Goal: Task Accomplishment & Management: Use online tool/utility

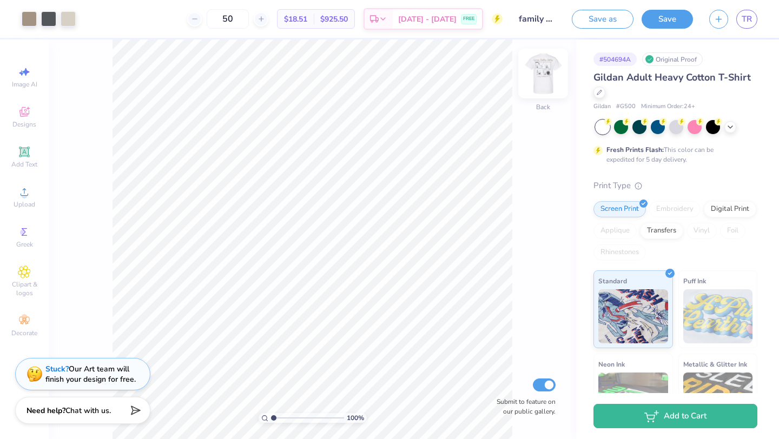
click at [546, 81] on img at bounding box center [543, 73] width 43 height 43
click at [547, 84] on img at bounding box center [543, 73] width 43 height 43
click at [744, 19] on span "TR" at bounding box center [747, 19] width 10 height 12
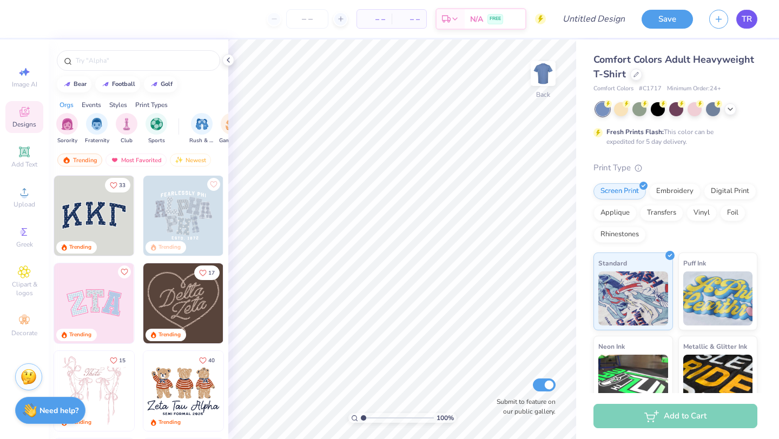
click at [751, 21] on span "TR" at bounding box center [747, 19] width 10 height 12
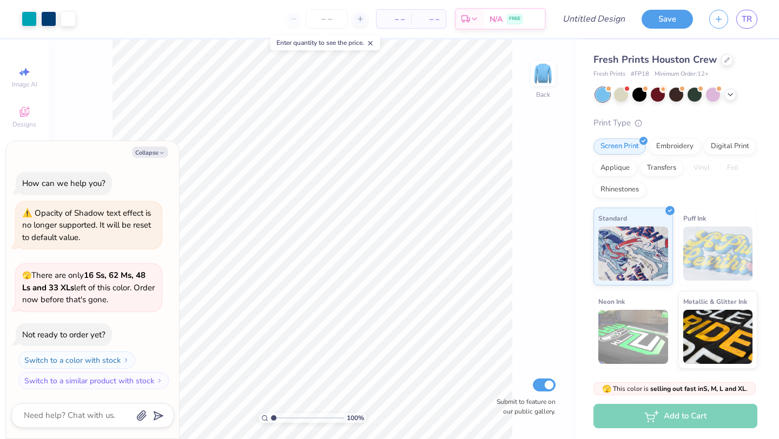
click at [720, 65] on div "Fresh Prints Houston Crew" at bounding box center [676, 59] width 164 height 15
click at [725, 60] on icon at bounding box center [727, 58] width 5 height 5
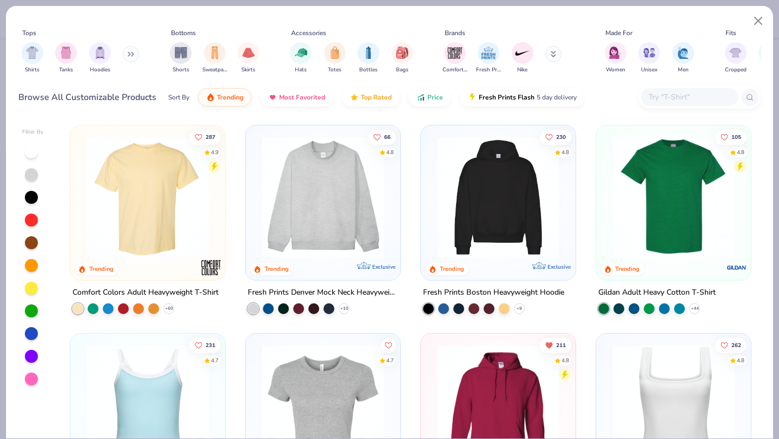
click at [170, 203] on div at bounding box center [14, 197] width 399 height 122
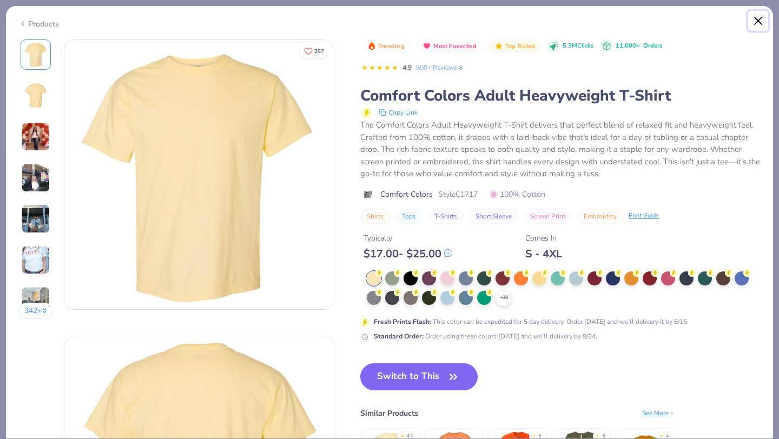
click at [754, 22] on button "Close" at bounding box center [758, 21] width 21 height 21
type textarea "x"
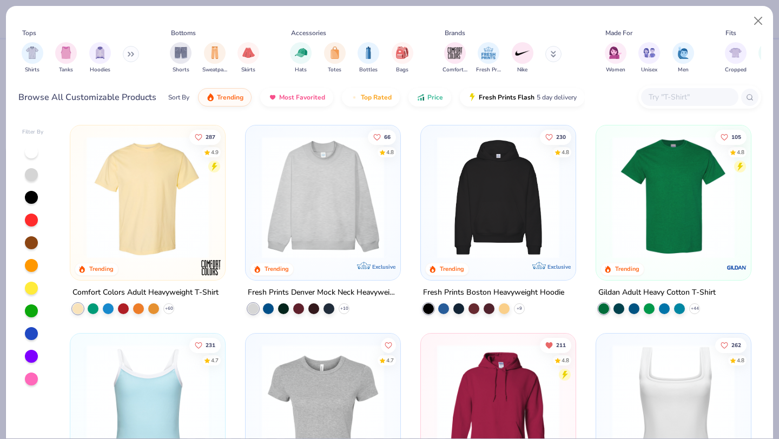
click at [550, 52] on button at bounding box center [554, 54] width 16 height 16
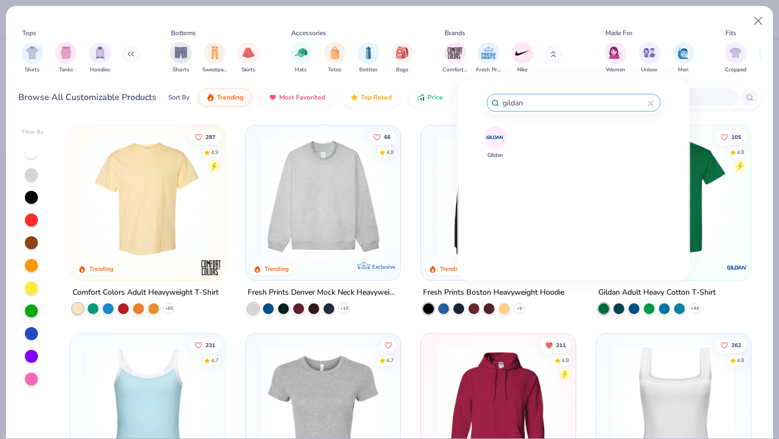
type input "gildan"
click at [491, 134] on img at bounding box center [495, 137] width 19 height 19
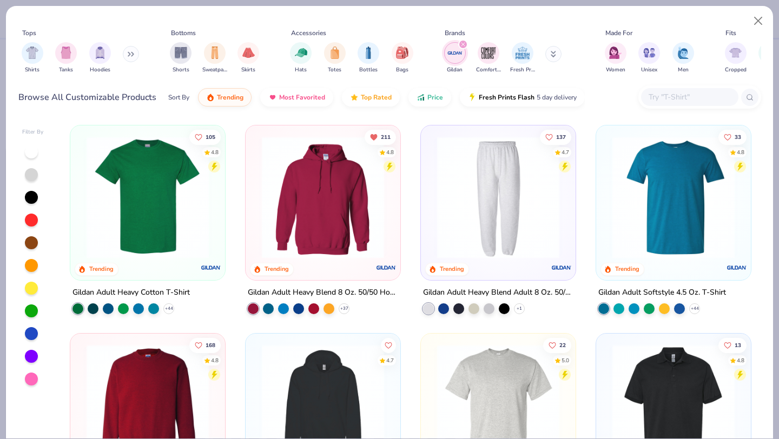
click at [161, 229] on img at bounding box center [147, 197] width 133 height 122
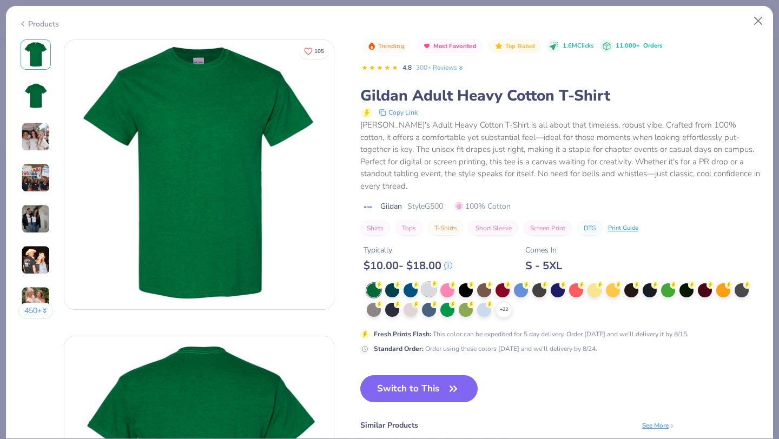
click at [430, 283] on div at bounding box center [429, 290] width 14 height 14
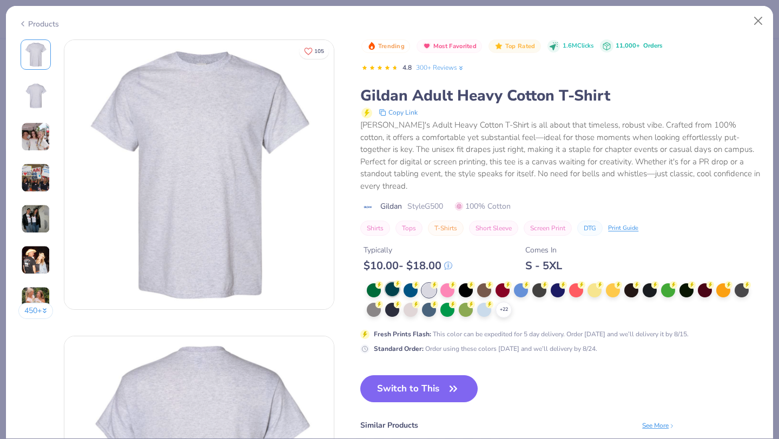
click at [390, 283] on div at bounding box center [392, 290] width 14 height 14
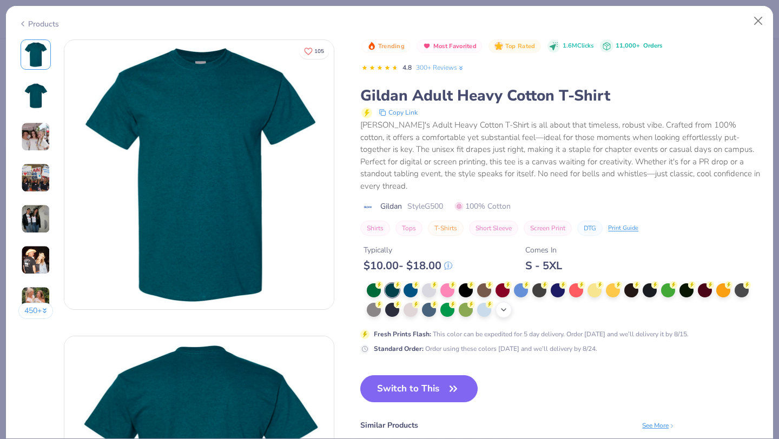
click at [504, 306] on icon at bounding box center [504, 310] width 9 height 9
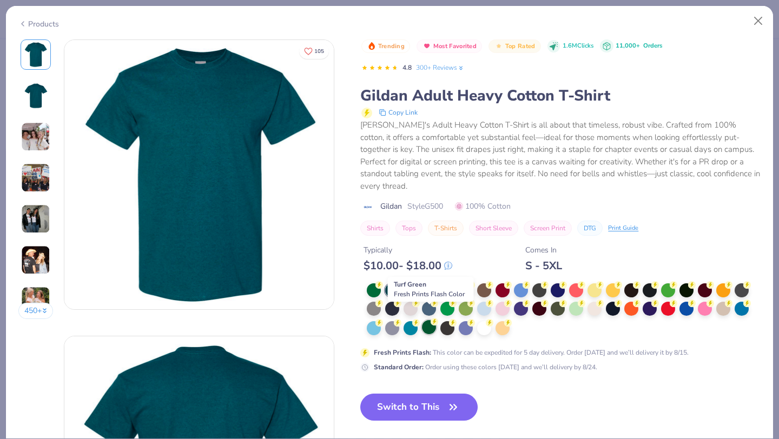
click at [430, 320] on div at bounding box center [429, 327] width 14 height 14
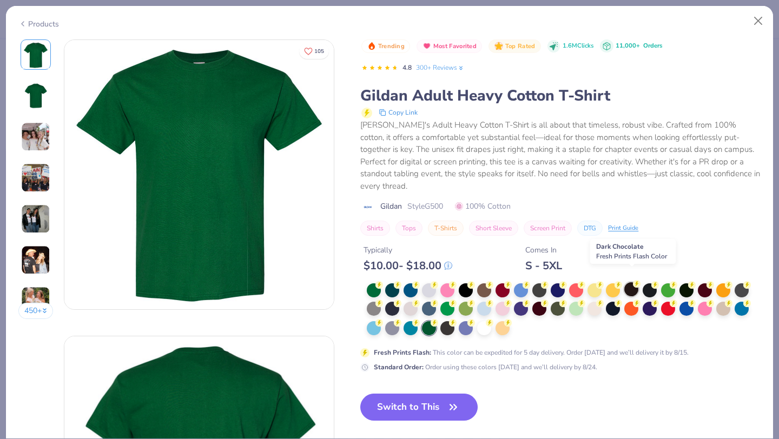
click at [631, 283] on div at bounding box center [632, 290] width 14 height 14
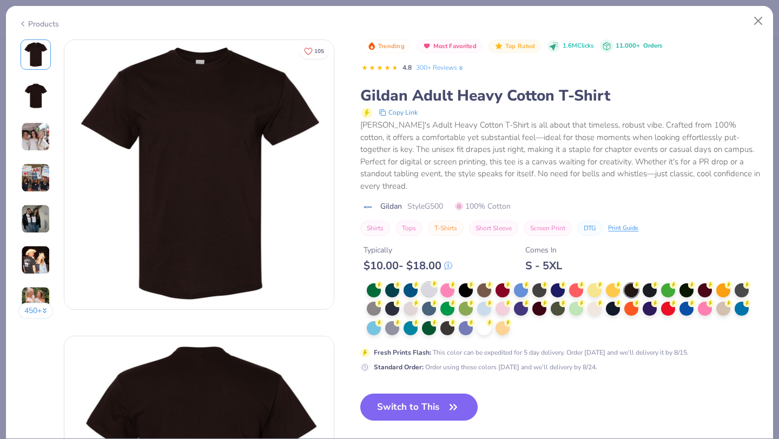
click at [425, 283] on div at bounding box center [429, 290] width 14 height 14
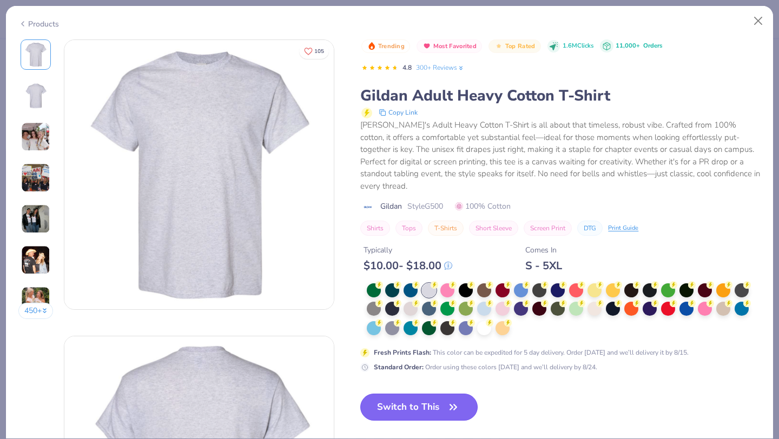
click at [442, 394] on button "Switch to This" at bounding box center [418, 407] width 117 height 27
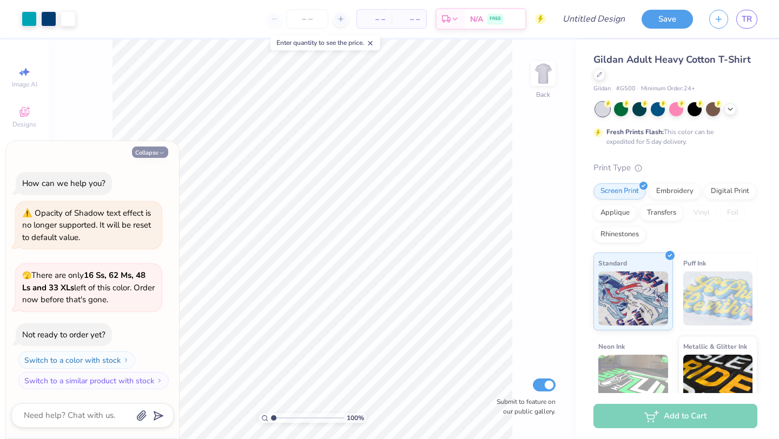
click at [150, 150] on button "Collapse" at bounding box center [150, 152] width 36 height 11
type textarea "x"
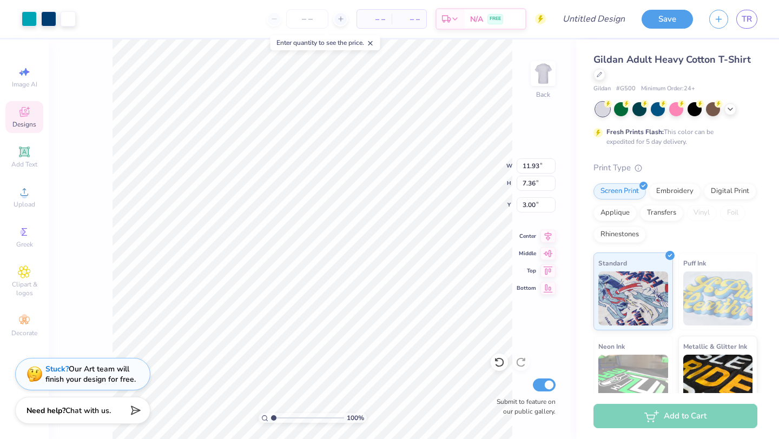
type input "3.00"
type input "14.78"
type input "3.03"
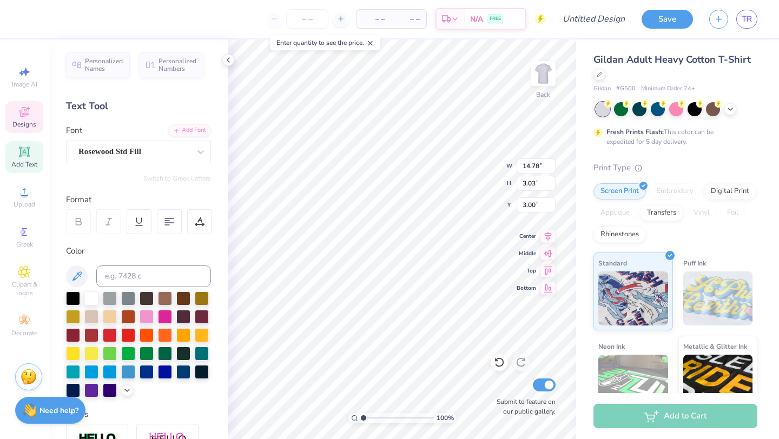
scroll to position [0, 6]
type textarea "Delta zeta X DELTA sigma phi"
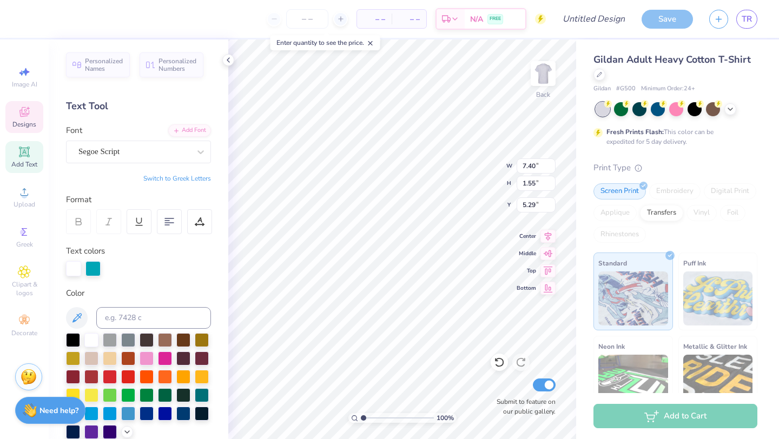
scroll to position [0, 0]
type textarea "Homecoming"
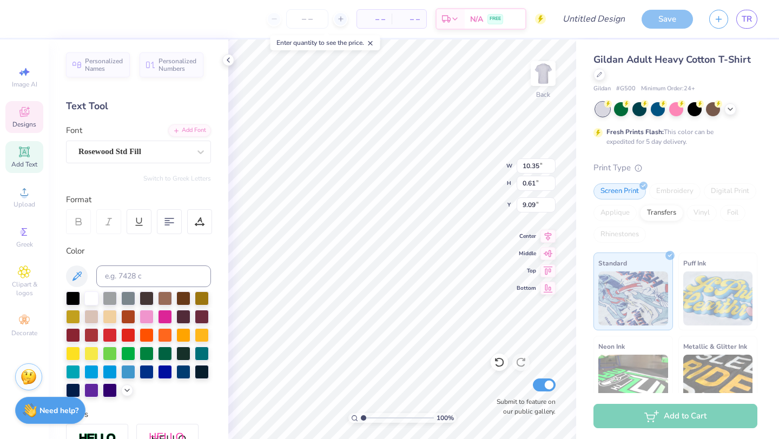
type input "10.35"
type input "0.61"
type input "9.09"
type textarea "2 0 2 5"
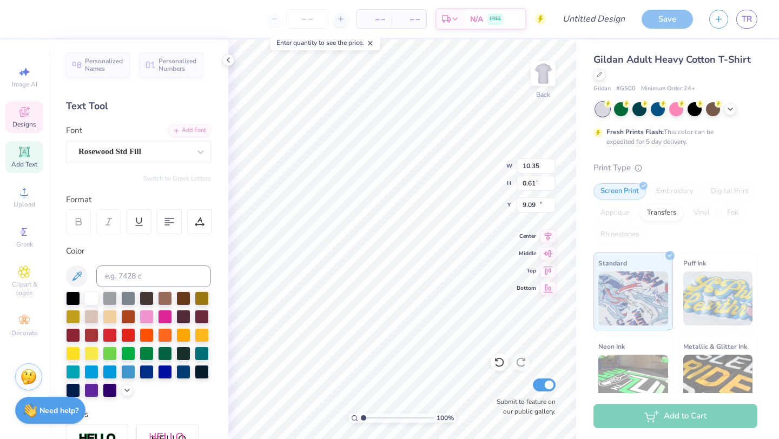
type input "7.13"
type input "0.70"
type input "11.42"
type textarea "CHARLOTTE"
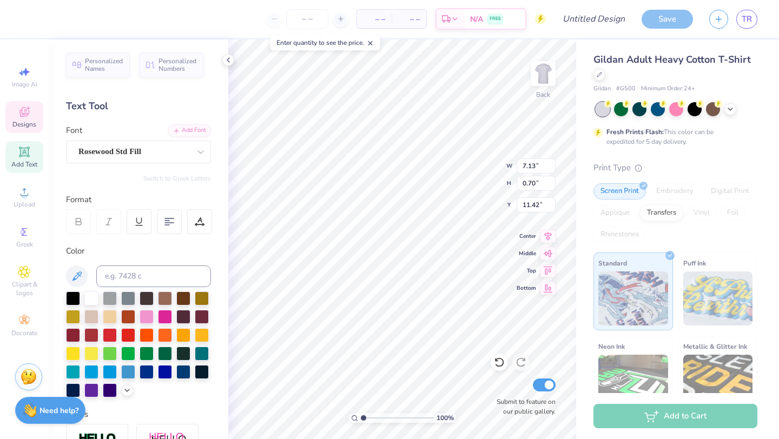
scroll to position [0, 2]
click at [49, 24] on div at bounding box center [48, 17] width 15 height 15
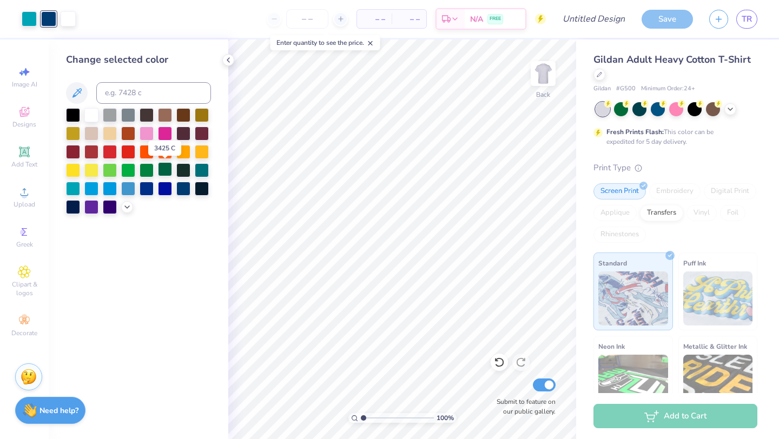
click at [165, 172] on div at bounding box center [165, 169] width 14 height 14
click at [65, 24] on div at bounding box center [68, 17] width 15 height 15
click at [67, 21] on div at bounding box center [68, 18] width 15 height 15
drag, startPoint x: 148, startPoint y: 135, endPoint x: 45, endPoint y: 34, distance: 143.9
click at [147, 135] on div at bounding box center [147, 134] width 14 height 14
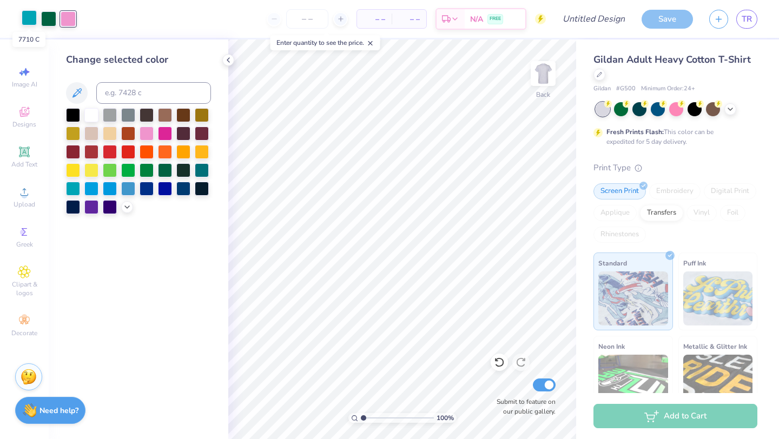
click at [28, 19] on div at bounding box center [29, 17] width 15 height 15
click at [90, 113] on div at bounding box center [91, 114] width 14 height 14
click at [69, 23] on div at bounding box center [68, 17] width 15 height 15
click at [122, 206] on div at bounding box center [127, 206] width 12 height 12
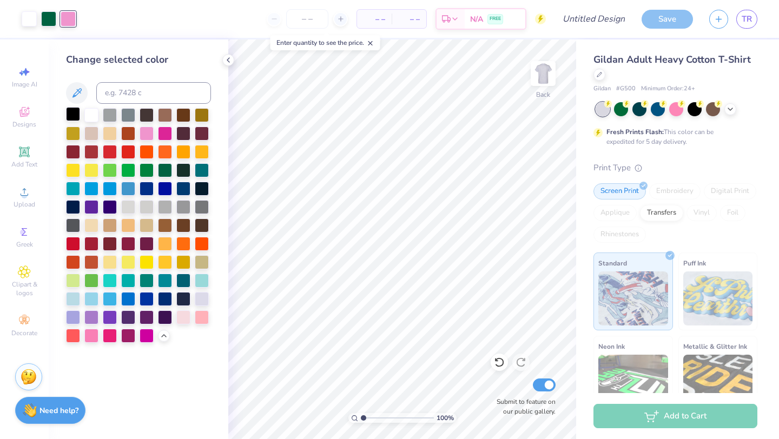
click at [71, 113] on div at bounding box center [73, 114] width 14 height 14
click at [166, 169] on div at bounding box center [165, 169] width 14 height 14
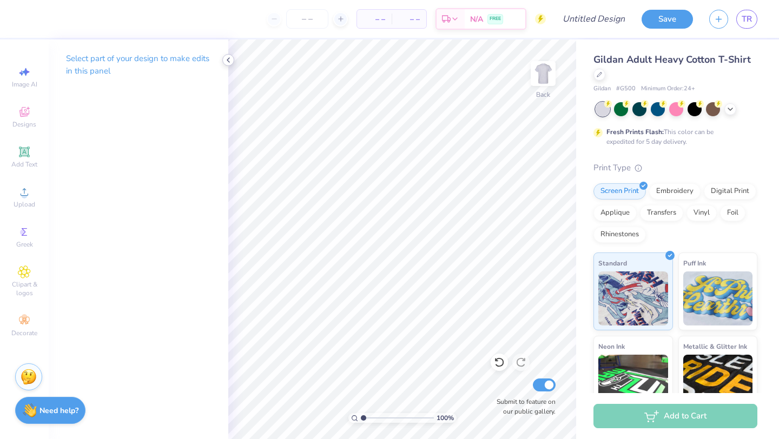
click at [232, 58] on icon at bounding box center [228, 60] width 9 height 9
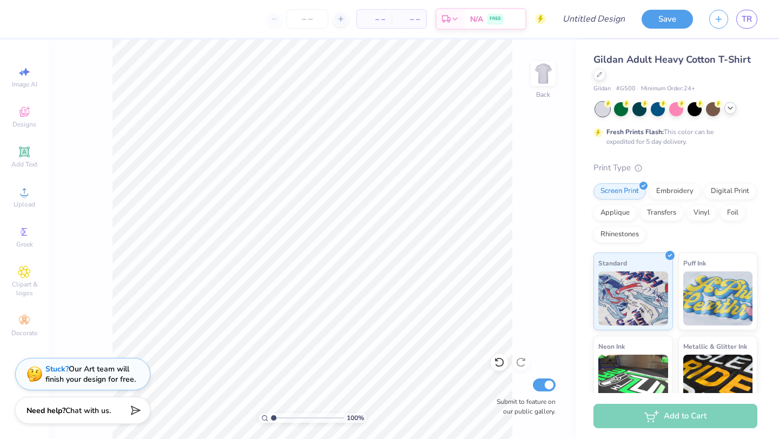
click at [732, 109] on icon at bounding box center [730, 108] width 9 height 9
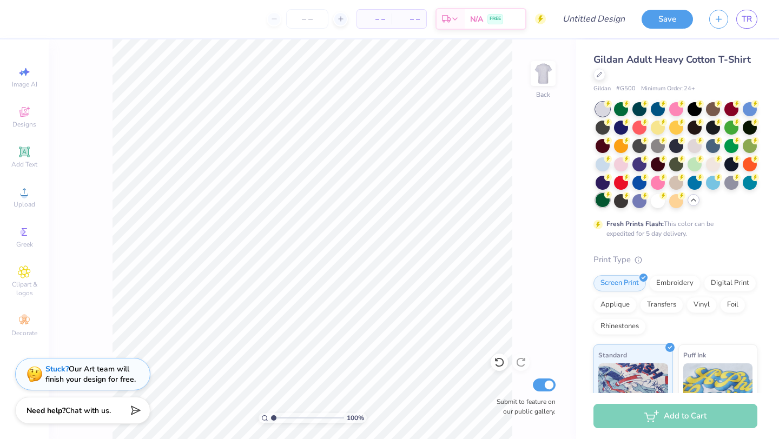
click at [603, 206] on div at bounding box center [603, 200] width 14 height 14
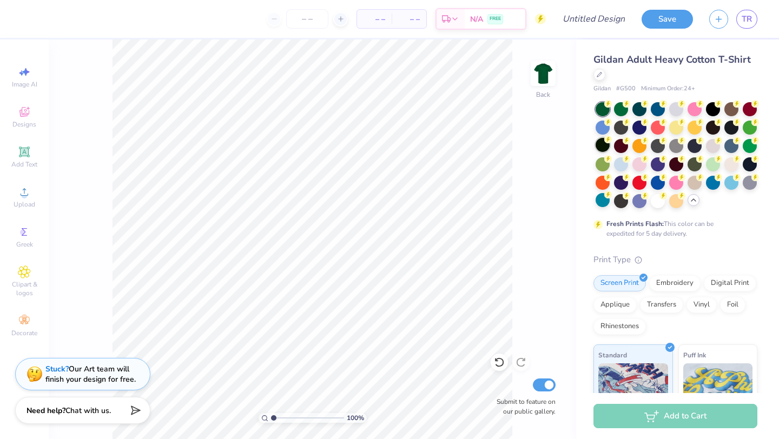
click at [605, 145] on div at bounding box center [603, 145] width 14 height 14
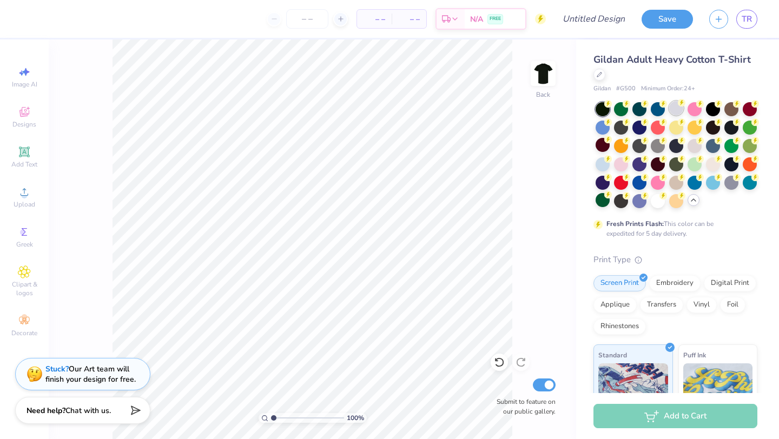
click at [673, 107] on div at bounding box center [676, 108] width 14 height 14
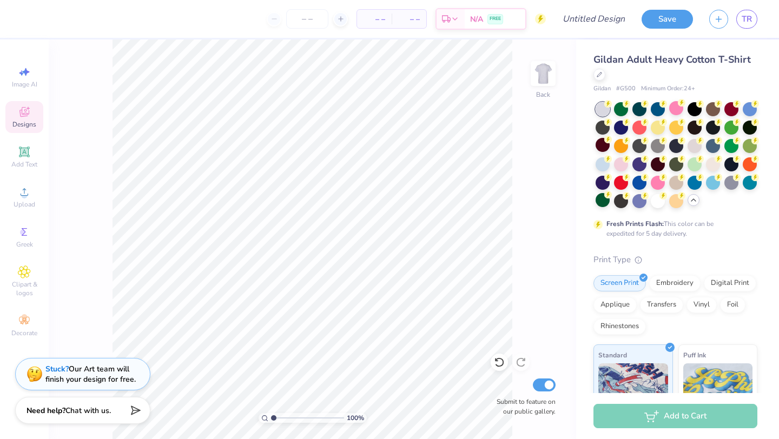
click at [24, 118] on icon at bounding box center [24, 112] width 13 height 13
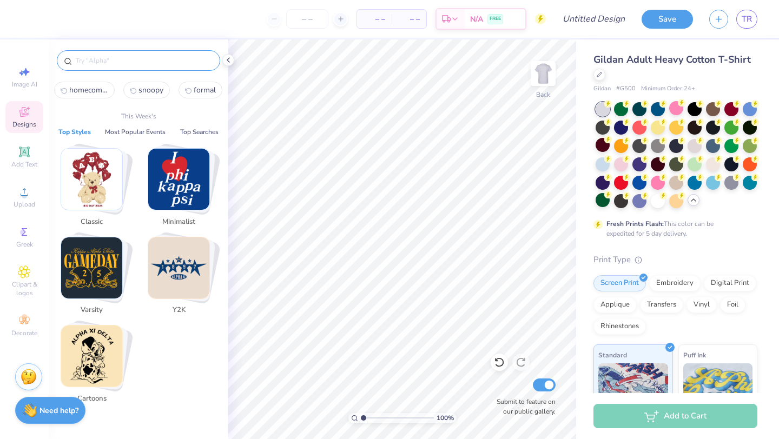
click at [115, 61] on input "text" at bounding box center [144, 60] width 139 height 11
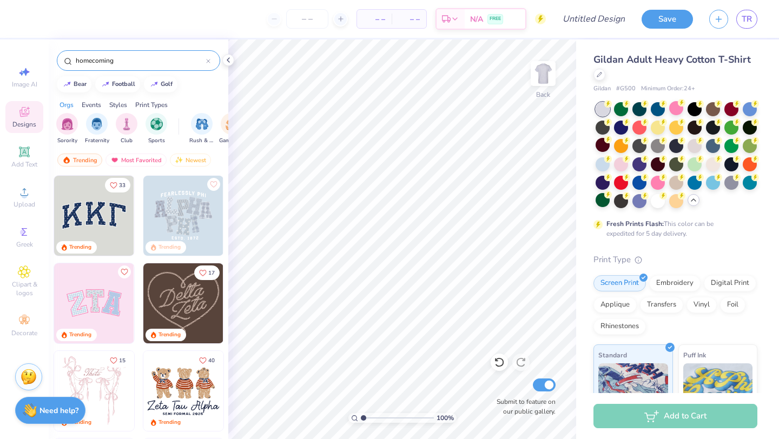
type input "homecoming"
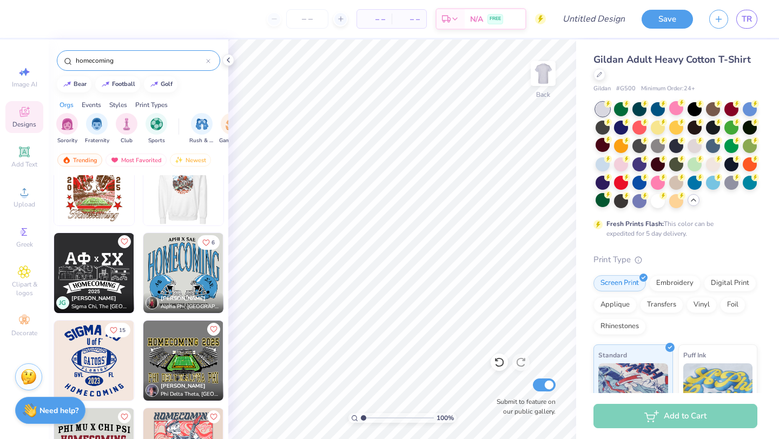
scroll to position [2399, 0]
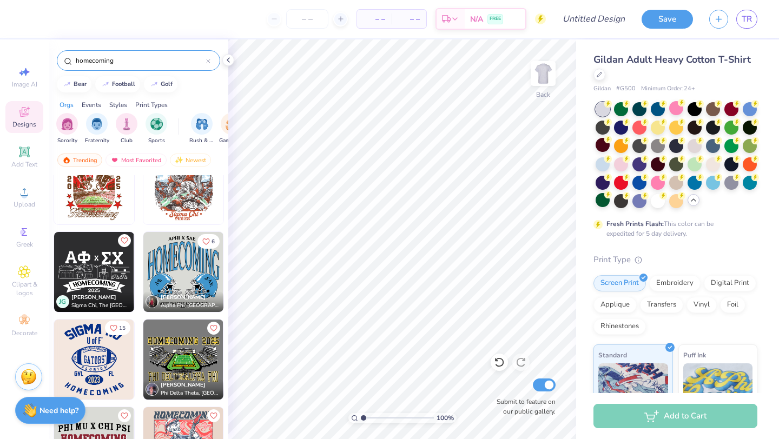
click at [113, 330] on icon "Like" at bounding box center [113, 328] width 6 height 6
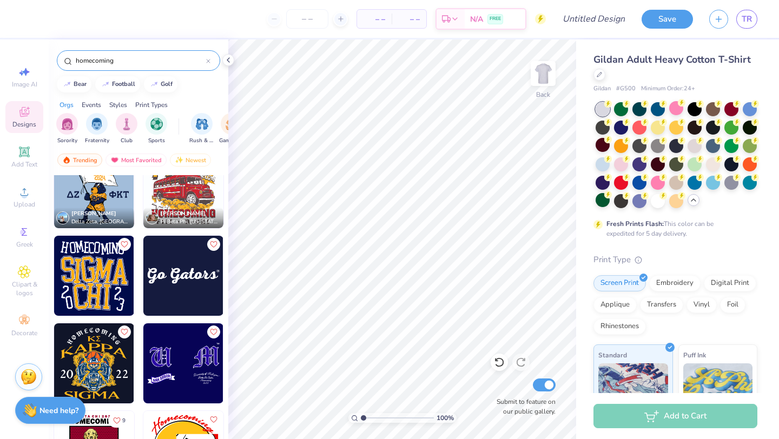
scroll to position [4693, 0]
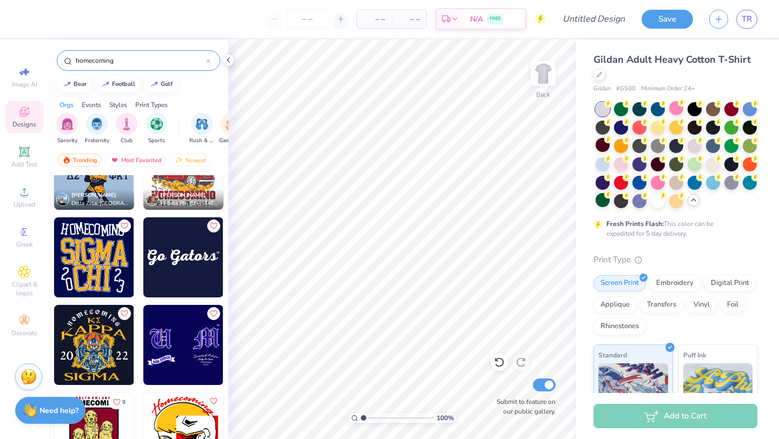
click at [97, 421] on img at bounding box center [94, 433] width 80 height 80
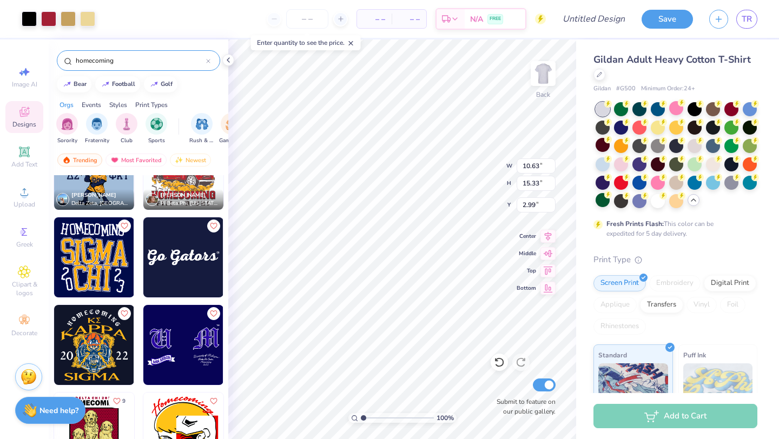
click at [115, 399] on icon "Like" at bounding box center [117, 402] width 8 height 8
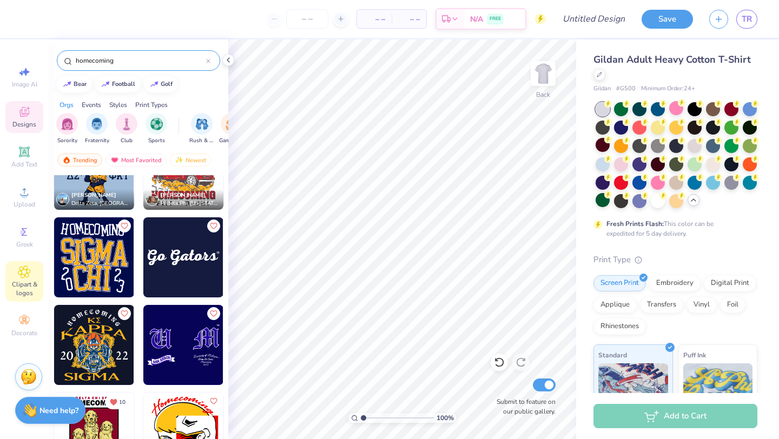
click at [28, 277] on icon at bounding box center [24, 272] width 12 height 12
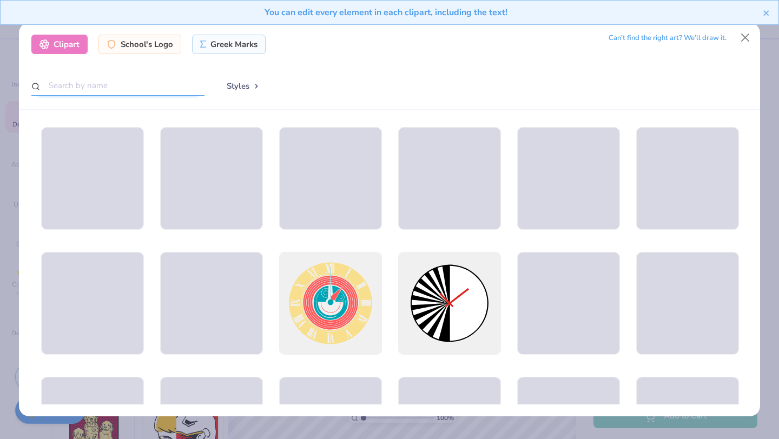
click at [130, 78] on input "text" at bounding box center [117, 86] width 173 height 20
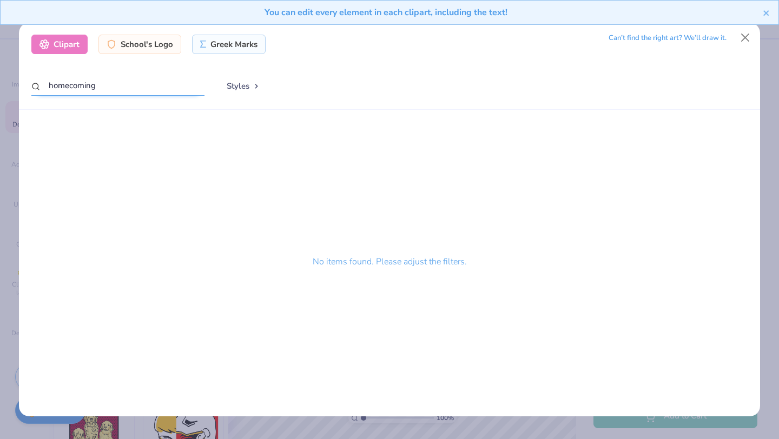
click at [86, 84] on input "homecoming" at bounding box center [117, 86] width 173 height 20
click at [98, 86] on input "homecoming" at bounding box center [117, 86] width 173 height 20
type input "h"
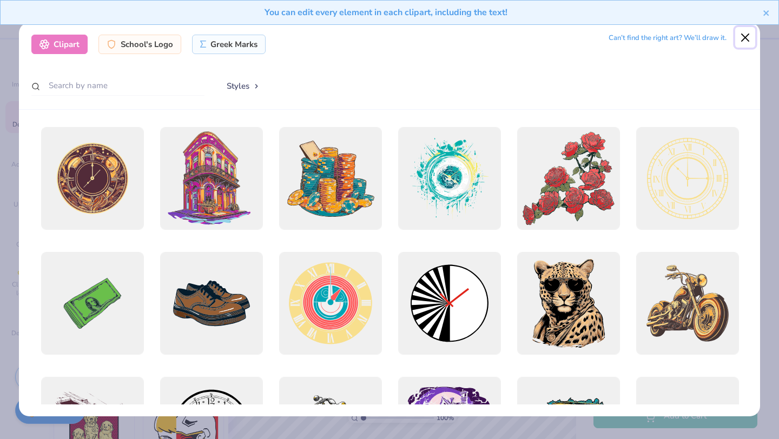
click at [745, 36] on button "Close" at bounding box center [745, 37] width 21 height 21
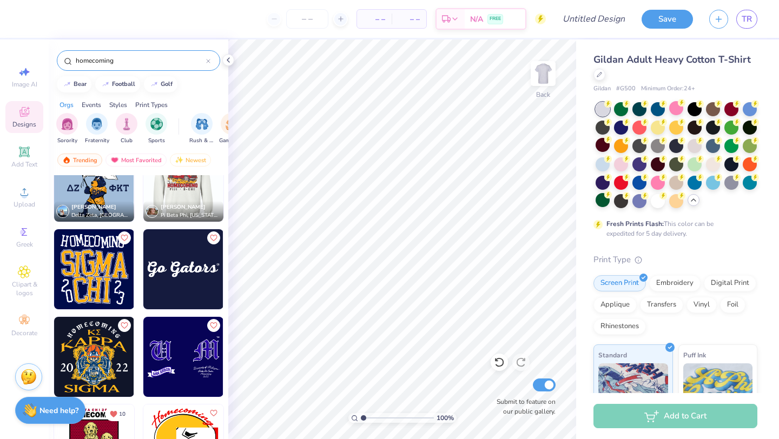
scroll to position [4678, 0]
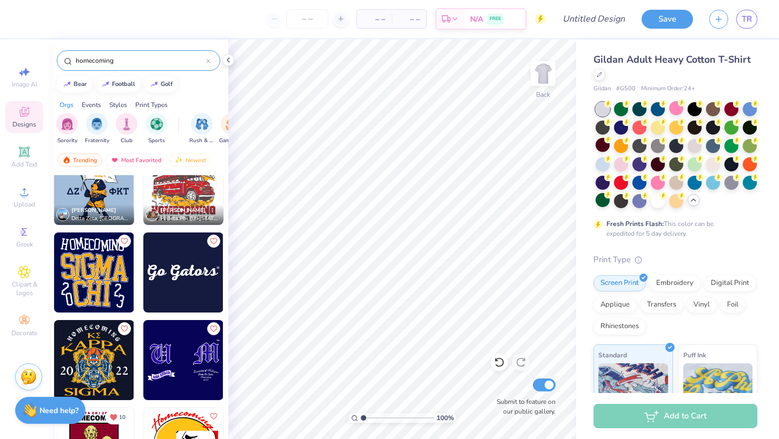
drag, startPoint x: 130, startPoint y: 62, endPoint x: 62, endPoint y: 62, distance: 68.2
click at [62, 62] on div "homecoming" at bounding box center [138, 60] width 163 height 21
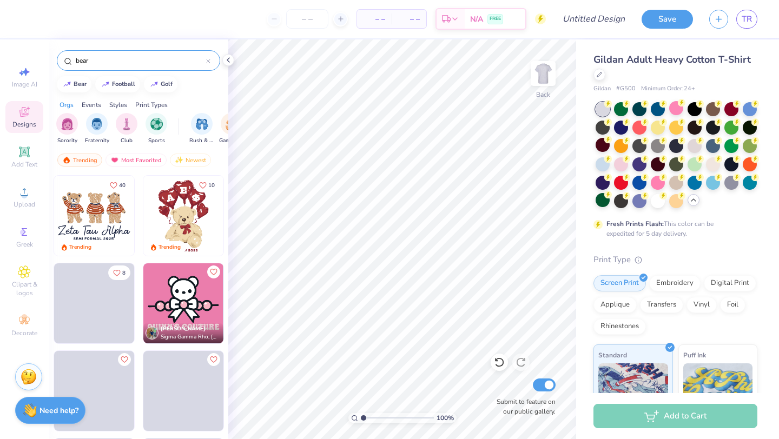
drag, startPoint x: 96, startPoint y: 57, endPoint x: 64, endPoint y: 57, distance: 31.9
click at [64, 57] on div "bear" at bounding box center [138, 60] width 163 height 21
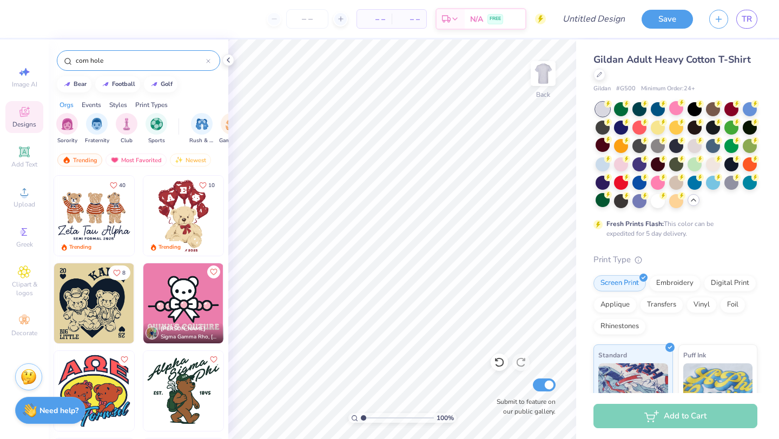
type input "corn hole"
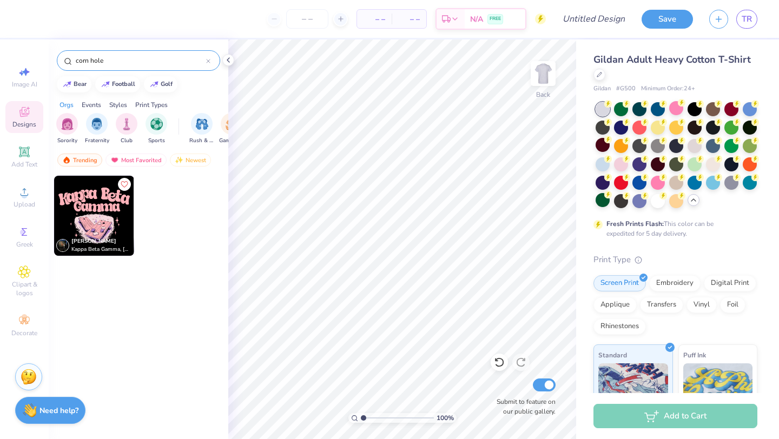
drag, startPoint x: 115, startPoint y: 60, endPoint x: 44, endPoint y: 60, distance: 70.9
click at [44, 60] on div "– – Per Item – – Total Est. Delivery N/A FREE Design Title Save TR Image AI Des…" at bounding box center [389, 219] width 779 height 439
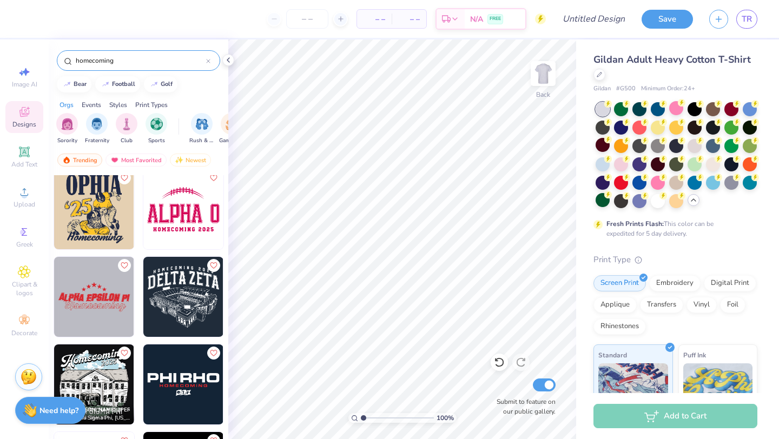
scroll to position [1058, 0]
drag, startPoint x: 123, startPoint y: 55, endPoint x: 145, endPoint y: 64, distance: 23.8
click at [145, 64] on input "homecoming" at bounding box center [141, 60] width 132 height 11
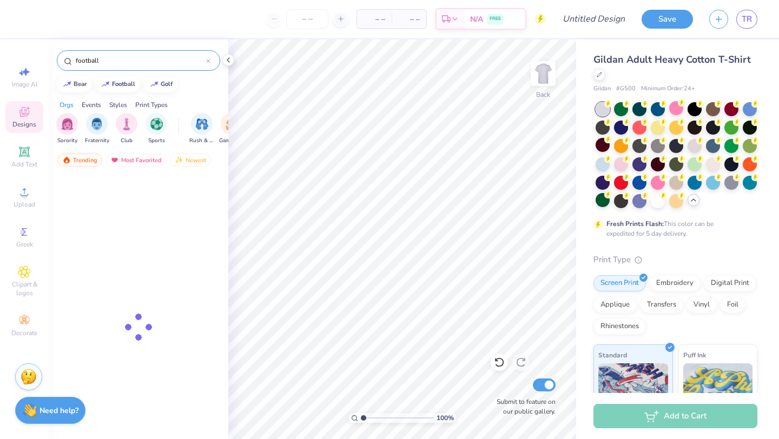
type input "football"
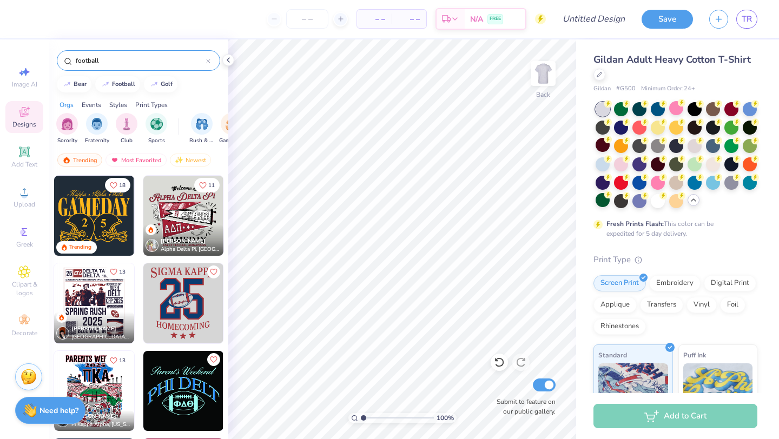
click at [114, 271] on icon "Like" at bounding box center [114, 272] width 8 height 8
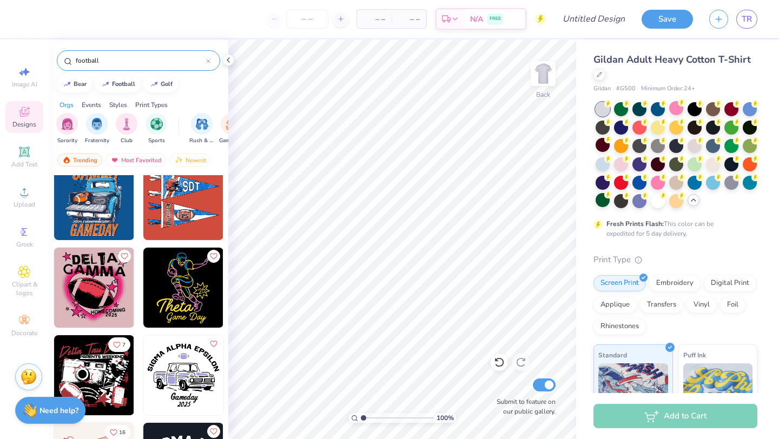
scroll to position [3364, 0]
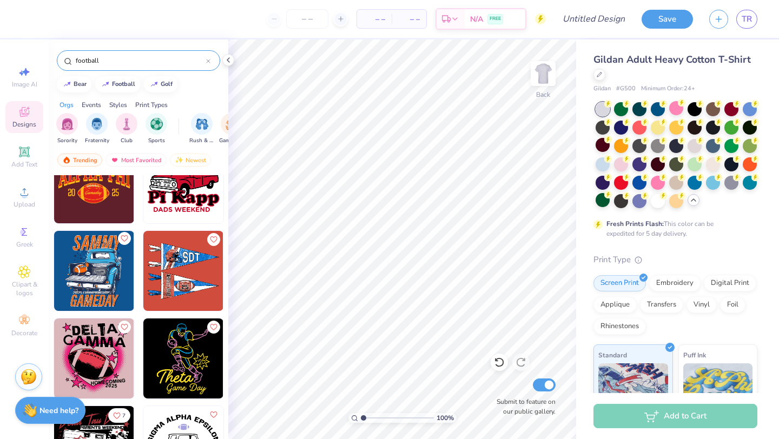
click at [127, 239] on icon "Like" at bounding box center [124, 239] width 8 height 8
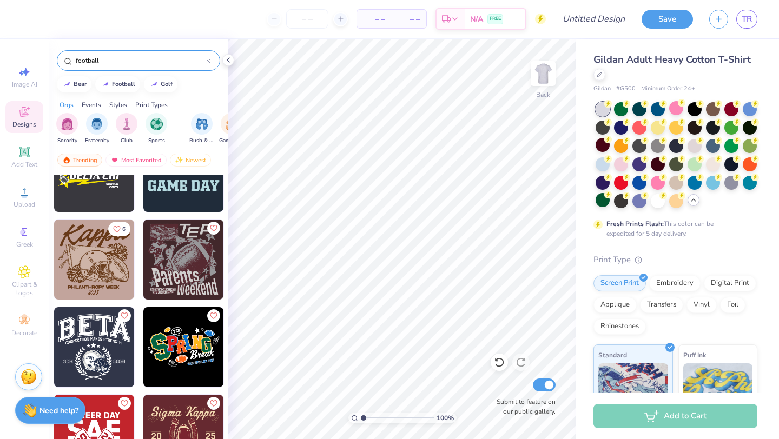
scroll to position [3818, 0]
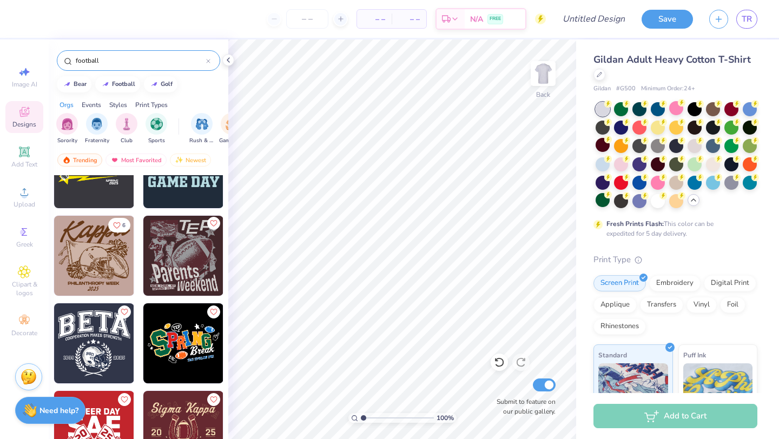
click at [216, 224] on icon "Like" at bounding box center [213, 224] width 8 height 8
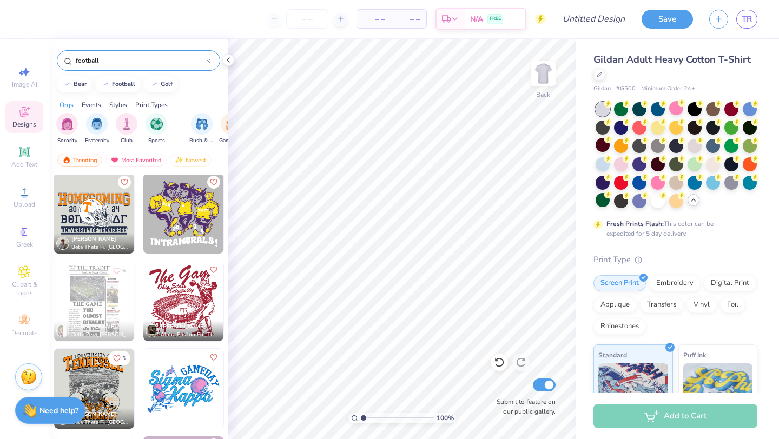
scroll to position [5539, 0]
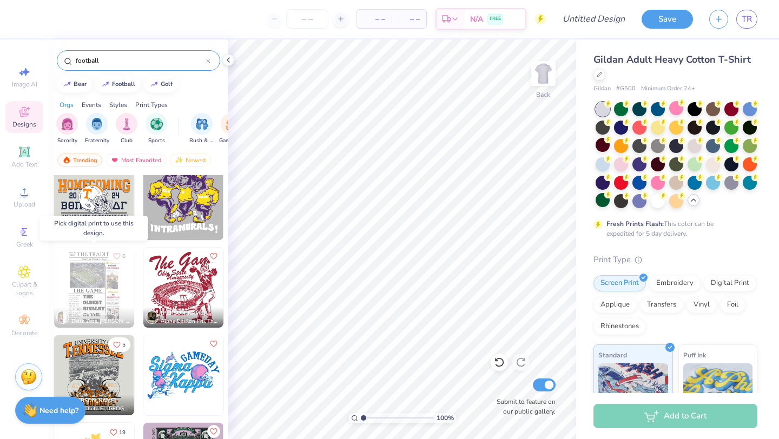
click at [116, 258] on icon "Like" at bounding box center [117, 257] width 8 height 8
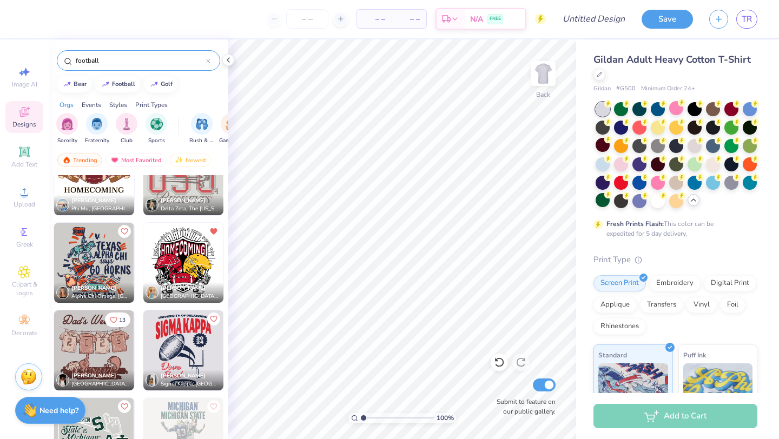
scroll to position [6007, 0]
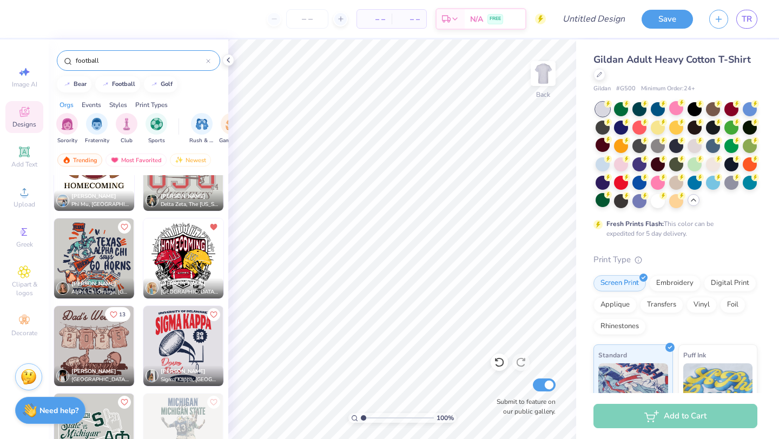
click at [113, 315] on icon "Like" at bounding box center [114, 315] width 8 height 8
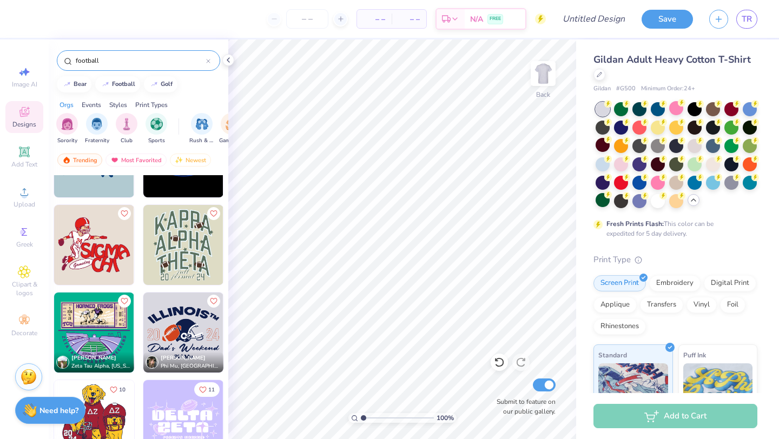
scroll to position [9092, 0]
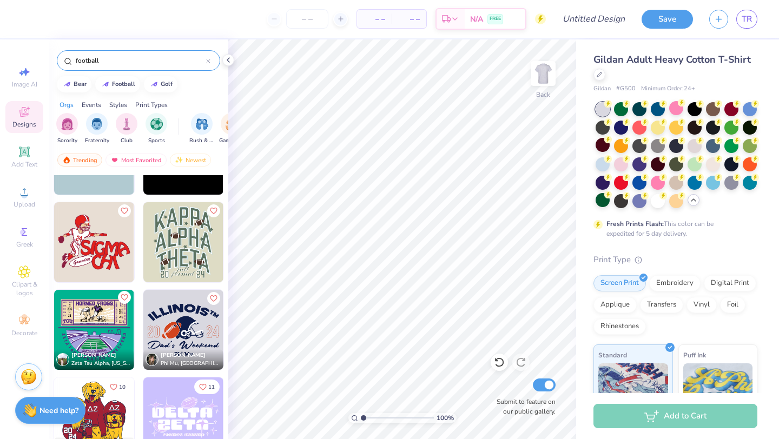
click at [122, 297] on icon "Like" at bounding box center [124, 298] width 8 height 8
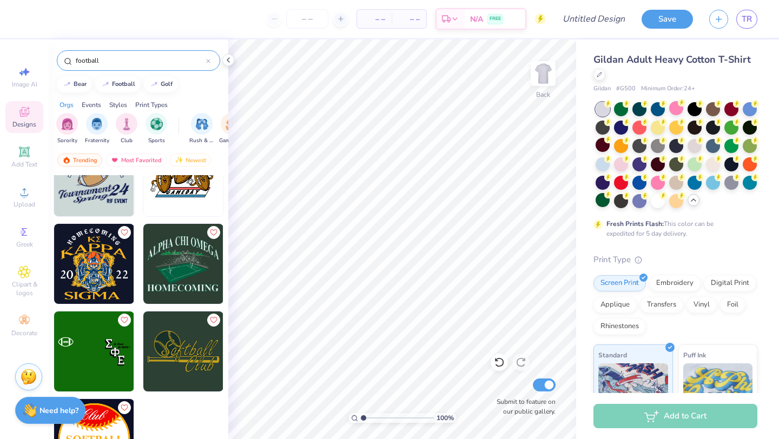
scroll to position [10129, 0]
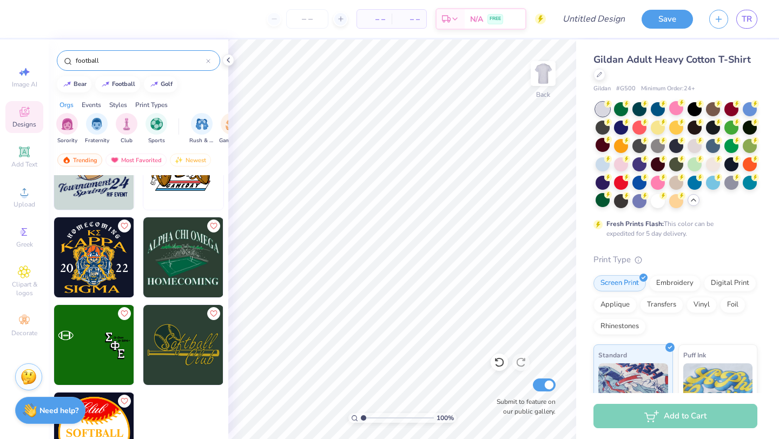
click at [206, 60] on icon at bounding box center [208, 61] width 4 height 4
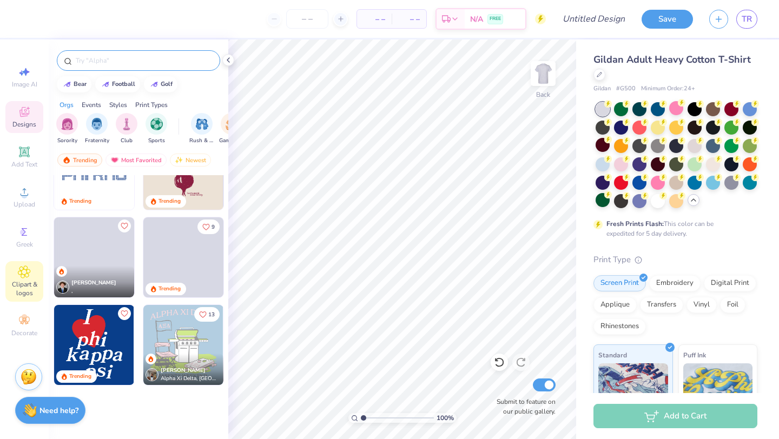
click at [29, 285] on span "Clipart & logos" at bounding box center [24, 288] width 38 height 17
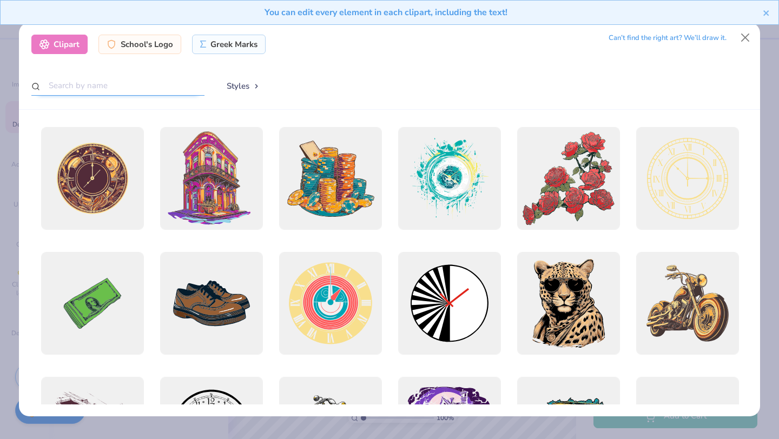
click at [105, 94] on input "text" at bounding box center [117, 86] width 173 height 20
click at [95, 86] on input "text" at bounding box center [117, 86] width 173 height 20
type input "football"
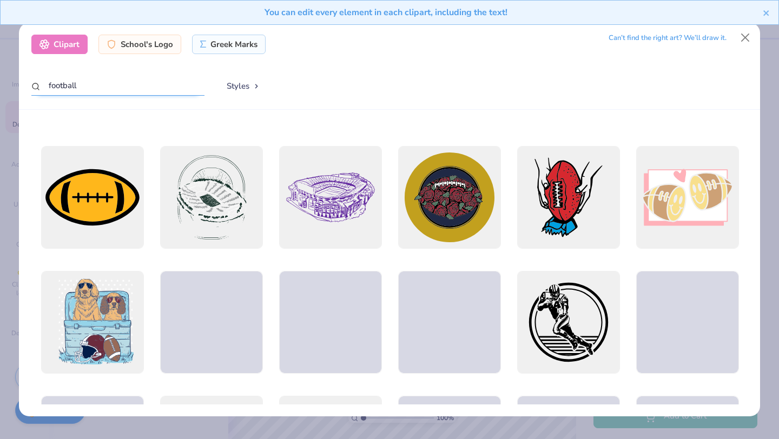
scroll to position [674, 0]
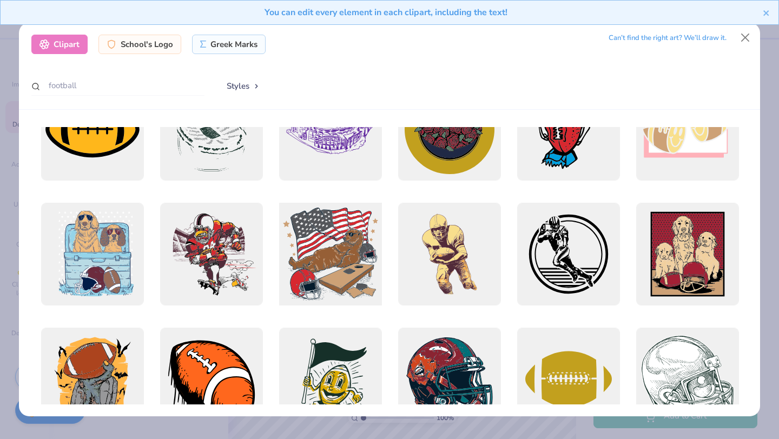
click at [350, 251] on div at bounding box center [330, 254] width 113 height 113
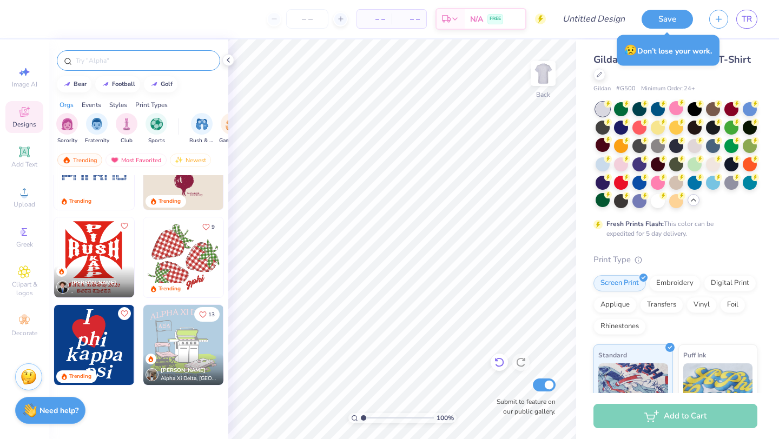
click at [496, 360] on icon at bounding box center [499, 363] width 9 height 10
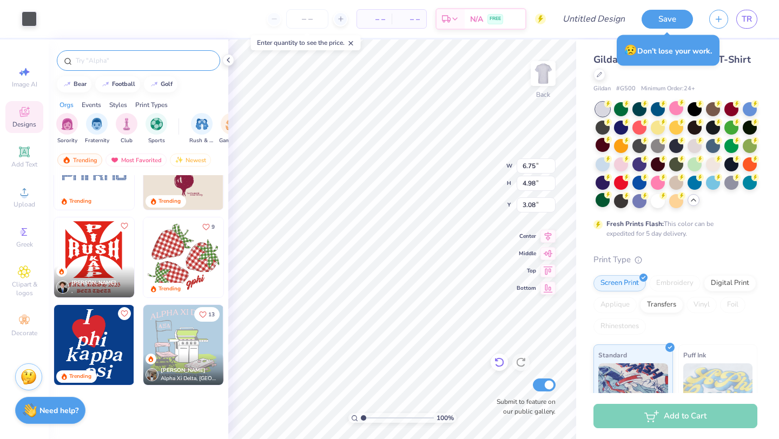
type input "6.75"
type input "4.98"
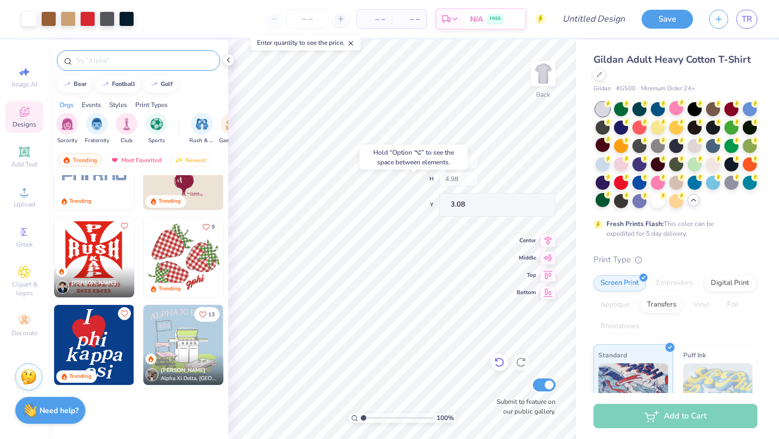
type input "7.67"
click at [356, 159] on body "Art colors – – Per Item – – Total Est. Delivery N/A FREE Design Title Save TR I…" at bounding box center [389, 219] width 779 height 439
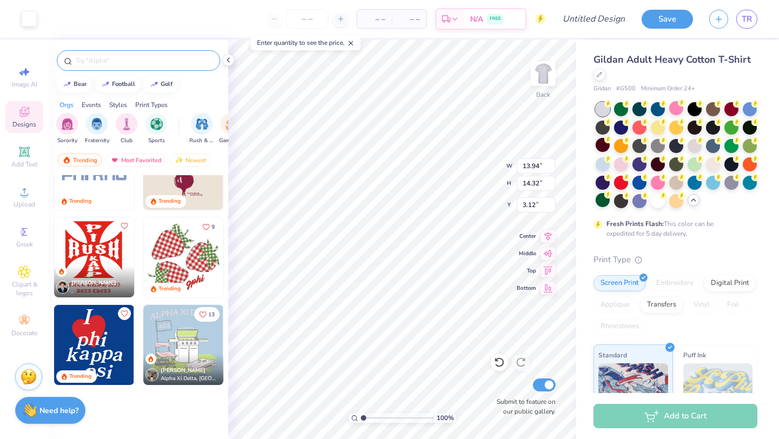
type input "12.74"
type input "8.18"
type input "3.00"
click at [493, 364] on div at bounding box center [499, 362] width 17 height 17
click at [497, 362] on icon at bounding box center [497, 360] width 2 height 2
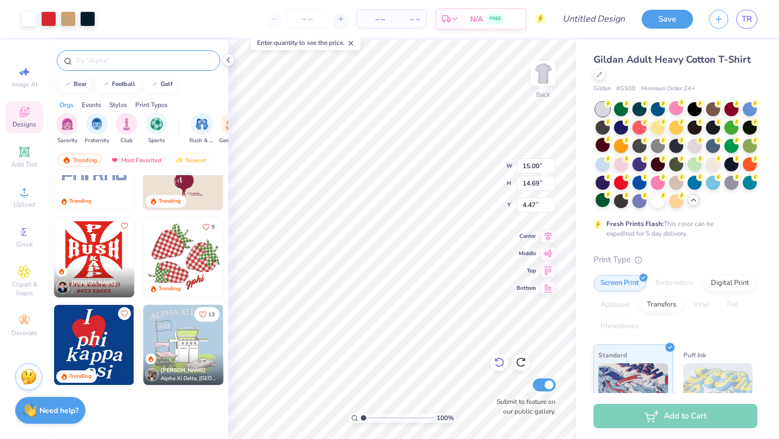
type input "3.00"
click at [496, 363] on icon at bounding box center [499, 362] width 11 height 11
click at [500, 366] on icon at bounding box center [499, 363] width 9 height 10
type input "3.00"
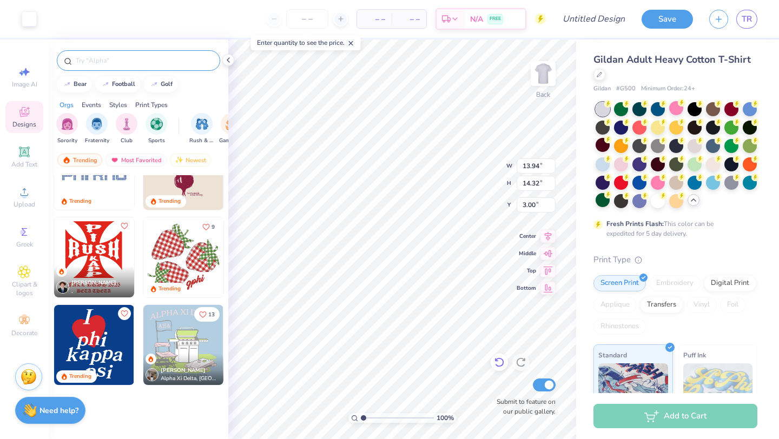
click at [492, 362] on div at bounding box center [499, 362] width 17 height 17
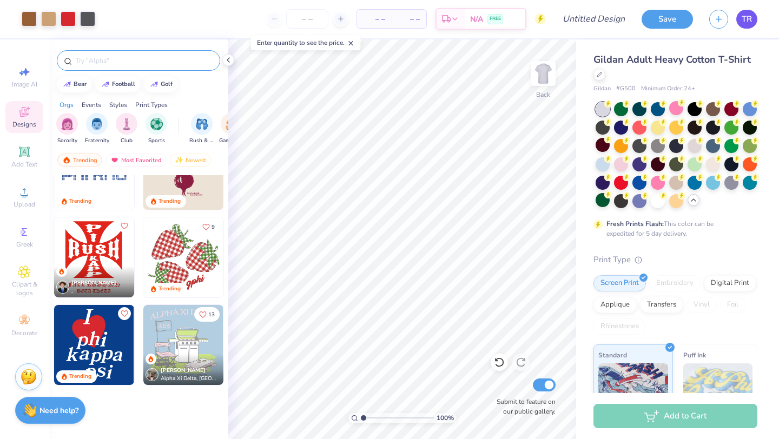
click at [746, 16] on span "TR" at bounding box center [747, 19] width 10 height 12
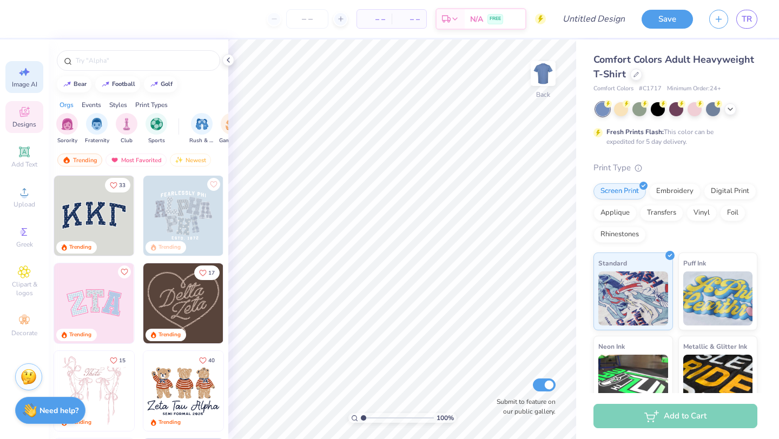
click at [22, 76] on icon at bounding box center [24, 71] width 13 height 13
select select "4"
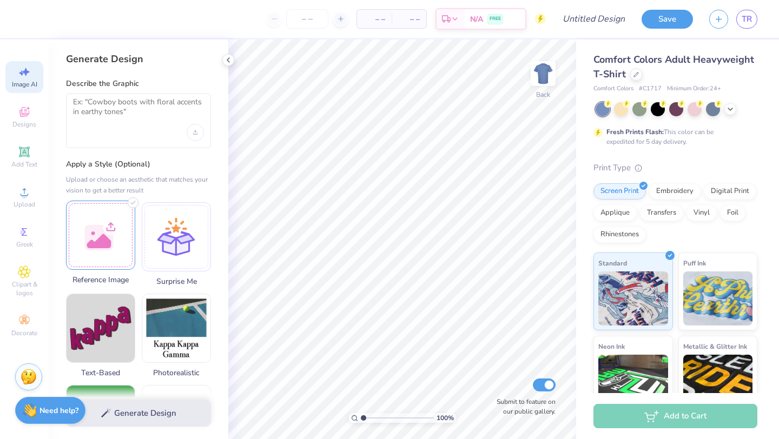
click at [120, 233] on div at bounding box center [100, 235] width 69 height 69
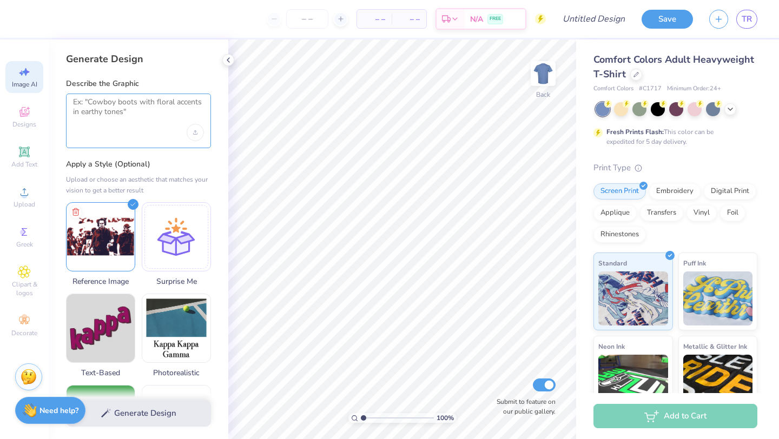
click at [108, 112] on textarea at bounding box center [138, 110] width 131 height 27
click at [25, 126] on span "Designs" at bounding box center [24, 124] width 24 height 9
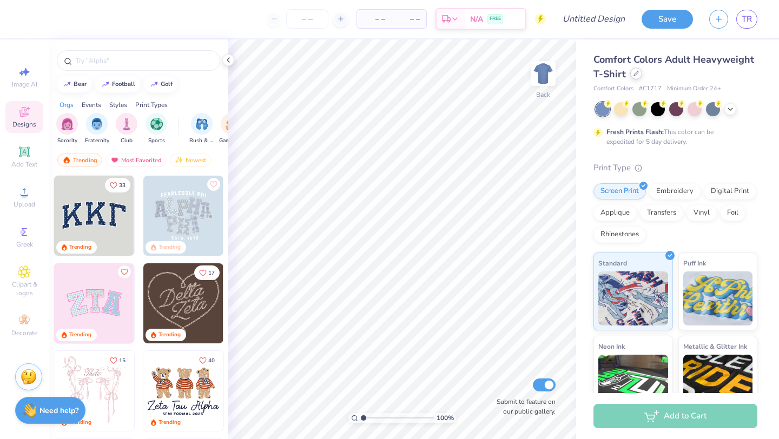
click at [634, 74] on icon at bounding box center [636, 73] width 5 height 5
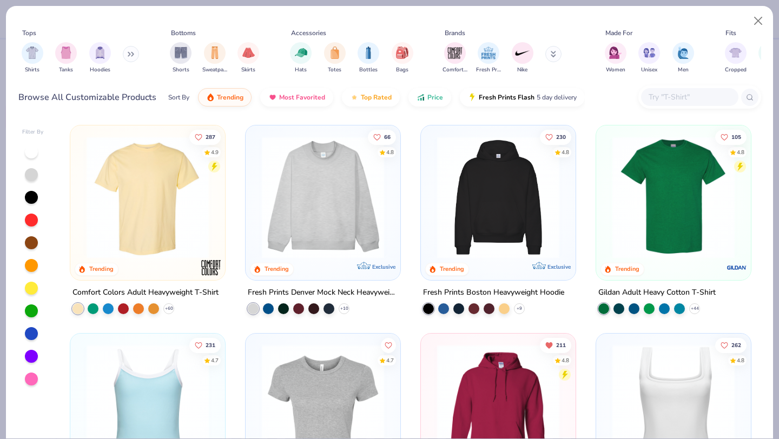
click at [556, 54] on icon at bounding box center [553, 54] width 5 height 6
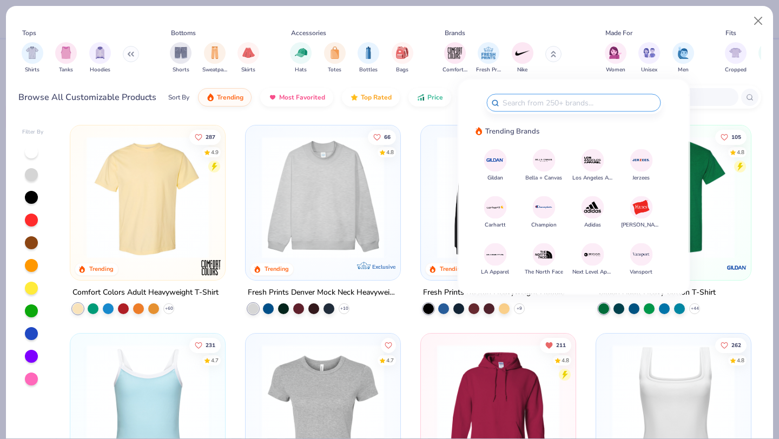
click at [502, 149] on button "Gildan" at bounding box center [495, 165] width 23 height 33
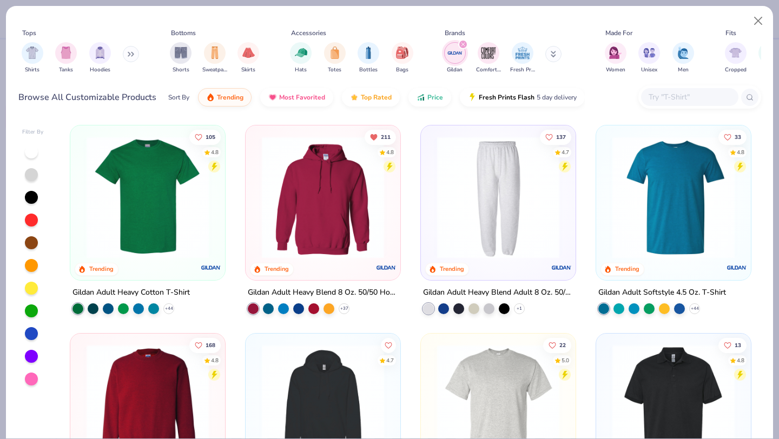
click at [131, 198] on img at bounding box center [147, 197] width 133 height 122
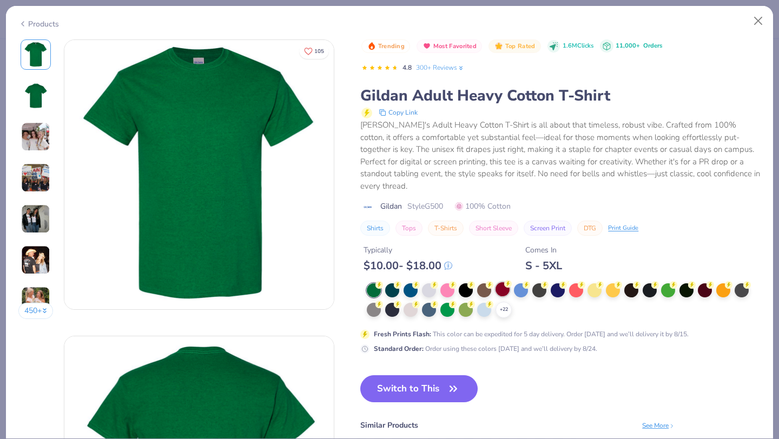
click at [503, 283] on div at bounding box center [503, 290] width 14 height 14
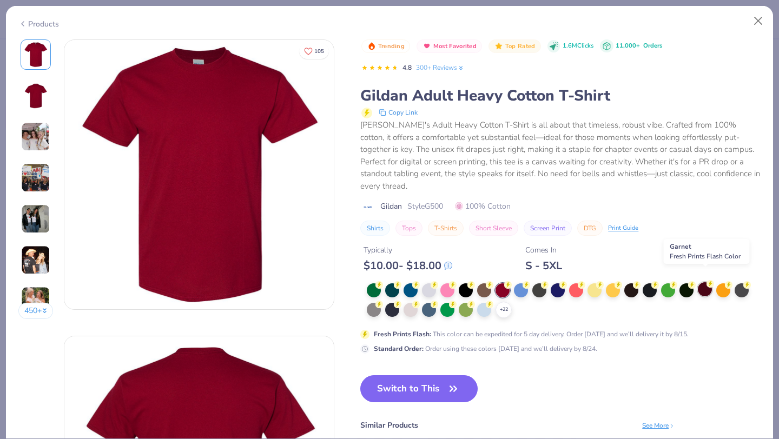
click at [702, 283] on div at bounding box center [705, 290] width 14 height 14
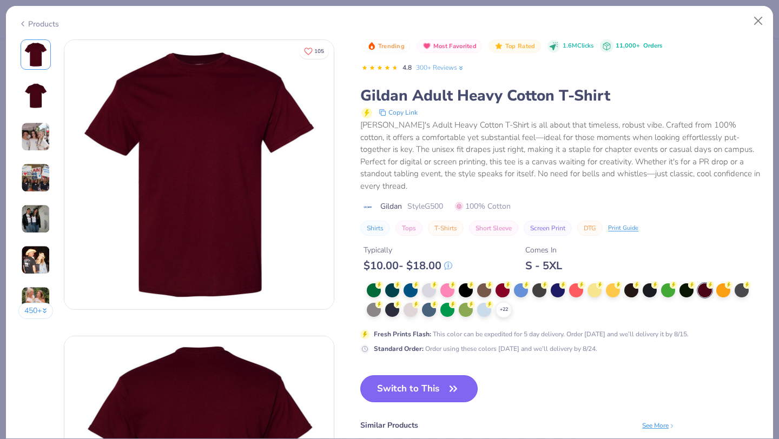
click at [410, 376] on button "Switch to This" at bounding box center [418, 389] width 117 height 27
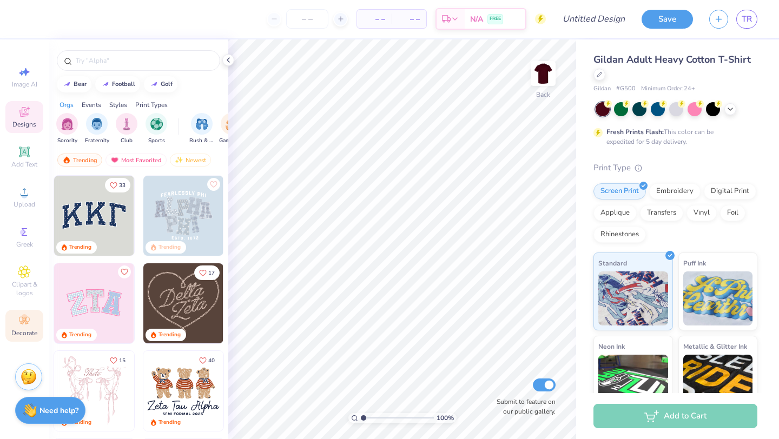
click at [31, 320] on div "Decorate" at bounding box center [24, 326] width 38 height 32
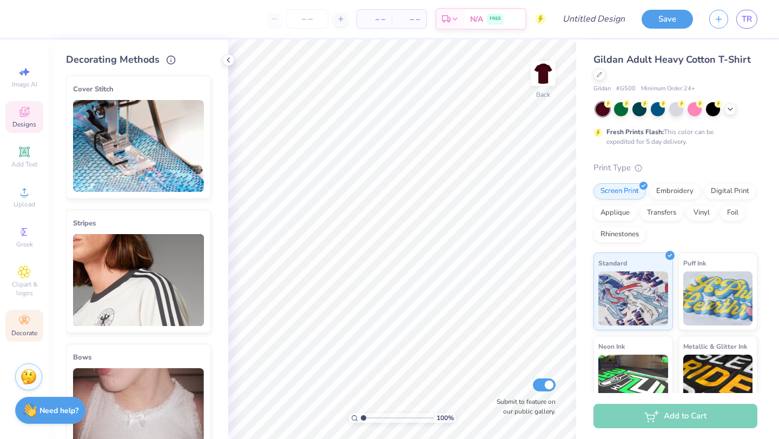
click at [25, 117] on icon at bounding box center [24, 112] width 13 height 13
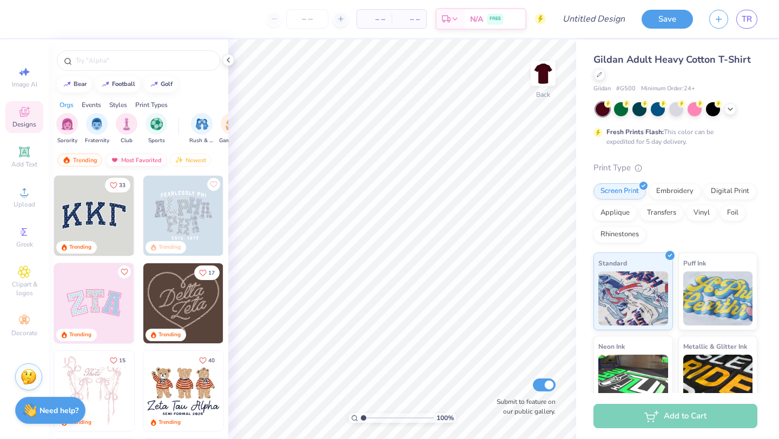
click at [147, 157] on div "Most Favorited" at bounding box center [136, 160] width 61 height 13
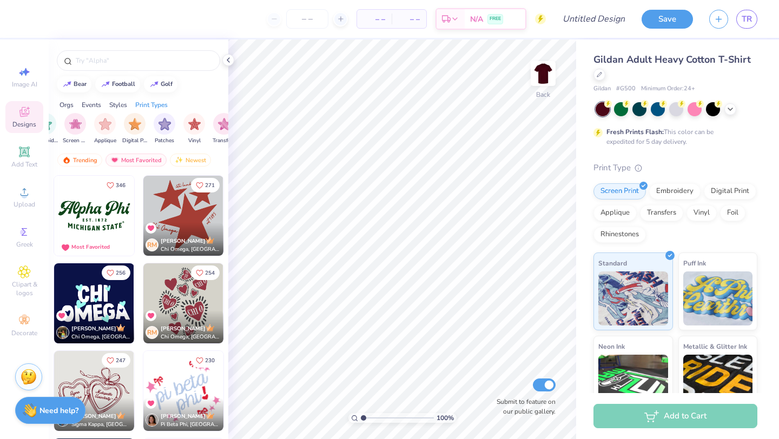
scroll to position [0, 916]
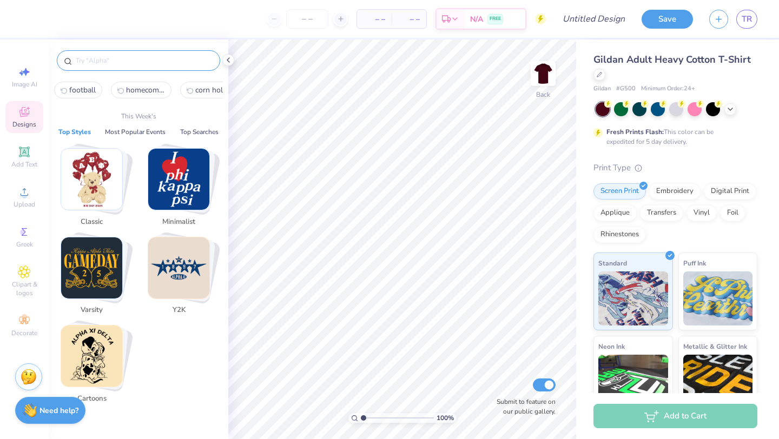
click at [117, 62] on input "text" at bounding box center [144, 60] width 139 height 11
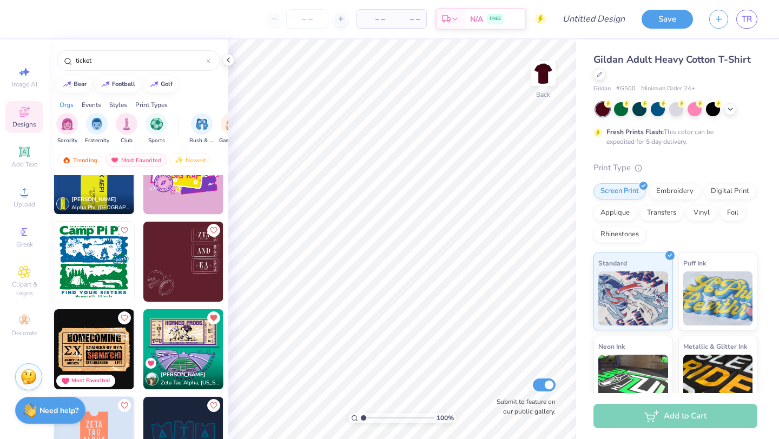
scroll to position [221, 0]
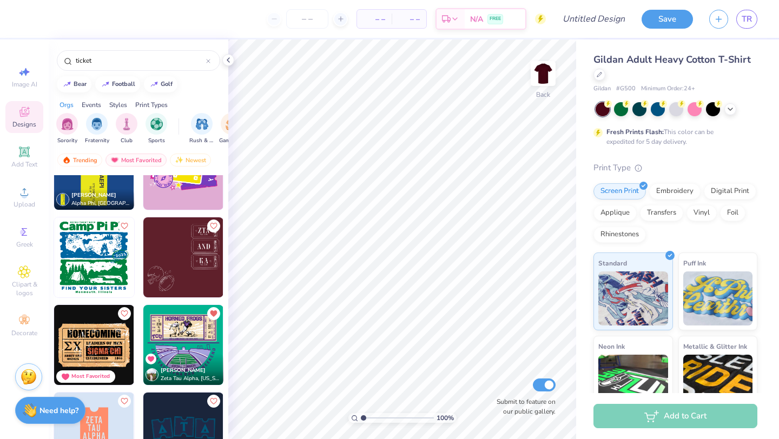
click at [186, 334] on img at bounding box center [183, 345] width 80 height 80
click at [541, 78] on img at bounding box center [543, 73] width 43 height 43
click at [126, 80] on div "football" at bounding box center [123, 83] width 23 height 6
type input "football"
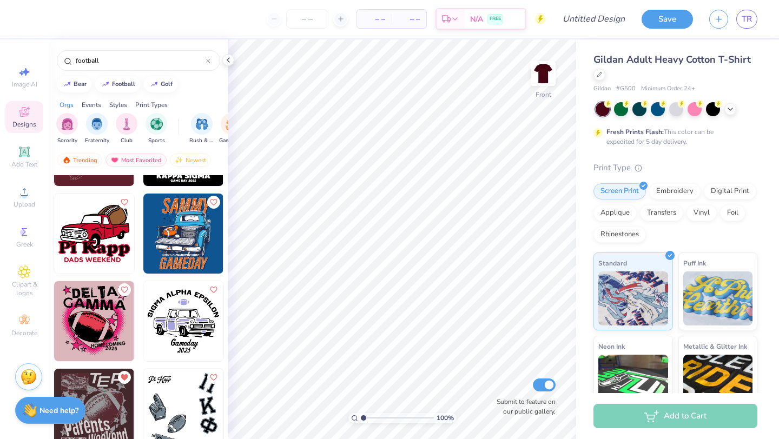
scroll to position [5887, 0]
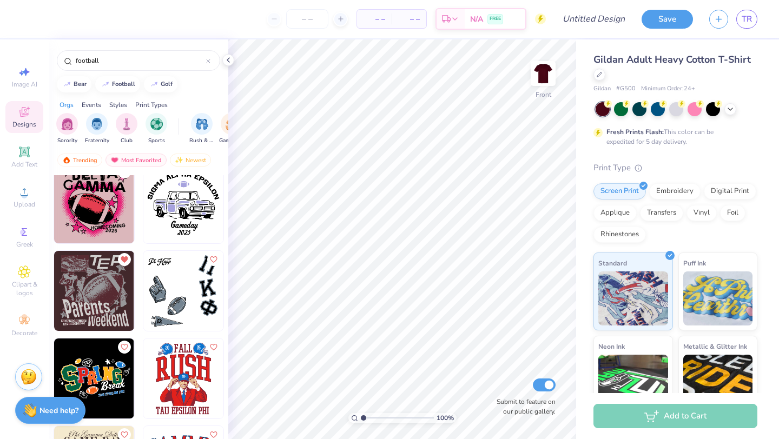
click at [101, 305] on img at bounding box center [94, 291] width 80 height 80
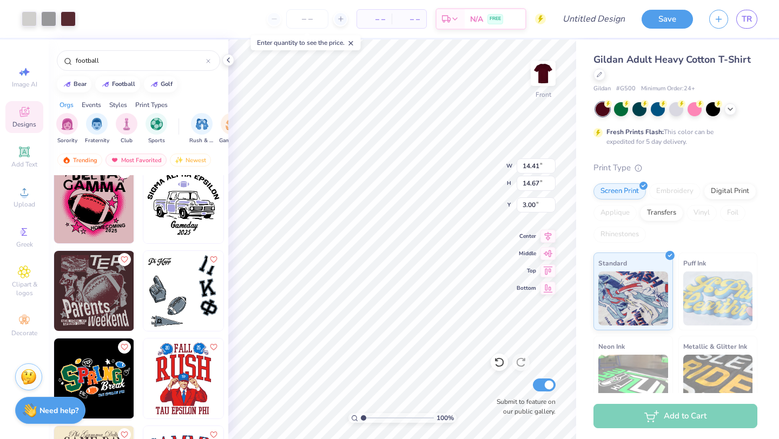
type input "14.41"
type input "14.67"
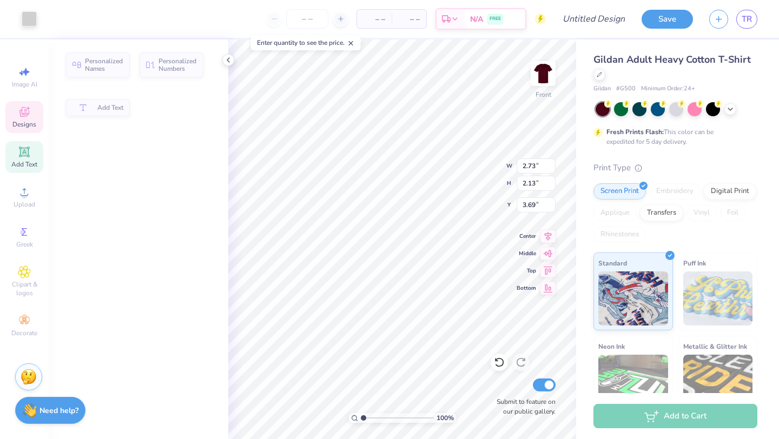
type input "2.73"
type input "2.13"
type input "3.69"
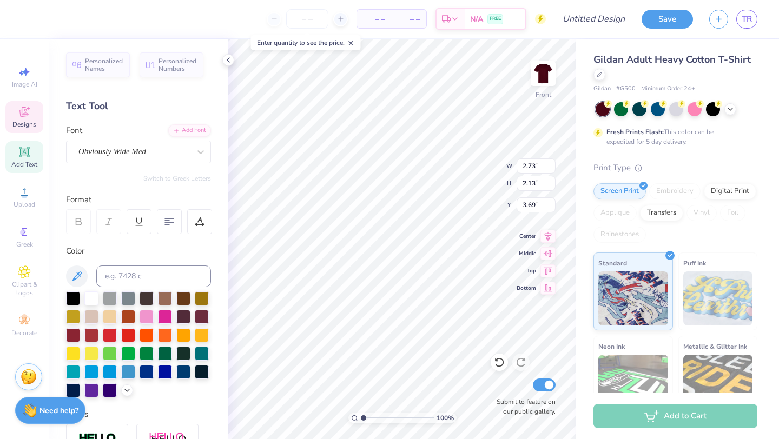
type textarea "L"
type input "2.69"
type input "3.05"
type textarea "T"
type input "2.34"
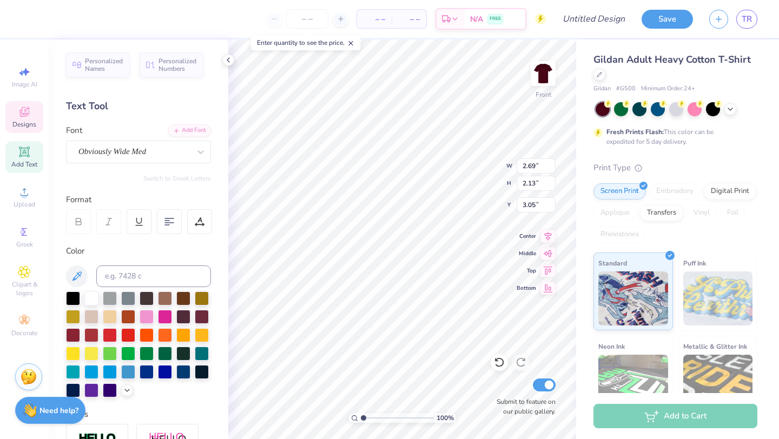
type input "2.12"
type input "3.00"
type input "14.41"
type input "14.67"
type textarea "C"
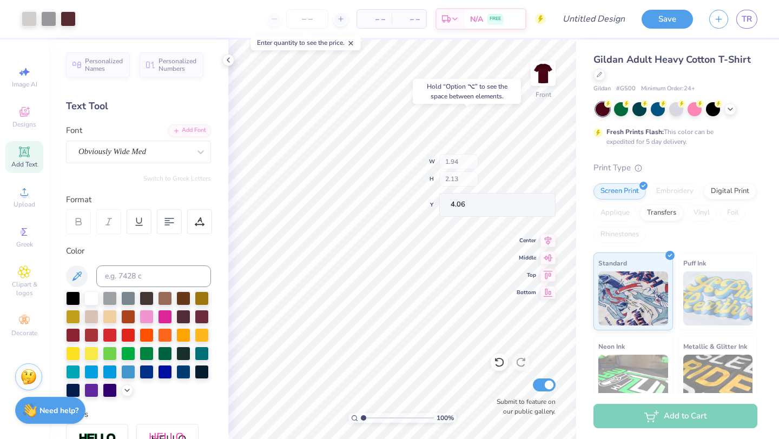
type input "4.06"
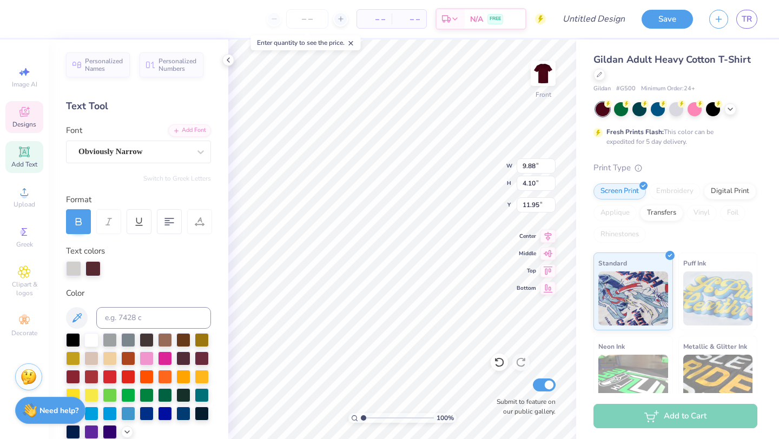
scroll to position [0, 0]
type textarea "Homecoming"
type textarea "2025"
type textarea "HOMECOMING"
type textarea "HOME"
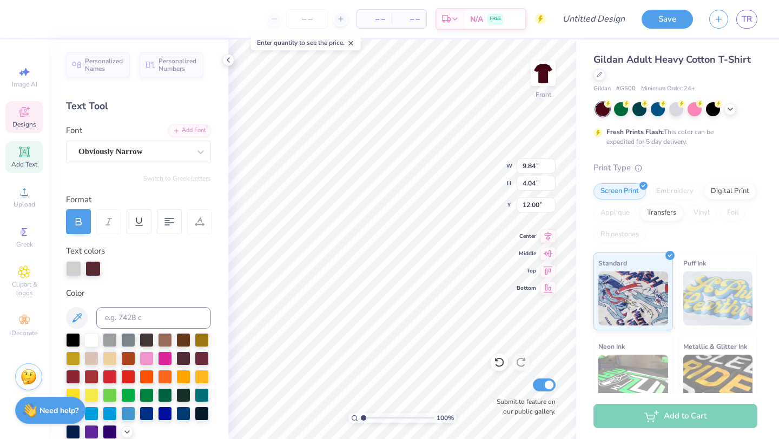
scroll to position [0, 1]
type input "8.51"
type input "3.50"
type input "14.02"
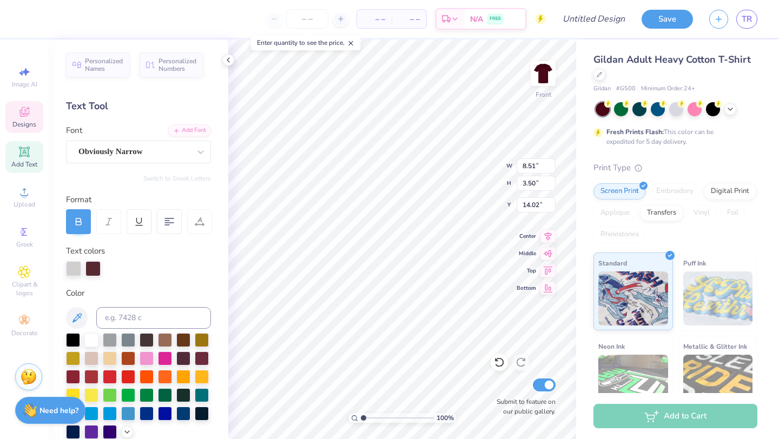
type textarea "COMING"
type input "9.92"
type input "4.04"
type input "12.00"
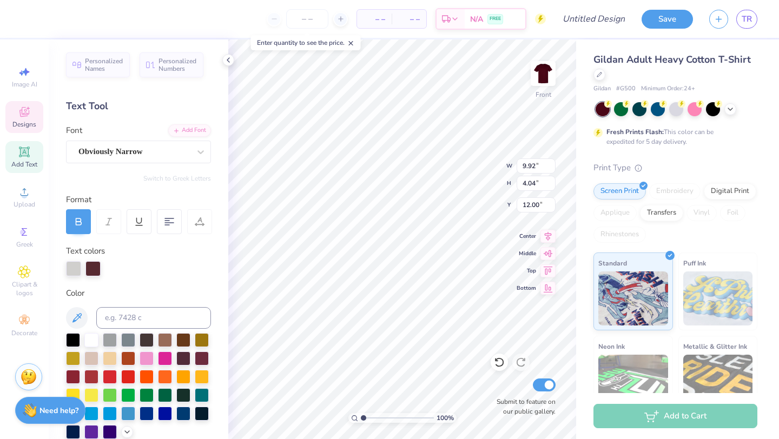
scroll to position [0, 0]
type textarea "Homecoming"
type input "8.39"
type input "3.45"
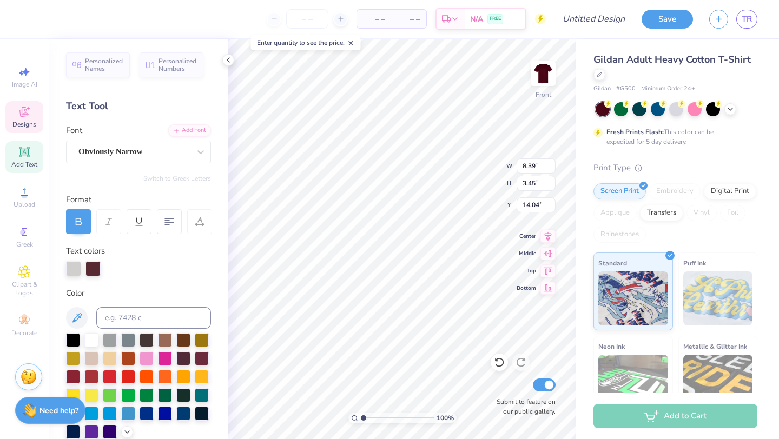
type input "14.02"
type textarea "Weekend"
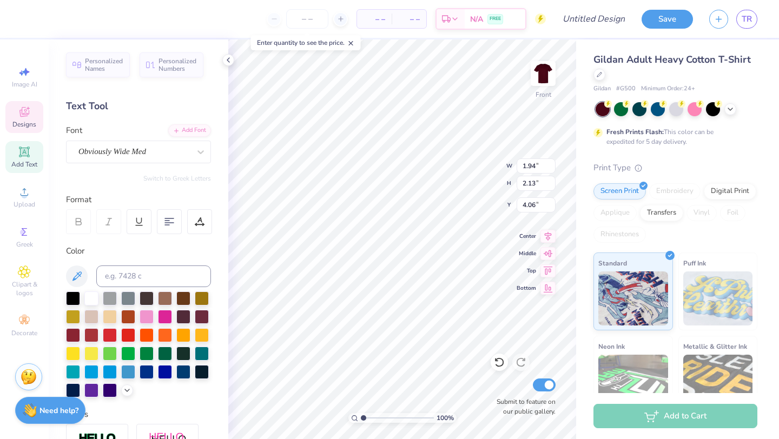
type input "4.12"
type input "2.35"
type input "3.05"
type input "1.94"
type input "4.06"
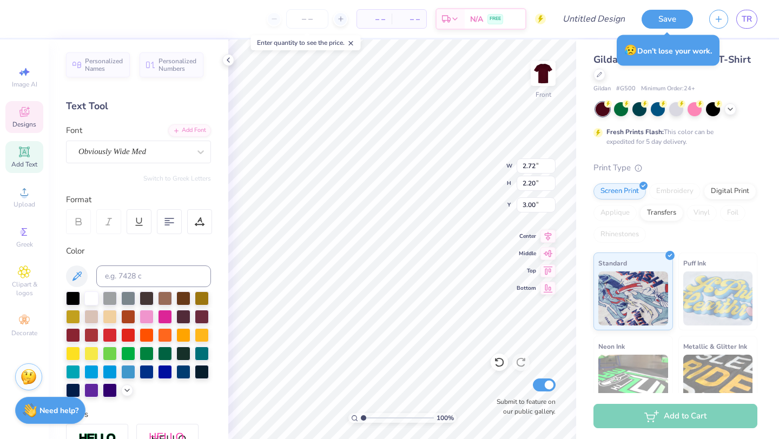
type input "3.00"
type textarea "D"
type textarea "DELTA SIGMA PHI"
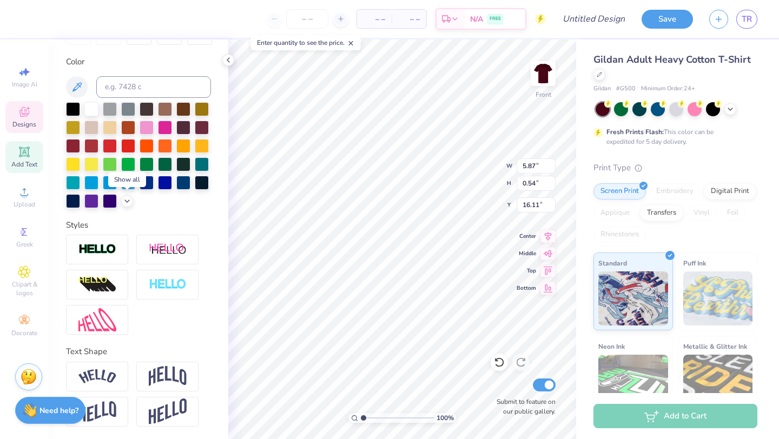
scroll to position [0, 0]
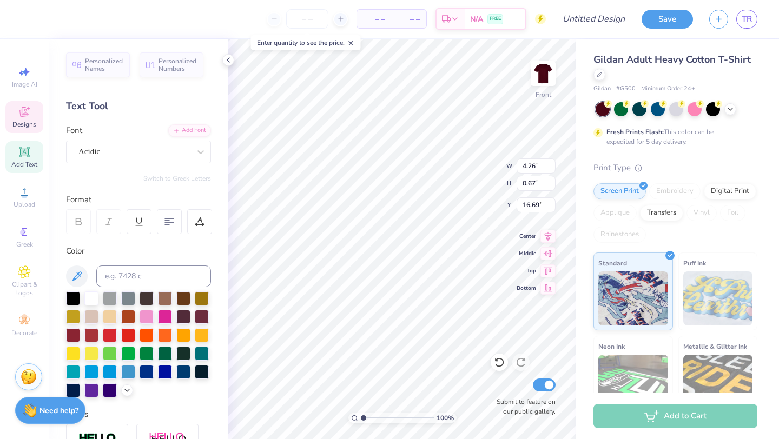
type textarea "DELTA ZETA"
type input "19.40"
type input "18.65"
type input "4.82"
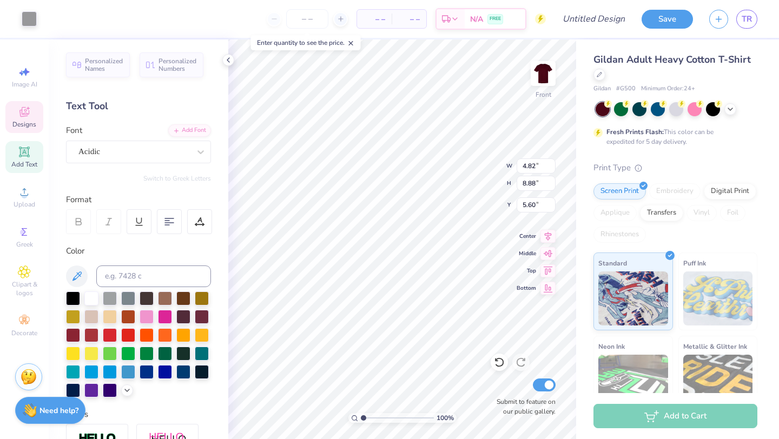
type input "8.88"
type input "5.60"
click at [498, 363] on icon at bounding box center [499, 362] width 11 height 11
click at [546, 78] on img at bounding box center [543, 73] width 43 height 43
click at [11, 114] on div "Designs" at bounding box center [24, 117] width 38 height 32
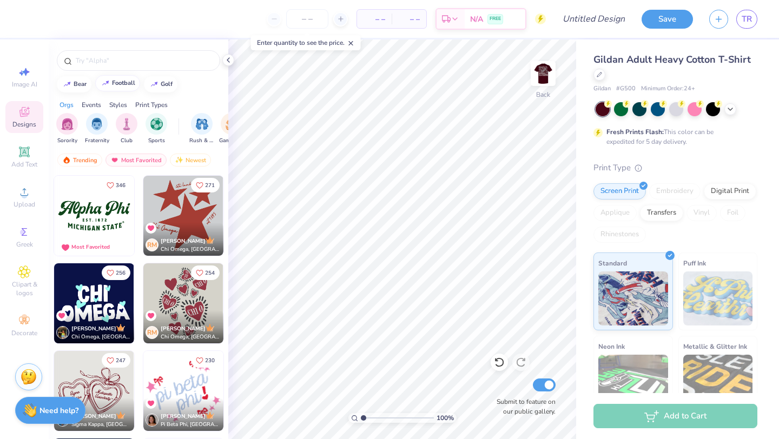
click at [126, 84] on div "football" at bounding box center [123, 83] width 23 height 6
type input "football"
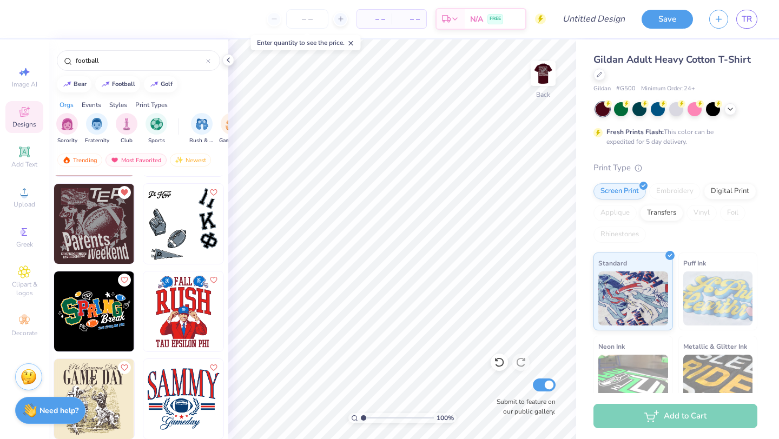
scroll to position [5953, 0]
click at [101, 233] on img at bounding box center [94, 225] width 80 height 80
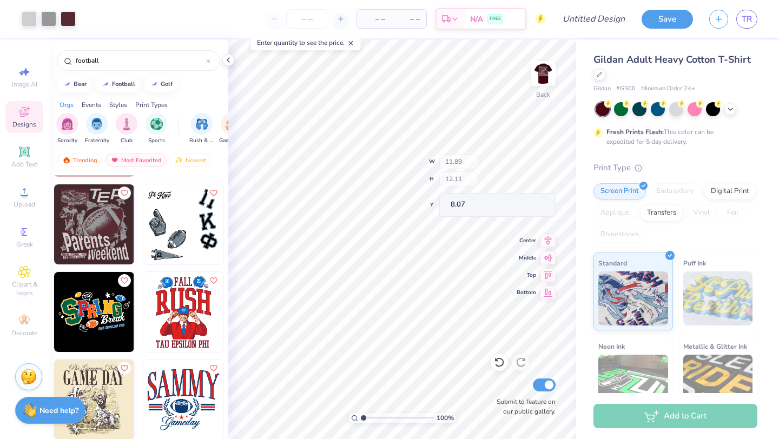
type input "8.07"
type input "1.92"
type input "1.90"
type input "3.65"
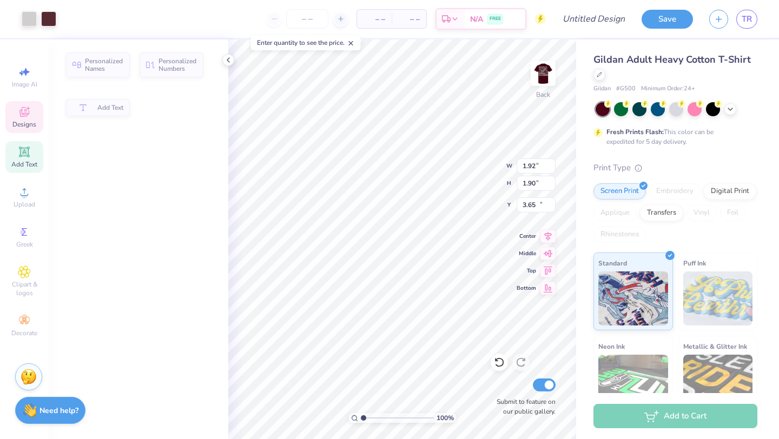
type input "6.97"
type input "2.93"
type input "17.25"
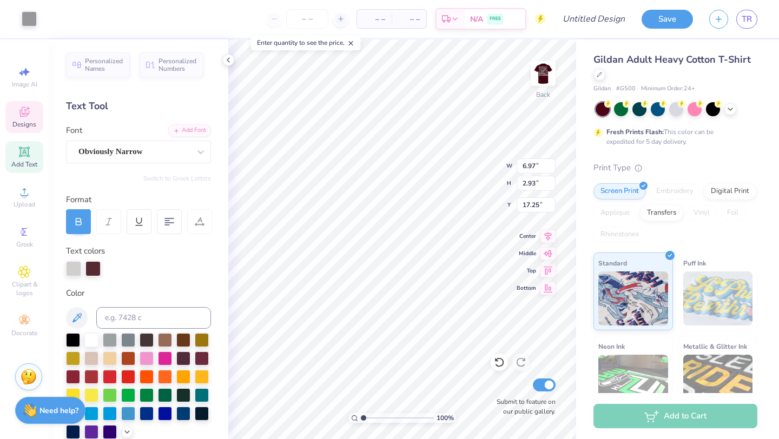
type input "1.06"
type input "1.07"
type input "15.49"
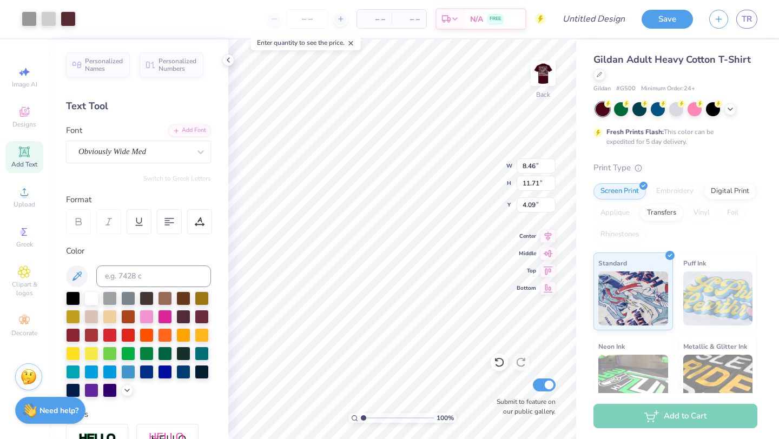
type input "8.46"
type input "11.71"
type input "4.09"
type input "17.07"
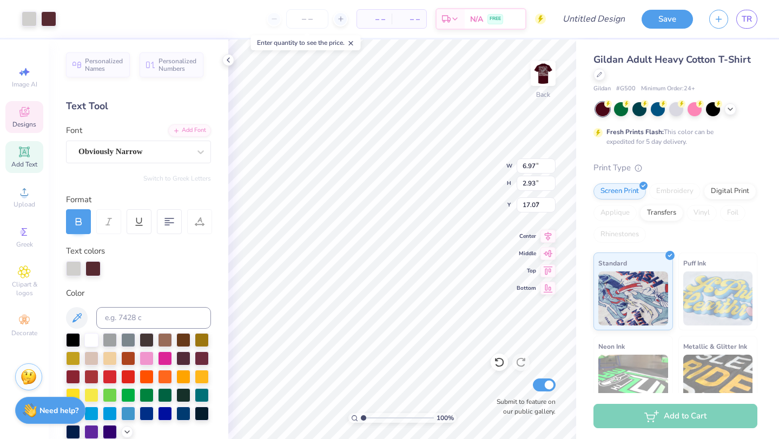
type input "6.97"
type input "2.93"
type input "8.68"
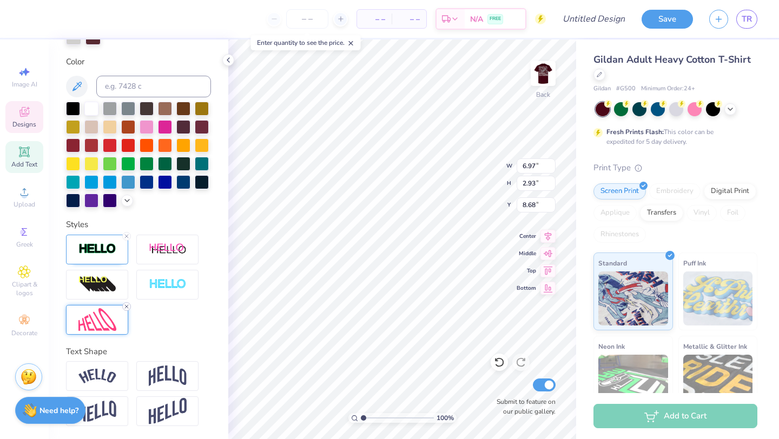
click at [127, 306] on line at bounding box center [126, 306] width 3 height 3
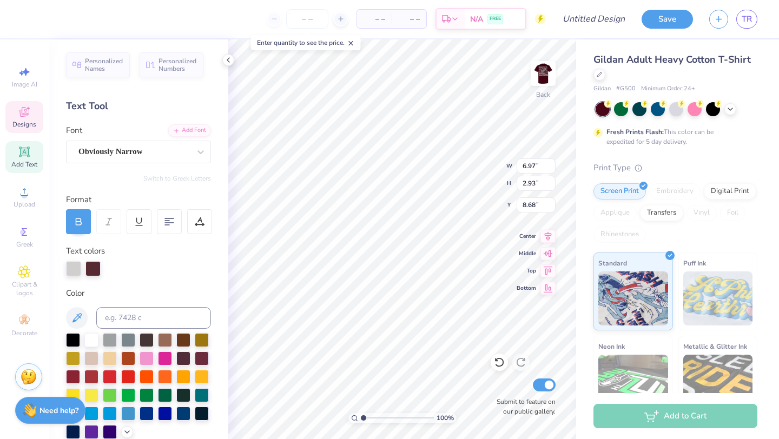
scroll to position [0, 1]
click at [715, 69] on div "Gildan Adult Heavy Cotton T-Shirt" at bounding box center [676, 66] width 164 height 29
type input "7.02"
type input "1.59"
type input "9.35"
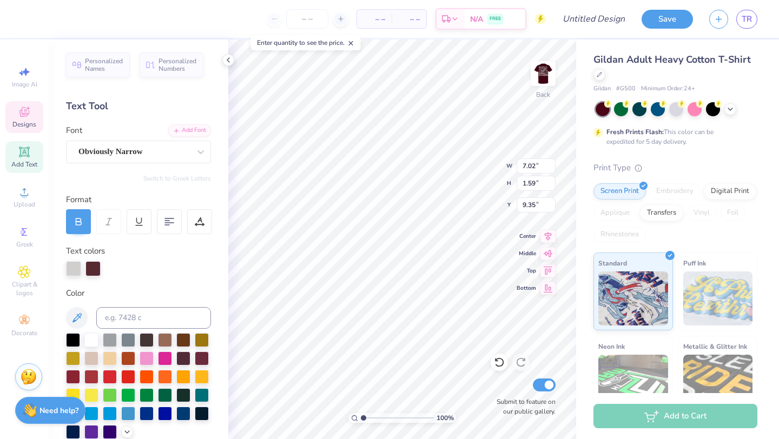
click at [256, 16] on div "– – Per Item – – Total Est. Delivery N/A FREE" at bounding box center [288, 19] width 516 height 38
click at [311, 17] on input "number" at bounding box center [307, 18] width 42 height 19
type input "50"
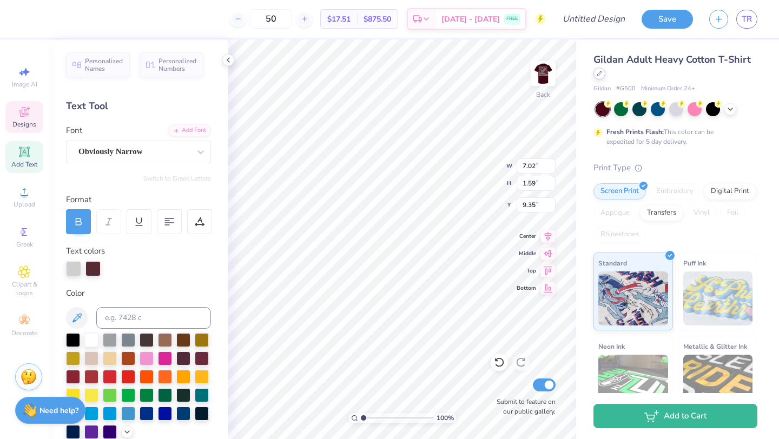
click at [600, 74] on icon at bounding box center [599, 73] width 4 height 4
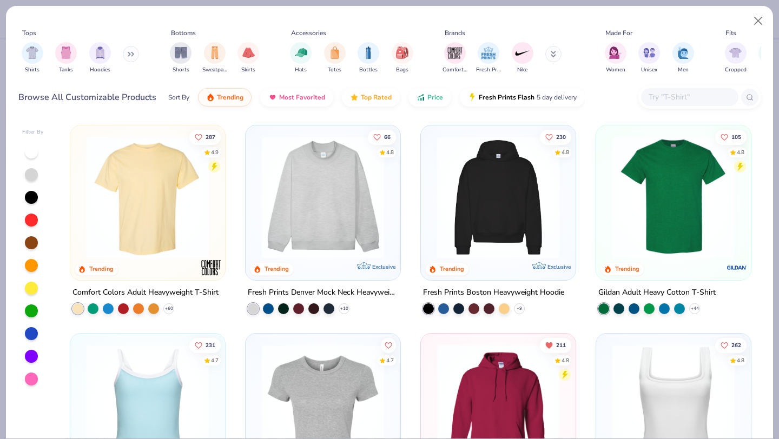
click at [550, 60] on button at bounding box center [554, 54] width 16 height 16
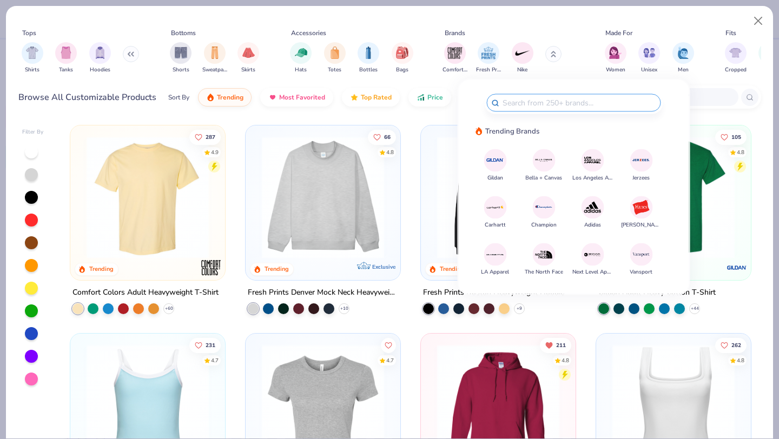
click at [498, 161] on img at bounding box center [495, 160] width 19 height 19
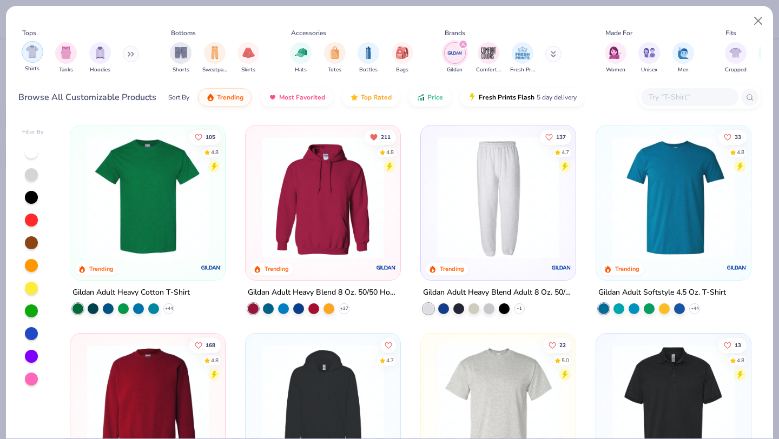
click at [30, 57] on img "filter for Shirts" at bounding box center [32, 51] width 12 height 12
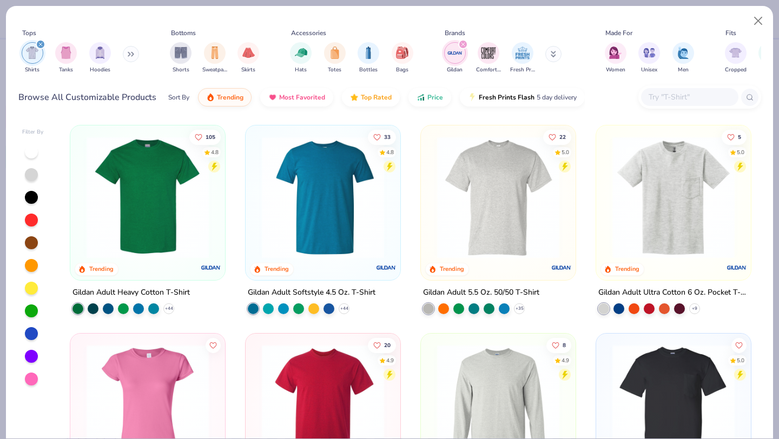
click at [652, 201] on img at bounding box center [673, 197] width 133 height 122
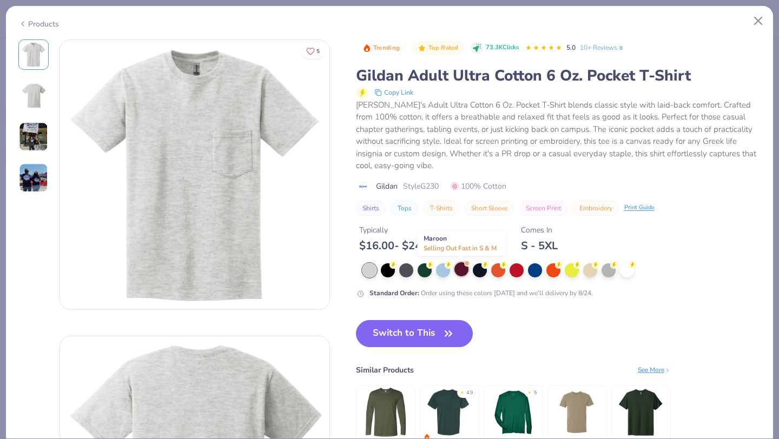
click at [463, 272] on div at bounding box center [462, 269] width 14 height 14
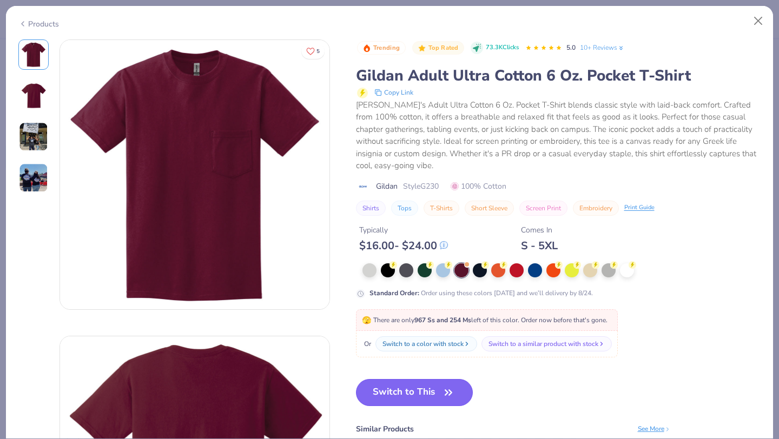
click at [413, 394] on button "Switch to This" at bounding box center [414, 392] width 117 height 27
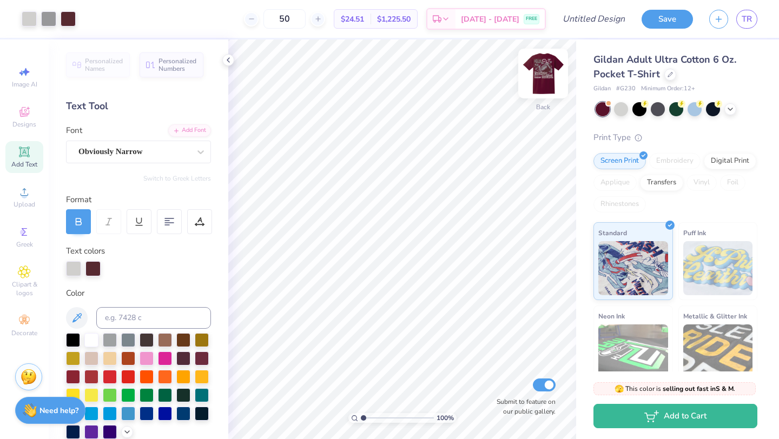
click at [546, 74] on img at bounding box center [543, 73] width 43 height 43
click at [674, 74] on div at bounding box center [671, 74] width 12 height 12
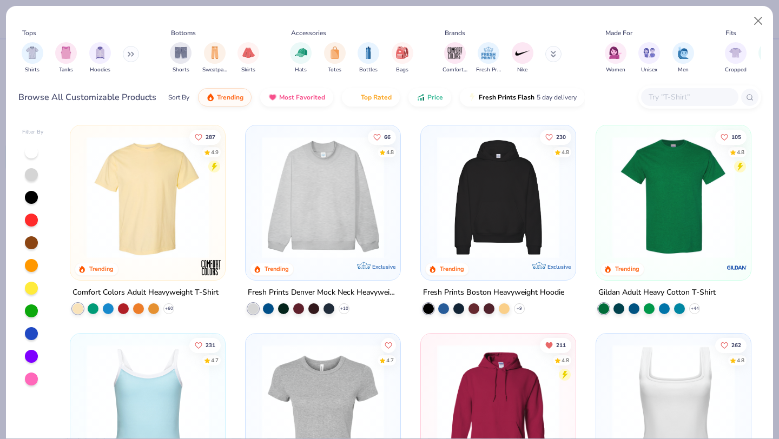
click at [117, 190] on img at bounding box center [147, 197] width 133 height 122
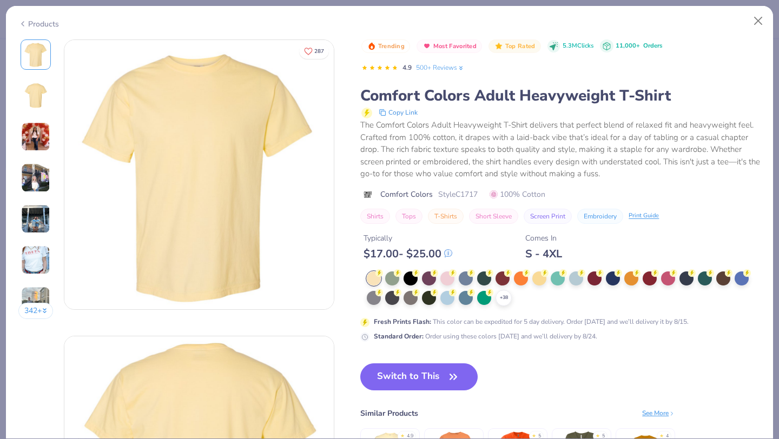
click at [594, 259] on div "Typically $ 17.00 - $ 25.00 Comes In S - 4XL" at bounding box center [560, 242] width 400 height 37
click at [594, 278] on div at bounding box center [595, 278] width 14 height 14
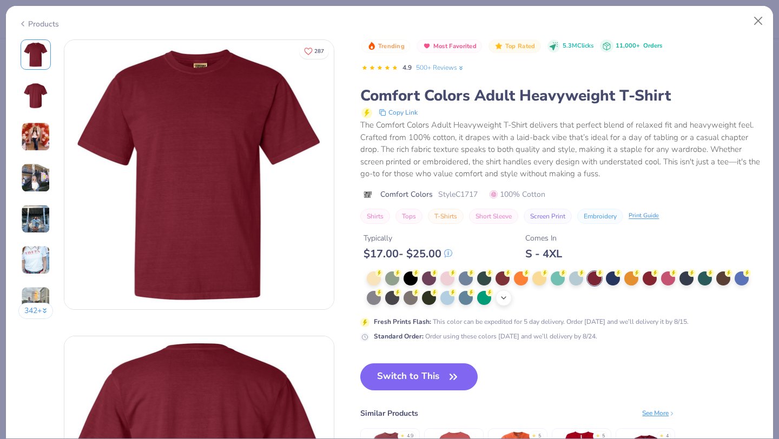
click at [505, 301] on icon at bounding box center [504, 298] width 9 height 9
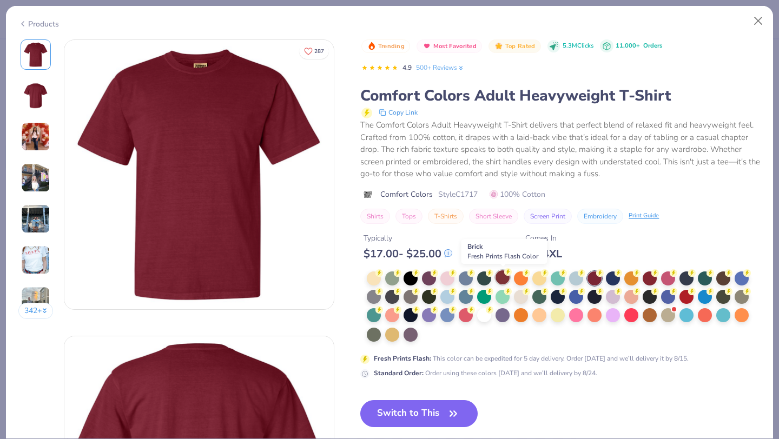
click at [502, 278] on div at bounding box center [503, 278] width 14 height 14
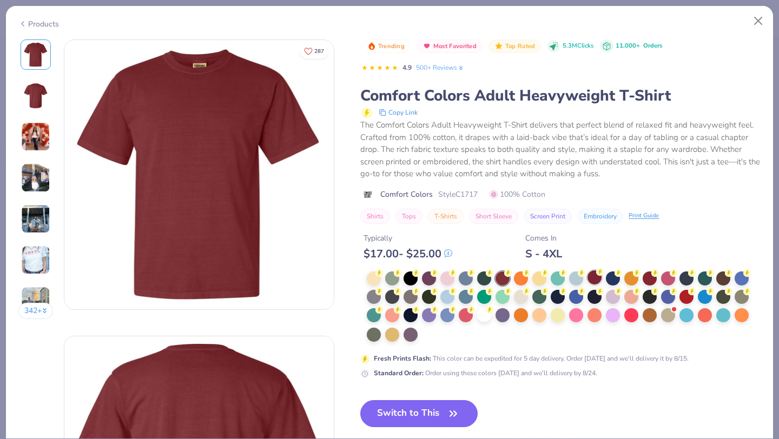
click at [600, 277] on div at bounding box center [595, 278] width 14 height 14
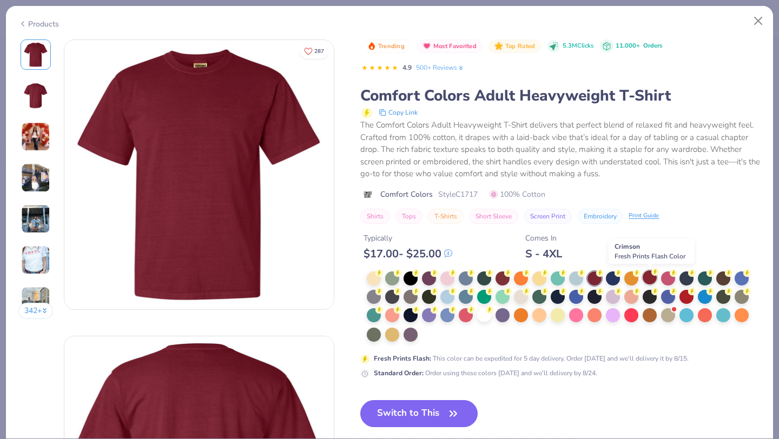
click at [652, 279] on div at bounding box center [650, 278] width 14 height 14
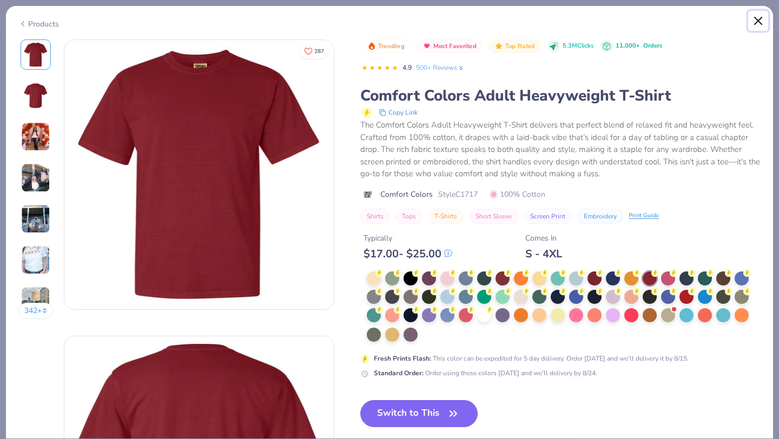
click at [757, 25] on button "Close" at bounding box center [758, 21] width 21 height 21
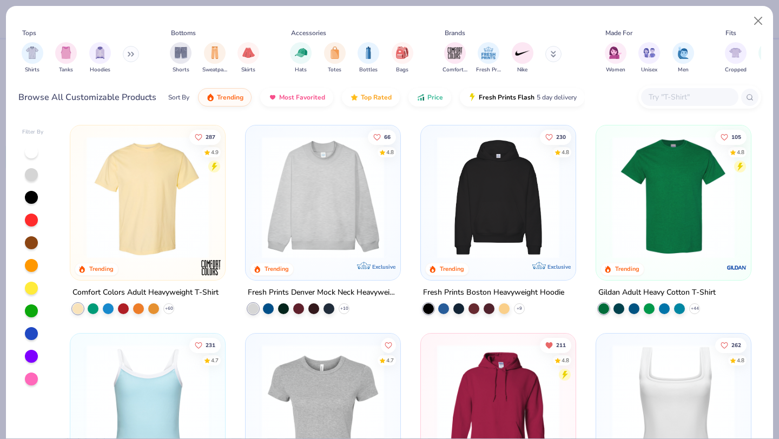
click at [556, 57] on button at bounding box center [554, 54] width 16 height 16
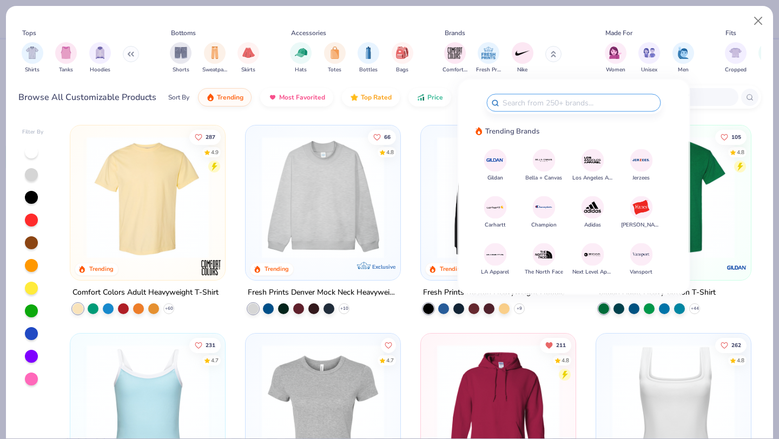
click at [491, 162] on img at bounding box center [495, 160] width 19 height 19
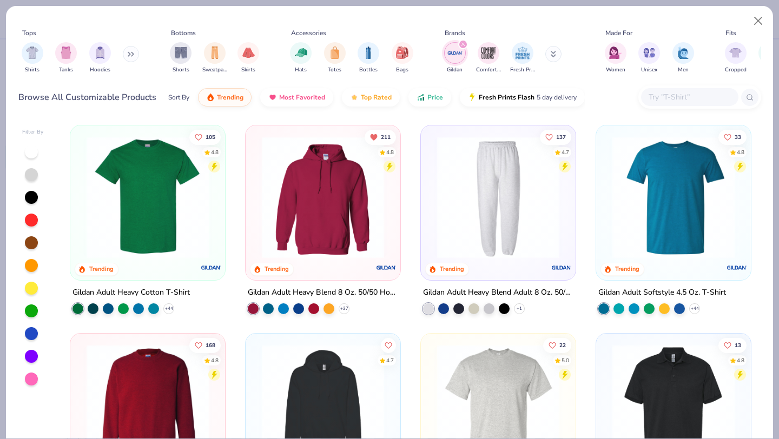
click at [175, 183] on img at bounding box center [147, 197] width 133 height 122
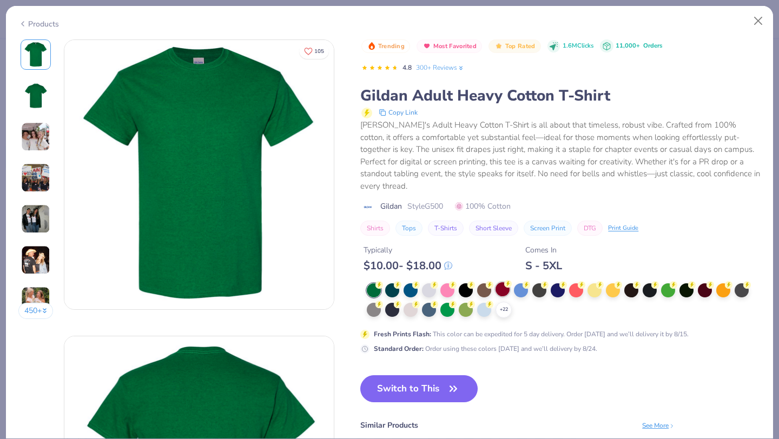
click at [501, 283] on div at bounding box center [503, 290] width 14 height 14
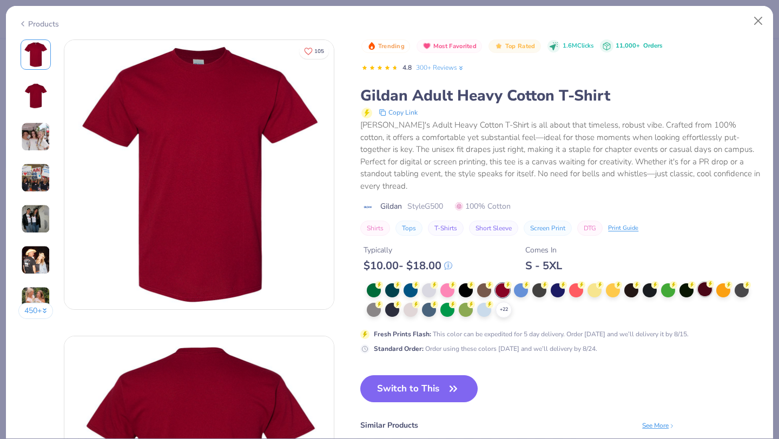
click at [708, 283] on div at bounding box center [705, 290] width 14 height 14
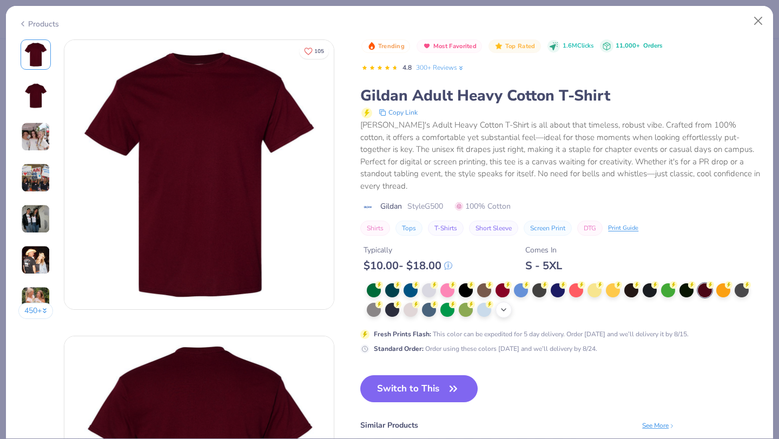
click at [508, 306] on icon at bounding box center [504, 310] width 9 height 9
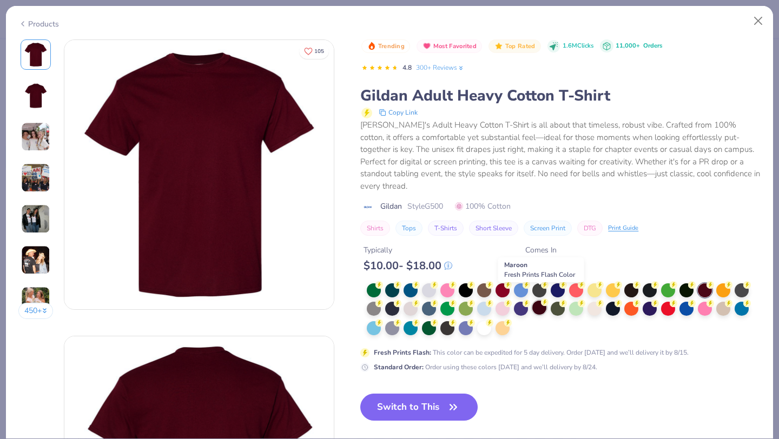
click at [543, 301] on div at bounding box center [540, 308] width 14 height 14
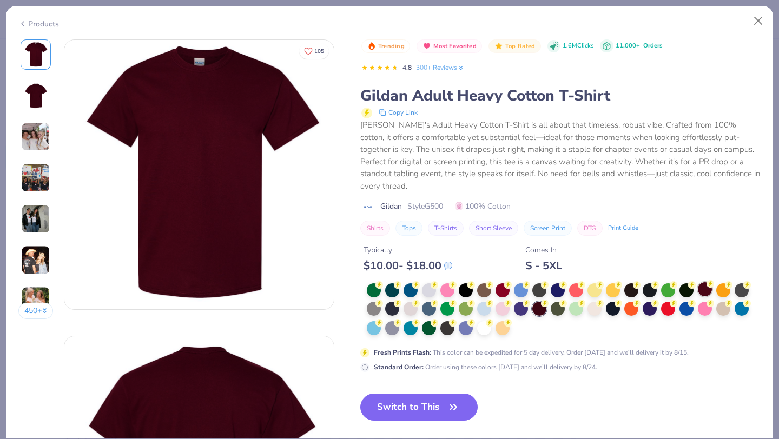
click at [701, 283] on div at bounding box center [705, 290] width 14 height 14
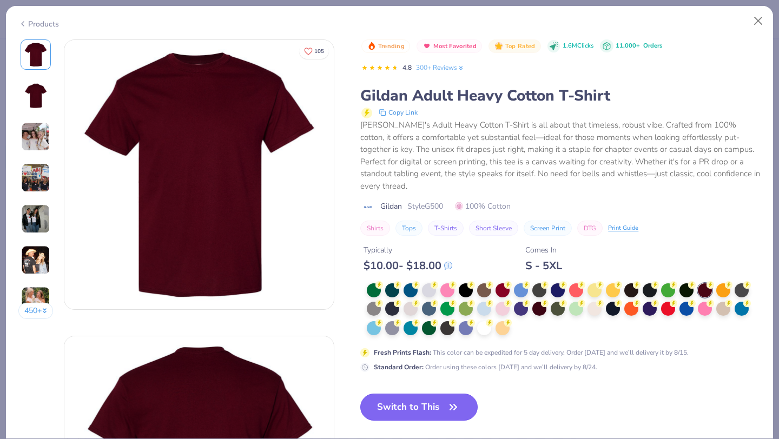
click at [423, 398] on button "Switch to This" at bounding box center [418, 407] width 117 height 27
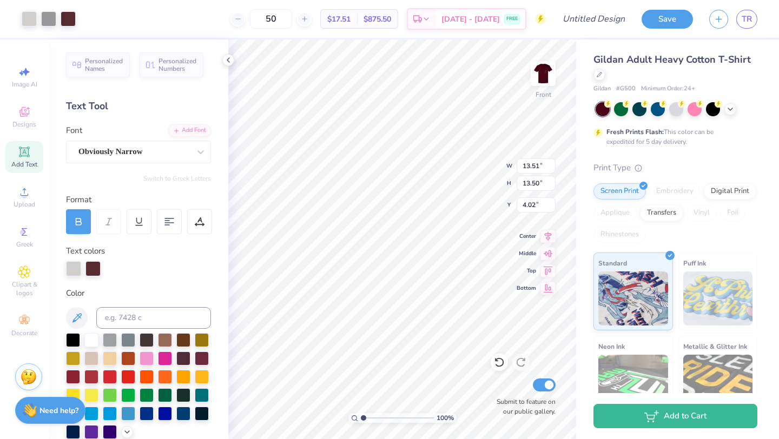
type input "13.51"
type input "13.50"
type input "4.02"
click at [542, 80] on img at bounding box center [543, 73] width 43 height 43
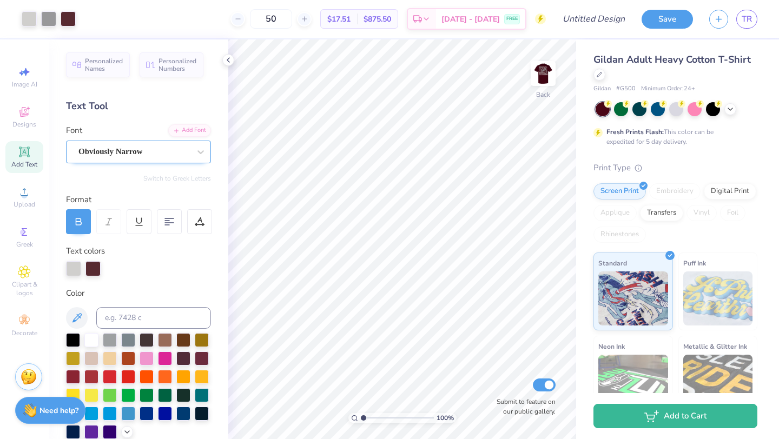
click at [152, 147] on div "Obviously Narrow" at bounding box center [134, 151] width 114 height 17
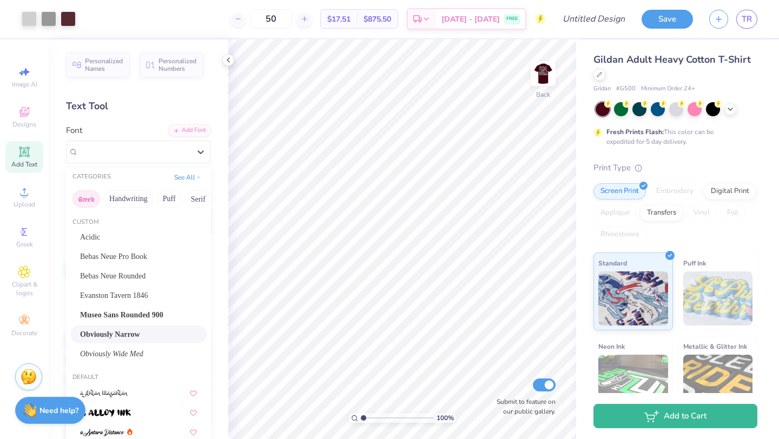
click at [93, 200] on button "Greek" at bounding box center [87, 199] width 28 height 17
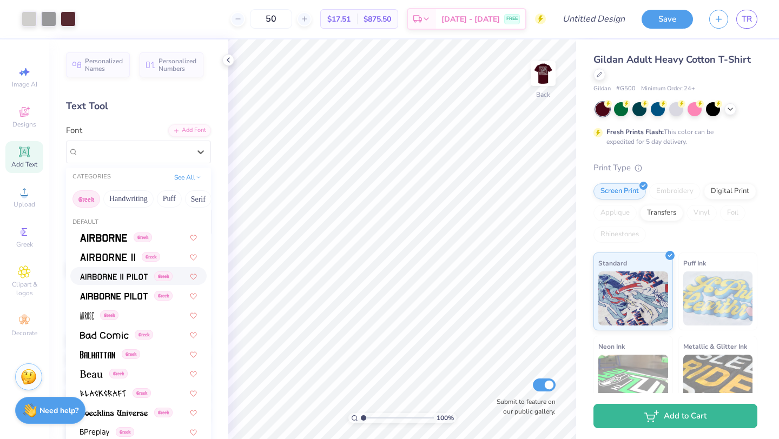
scroll to position [1, 0]
click at [136, 292] on img at bounding box center [114, 296] width 68 height 8
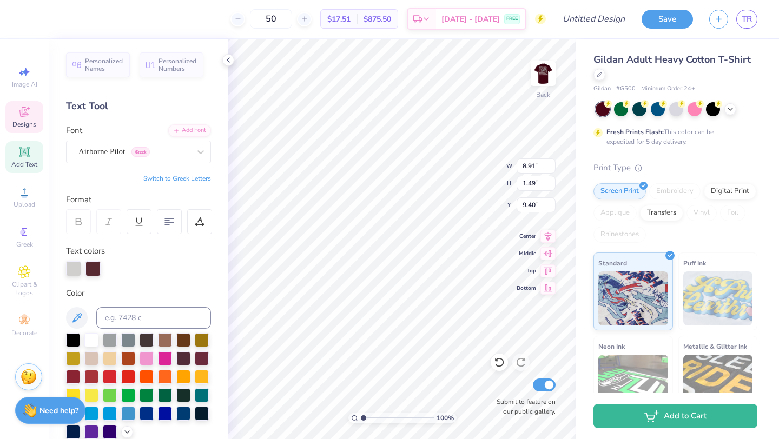
type textarea "D"
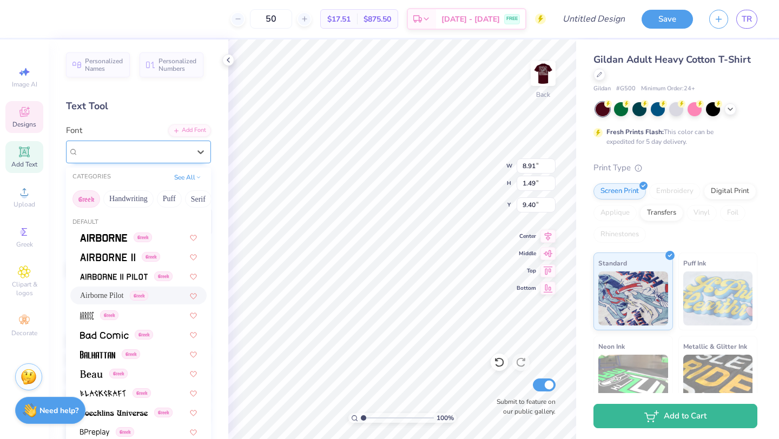
click at [179, 150] on div "Airborne Pilot Greek" at bounding box center [134, 151] width 114 height 17
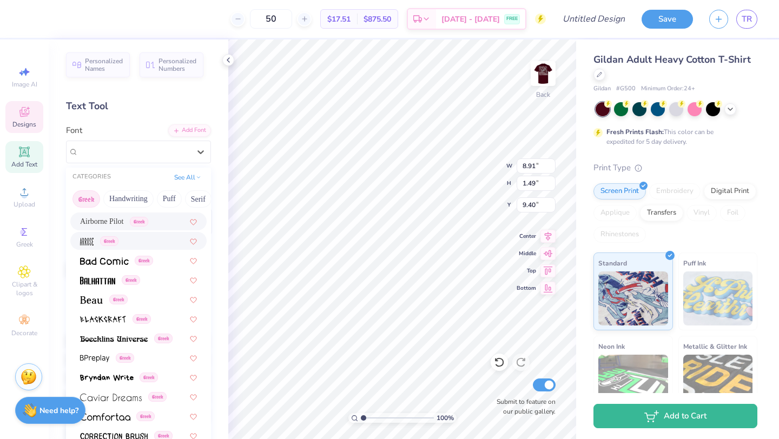
scroll to position [79, 0]
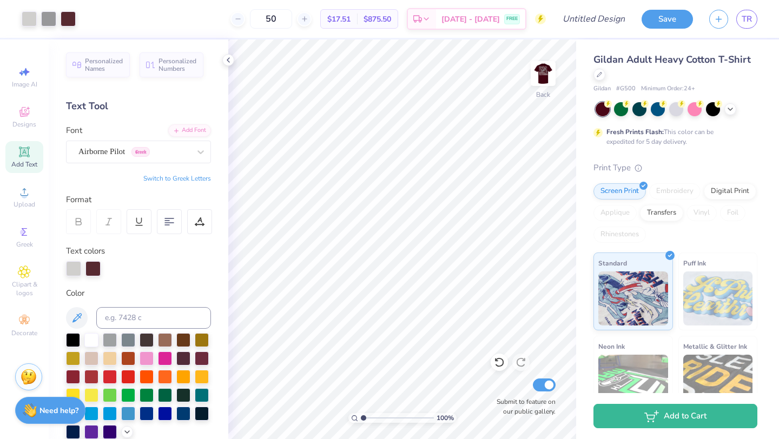
click at [28, 157] on icon at bounding box center [24, 152] width 13 height 13
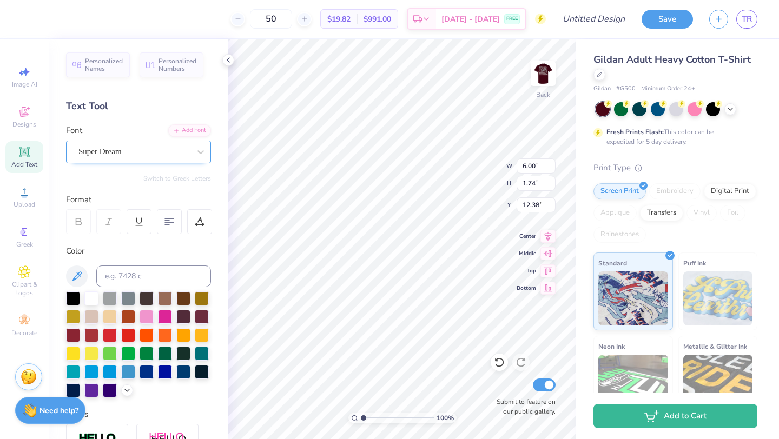
type textarea "DSP"
click at [150, 155] on div "Super Dream" at bounding box center [134, 151] width 114 height 17
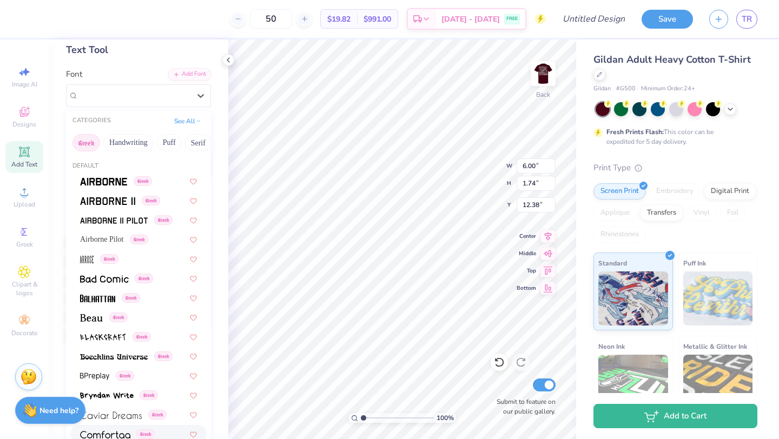
scroll to position [0, 0]
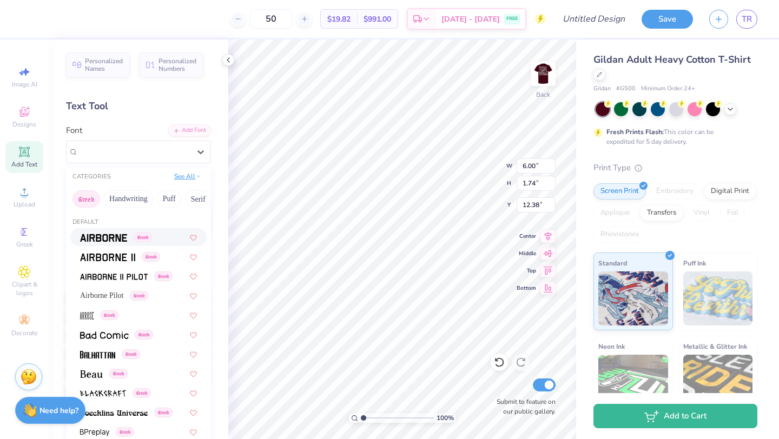
click at [192, 172] on button "See All" at bounding box center [188, 176] width 34 height 11
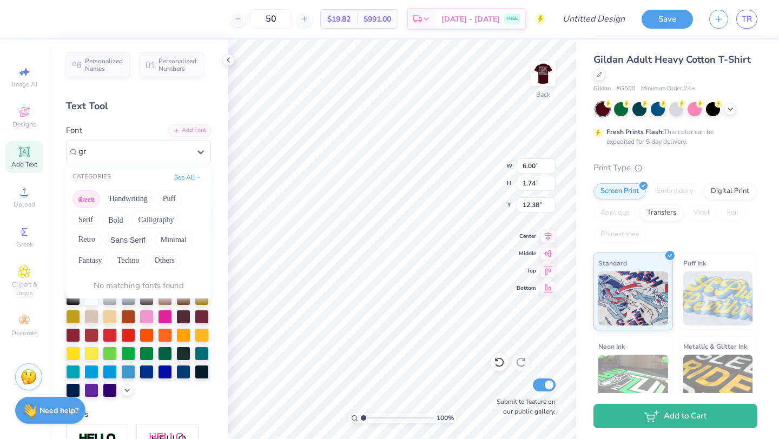
type input "g"
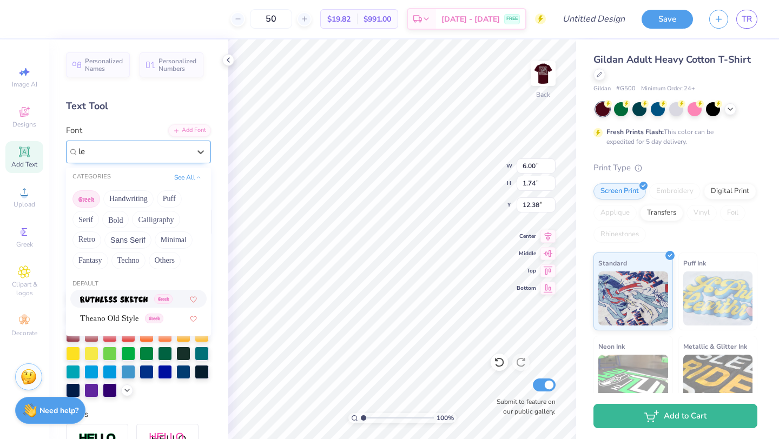
type input "l"
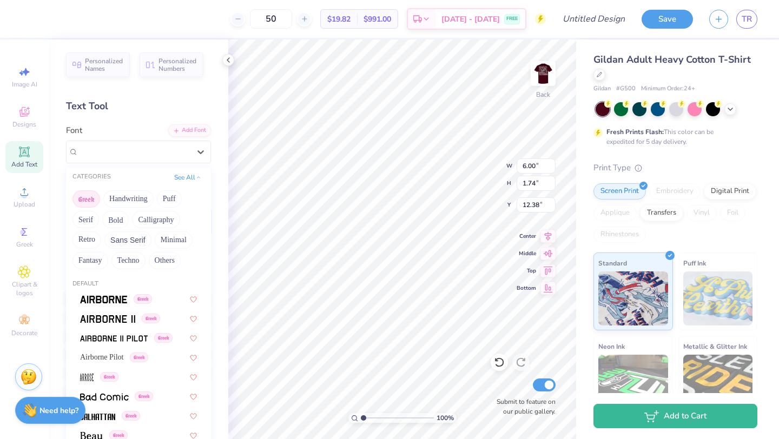
click at [127, 98] on div "Personalized Names Personalized Numbers Text Tool Add Font Font option Ruthless…" at bounding box center [139, 240] width 180 height 400
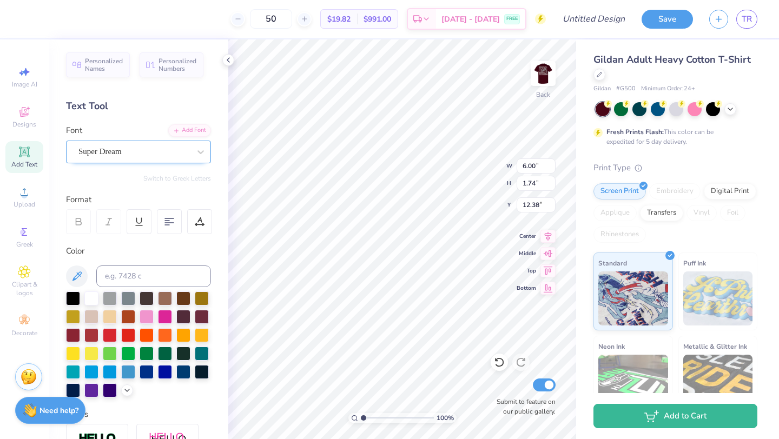
click at [147, 151] on div "Super Dream" at bounding box center [134, 151] width 114 height 17
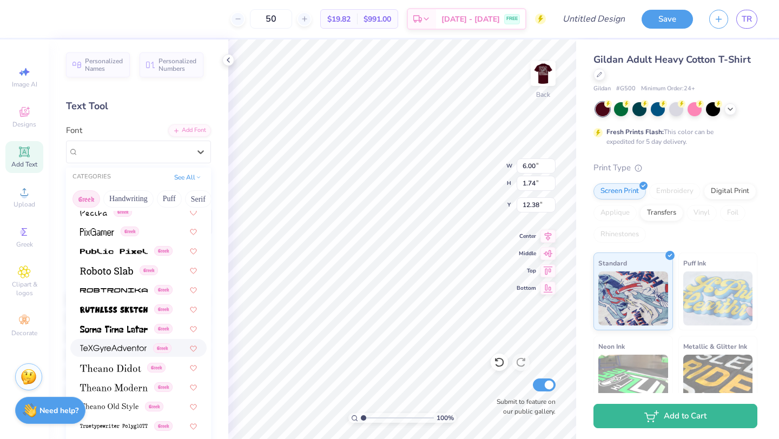
scroll to position [655, 0]
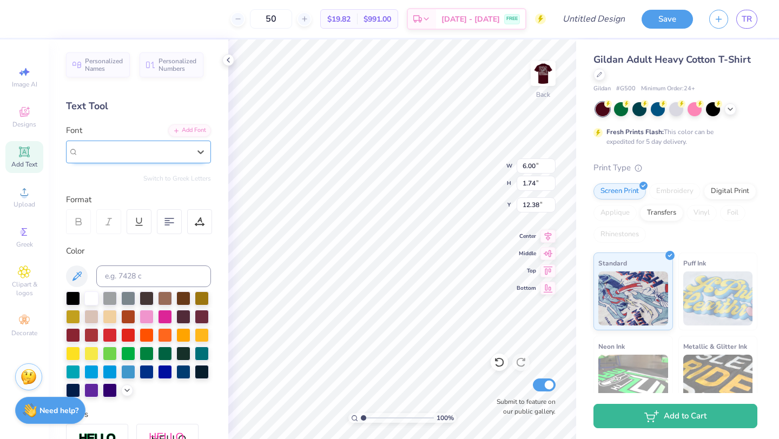
click at [117, 157] on div at bounding box center [133, 152] width 111 height 15
click at [88, 204] on button "Greek" at bounding box center [87, 199] width 28 height 17
type input "simple greek"
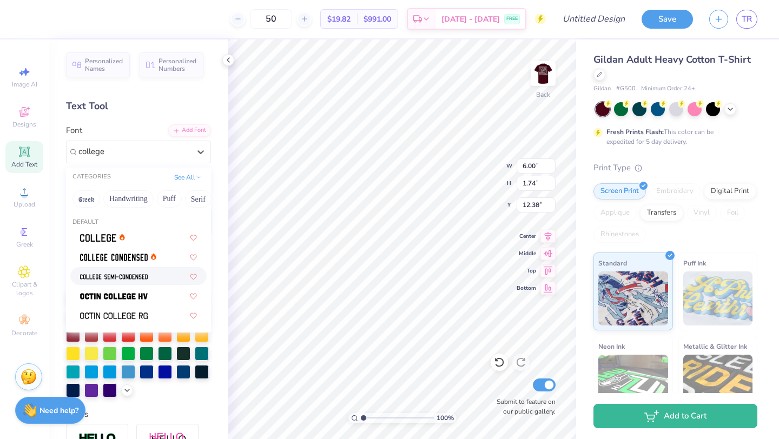
scroll to position [1, 0]
click at [146, 232] on div at bounding box center [138, 236] width 117 height 11
type input "college"
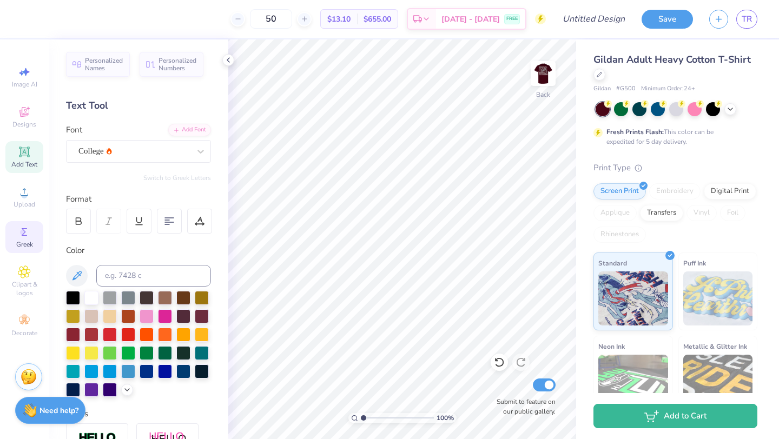
click at [23, 244] on span "Greek" at bounding box center [24, 244] width 17 height 9
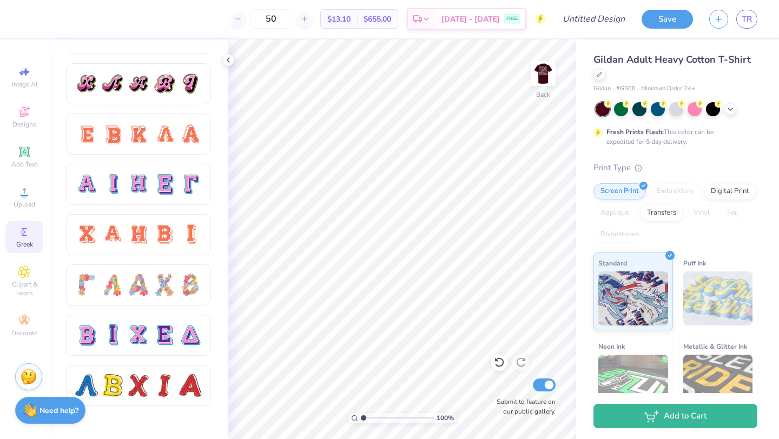
scroll to position [610, 0]
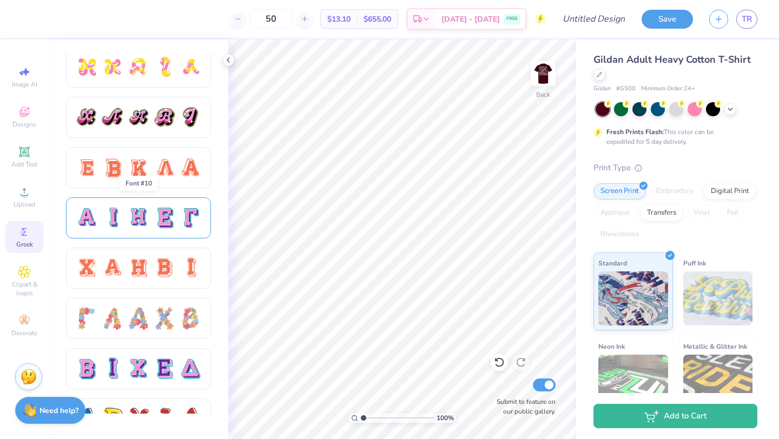
click at [136, 223] on div at bounding box center [138, 218] width 23 height 23
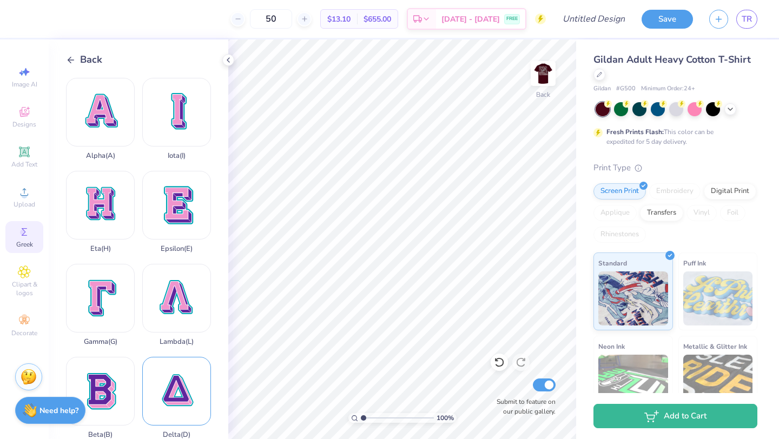
click at [181, 381] on div "Delta ( D )" at bounding box center [176, 398] width 69 height 82
type input "5.16"
type input "5.21"
type input "4.68"
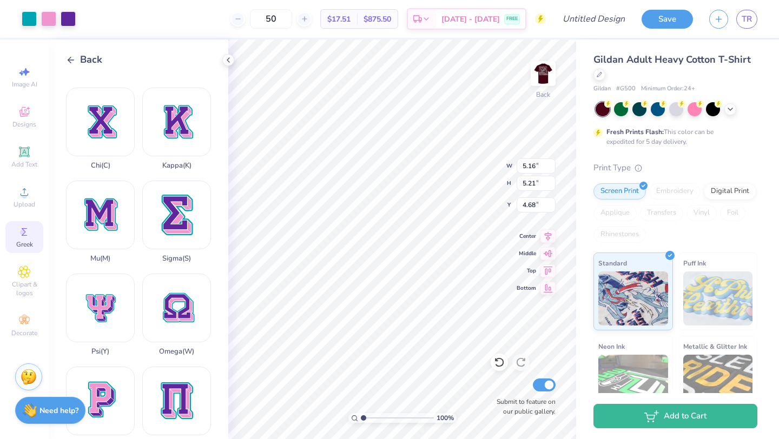
scroll to position [363, 0]
click at [187, 202] on div "Sigma ( S )" at bounding box center [176, 221] width 69 height 82
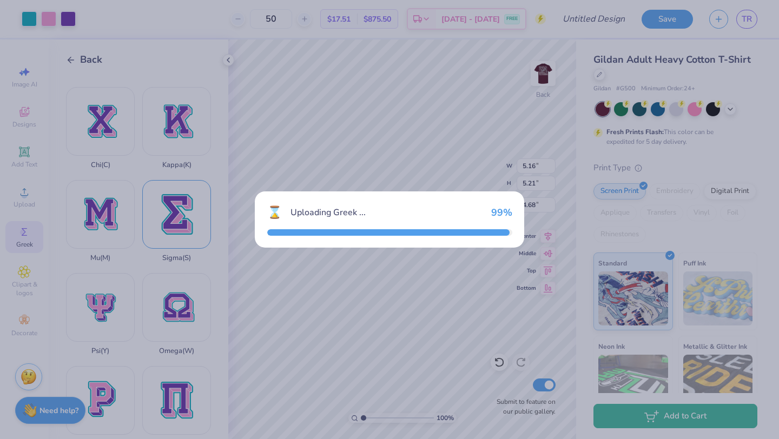
type input "13.89"
type input "18.00"
type input "4.25"
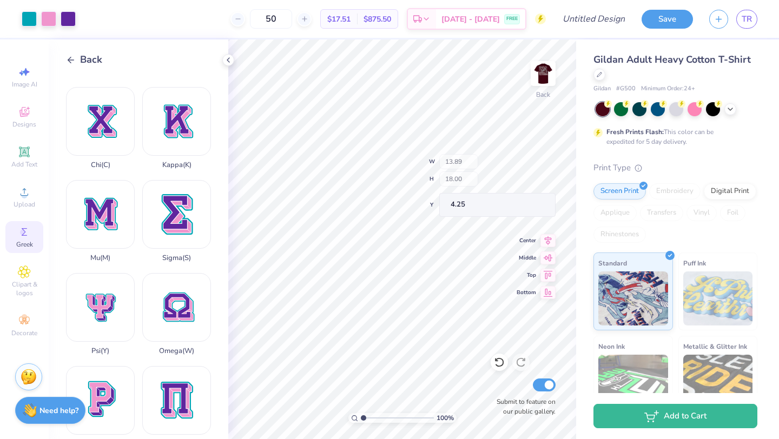
type input "5.16"
type input "5.21"
type input "4.68"
type input "5.16"
type input "5.21"
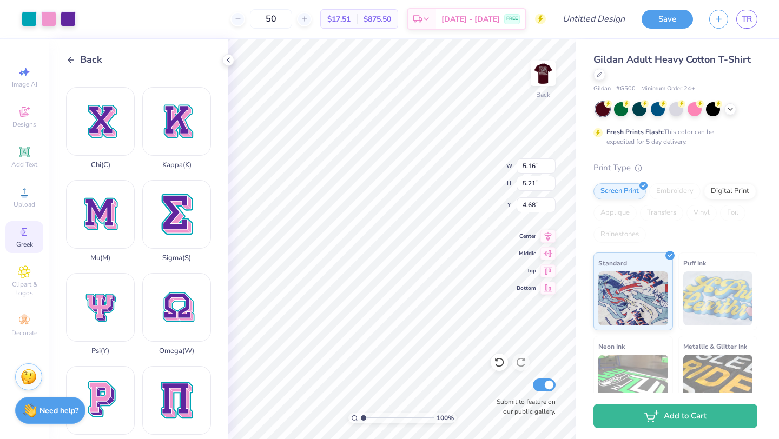
type input "4.68"
type input "2.76"
type input "3.58"
type input "6.48"
click at [192, 342] on div "Alpha ( A ) Iota ( I ) Eta ( H ) Epsilon ( E ) Gamma ( G ) Lambda ( L ) Beta ( …" at bounding box center [147, 259] width 162 height 362
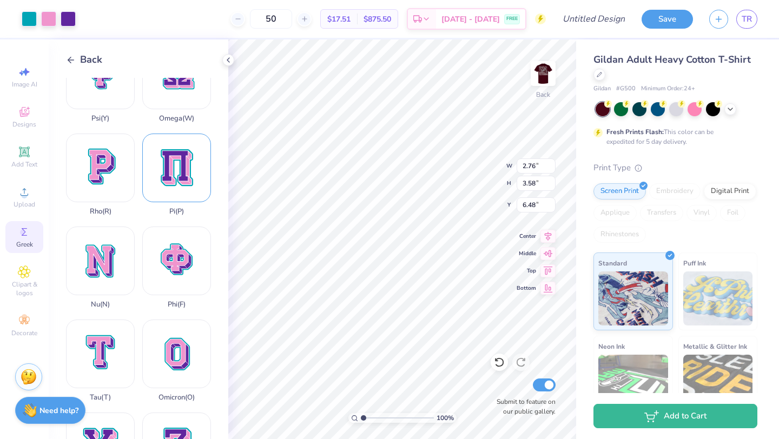
scroll to position [597, 0]
click at [180, 259] on div "Phi ( F )" at bounding box center [176, 267] width 69 height 82
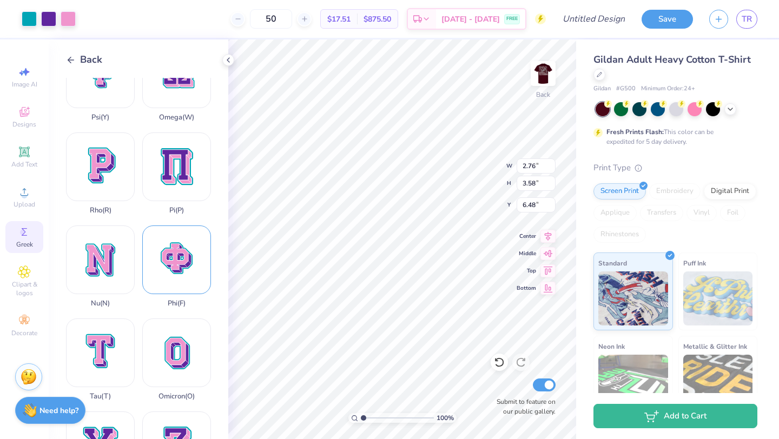
type input "15.00"
type input "14.82"
type input "5.84"
type input "3.82"
type input "3.78"
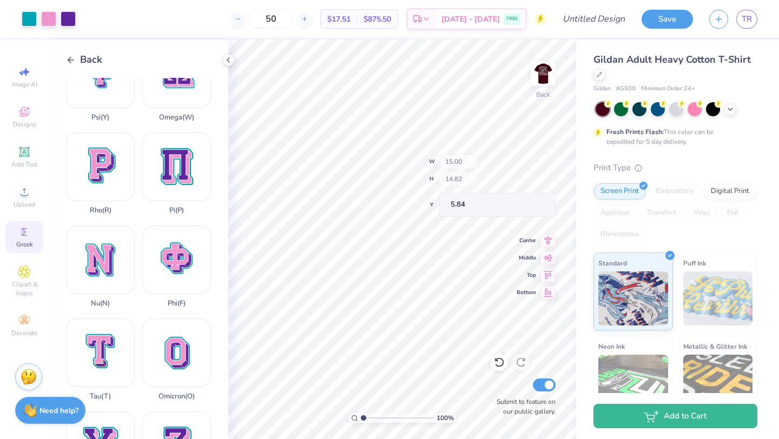
type input "16.88"
type input "6.48"
type input "6.65"
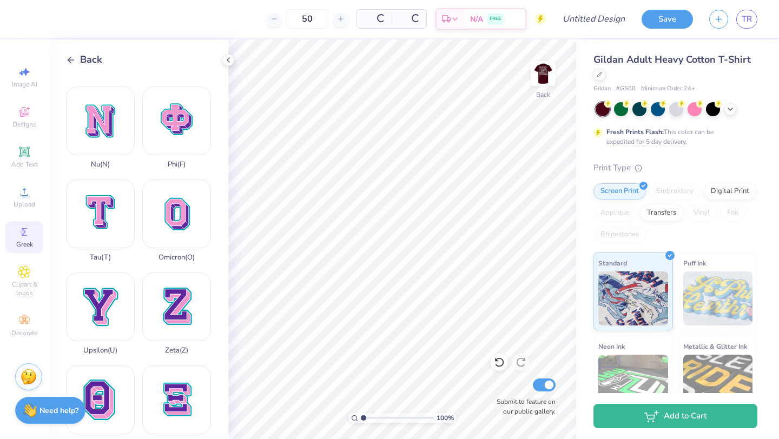
click at [72, 61] on icon at bounding box center [71, 60] width 10 height 10
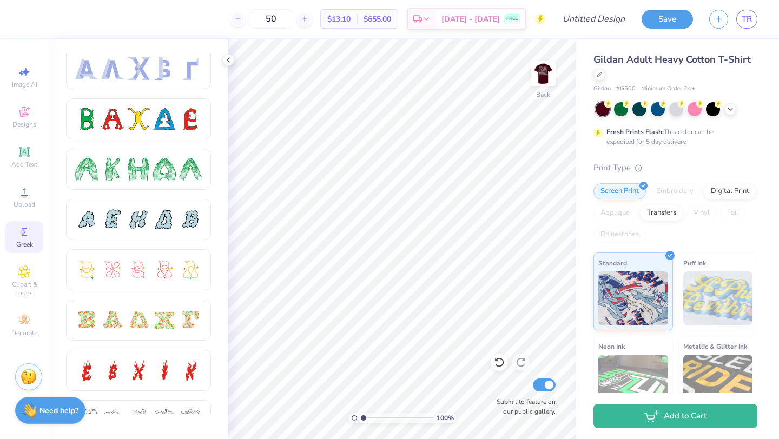
scroll to position [0, 0]
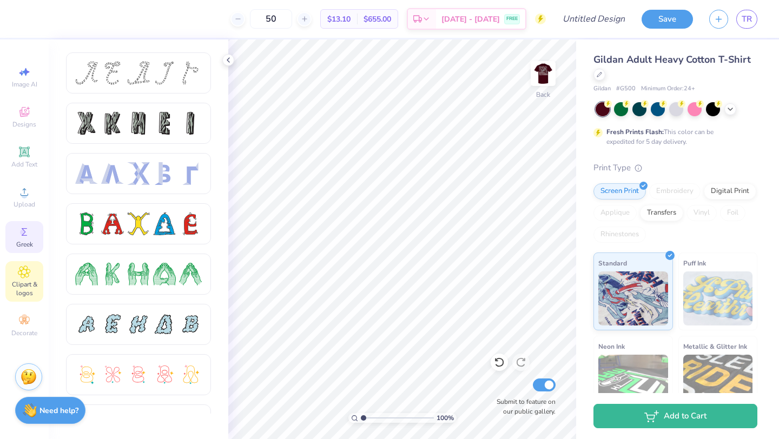
click at [32, 284] on span "Clipart & logos" at bounding box center [24, 288] width 38 height 17
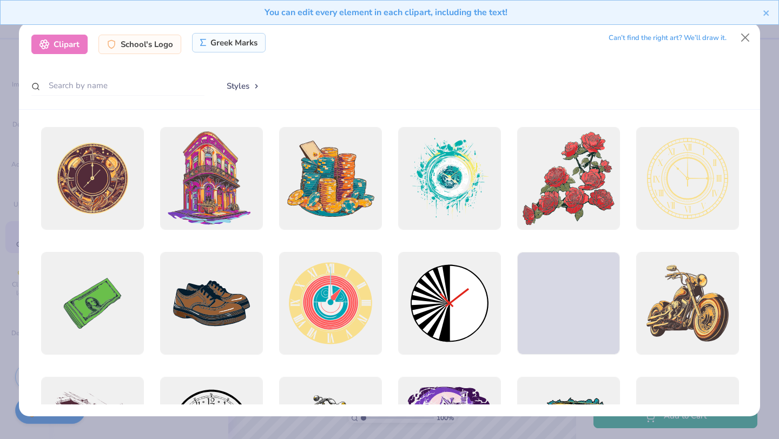
click at [234, 51] on div "Greek Marks" at bounding box center [229, 42] width 74 height 19
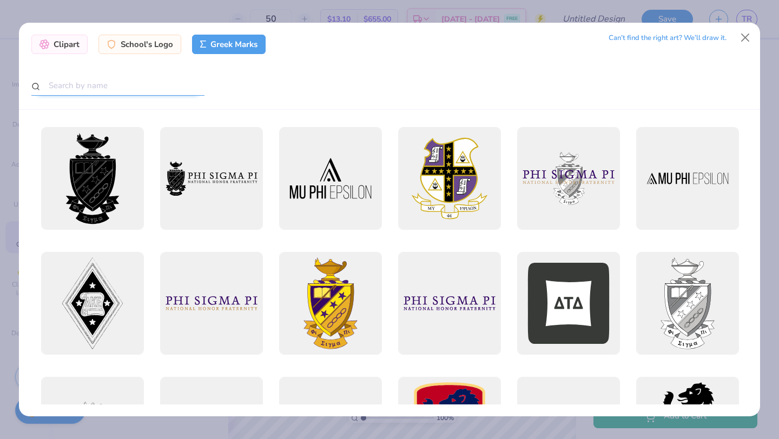
click at [134, 87] on input "text" at bounding box center [117, 86] width 173 height 20
type input "delta"
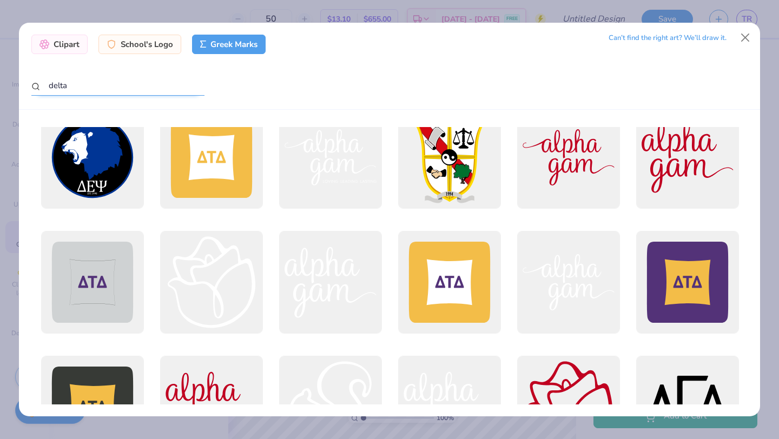
scroll to position [497, 0]
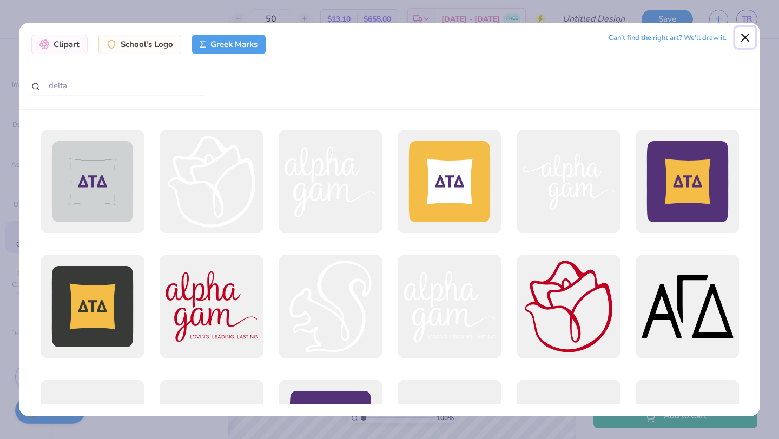
click at [739, 37] on button "Close" at bounding box center [745, 37] width 21 height 21
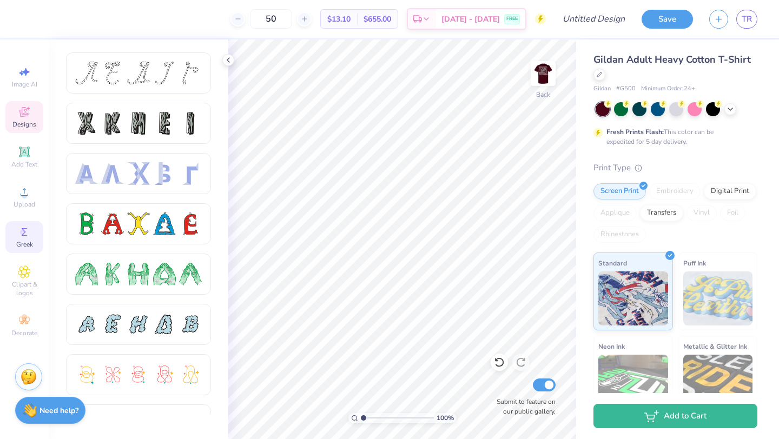
click at [28, 120] on span "Designs" at bounding box center [24, 124] width 24 height 9
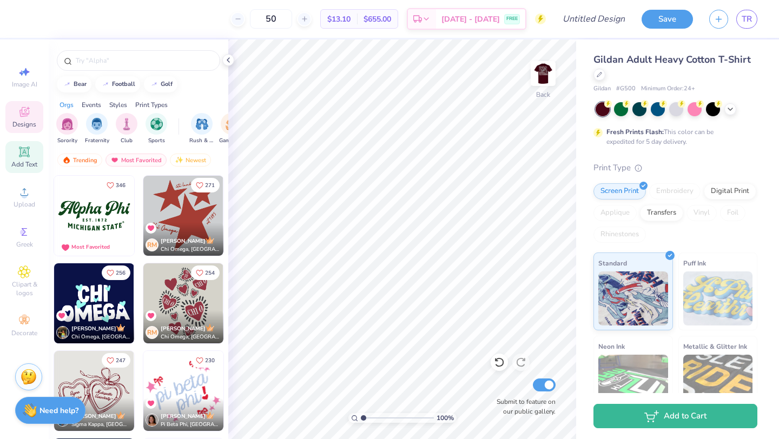
click at [25, 160] on div "Add Text" at bounding box center [24, 157] width 38 height 32
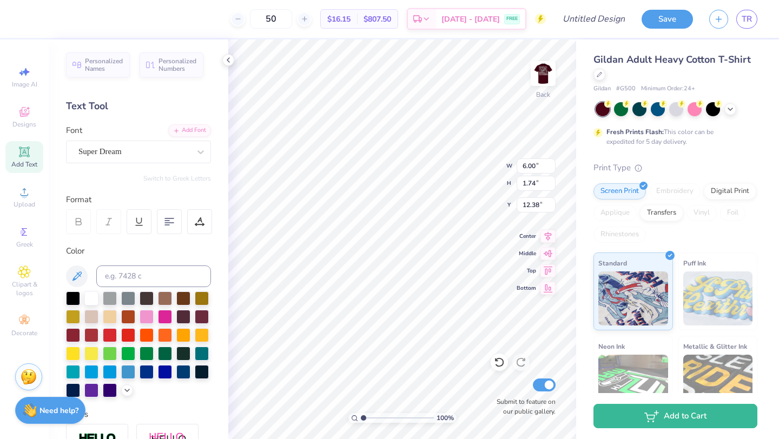
scroll to position [1, 2]
type textarea "DELTA SIGMA PHI DELTA ZETA"
click at [172, 225] on icon at bounding box center [170, 222] width 10 height 10
type input "8.22"
type input "2.05"
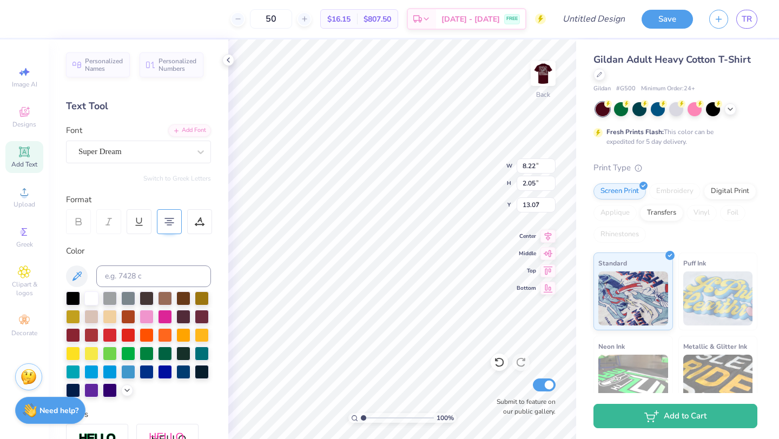
type input "7.09"
type textarea "DELTA SIGMA PHI 2025 DELTA ZETA"
click at [172, 154] on div "Super Dream" at bounding box center [134, 151] width 114 height 17
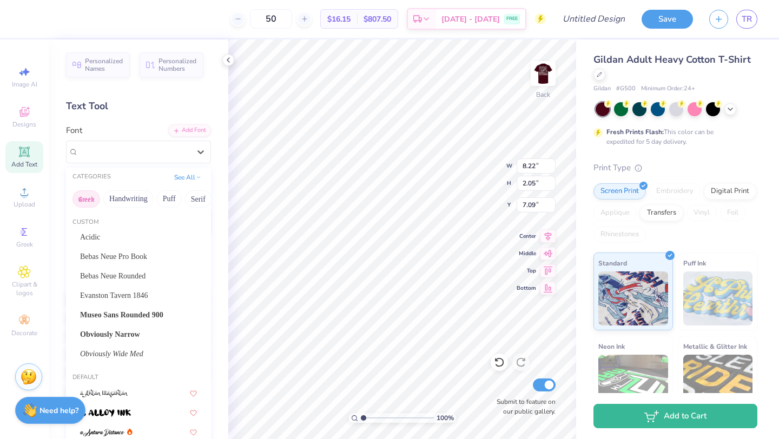
click at [95, 198] on button "Greek" at bounding box center [87, 199] width 28 height 17
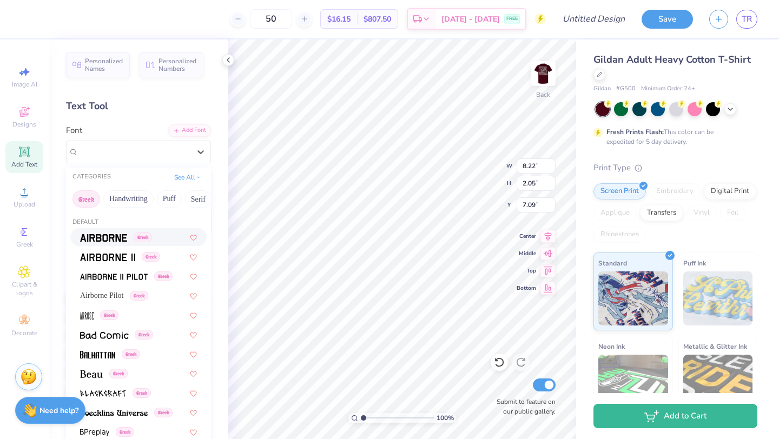
click at [127, 237] on img at bounding box center [103, 238] width 47 height 8
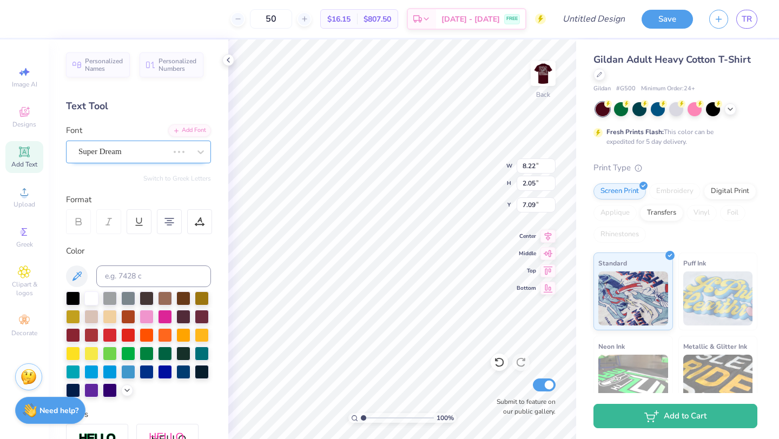
click at [151, 154] on div "Super Dream" at bounding box center [123, 151] width 92 height 17
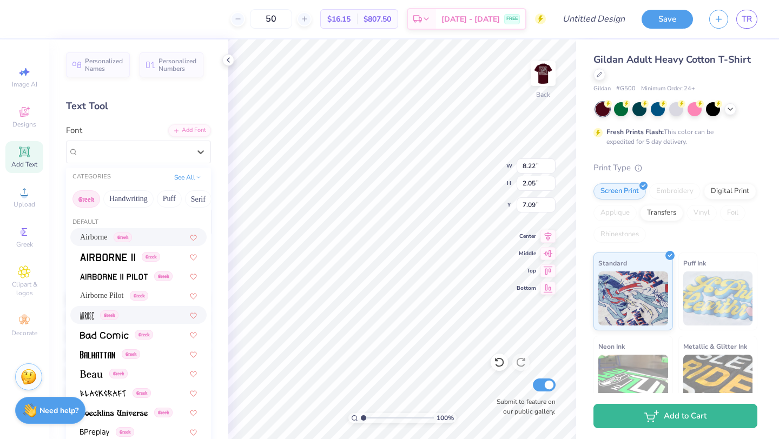
click at [89, 315] on img at bounding box center [87, 316] width 14 height 8
click at [141, 150] on div "Arrose Greek" at bounding box center [134, 151] width 114 height 17
click at [121, 333] on img at bounding box center [104, 336] width 49 height 8
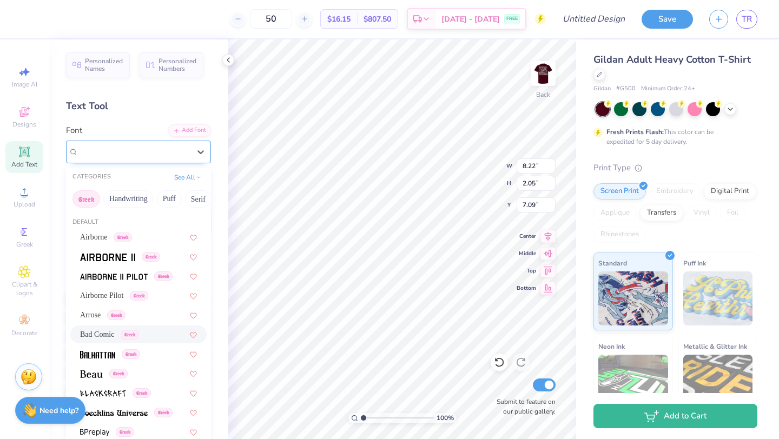
click at [170, 150] on div "Bad Comic Greek" at bounding box center [134, 151] width 114 height 17
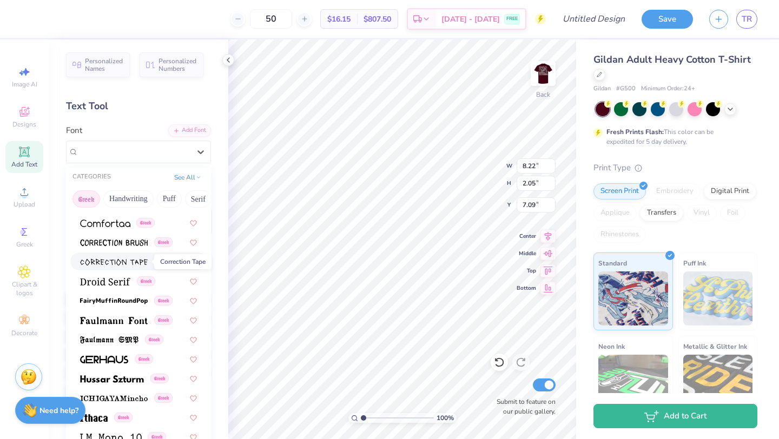
scroll to position [268, 0]
click at [115, 322] on img at bounding box center [114, 321] width 68 height 8
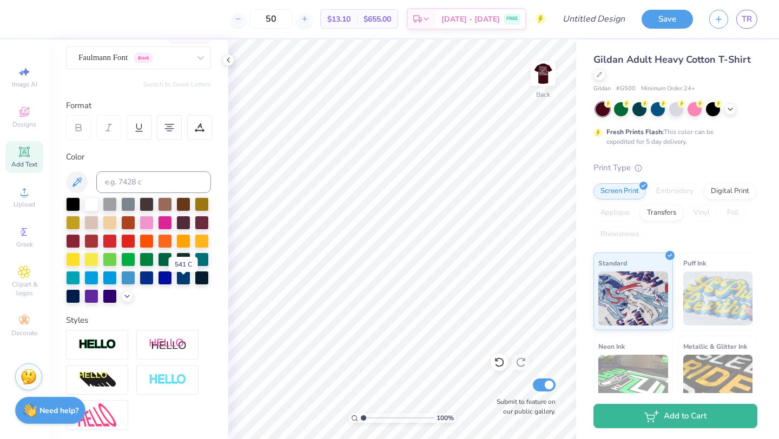
scroll to position [0, 0]
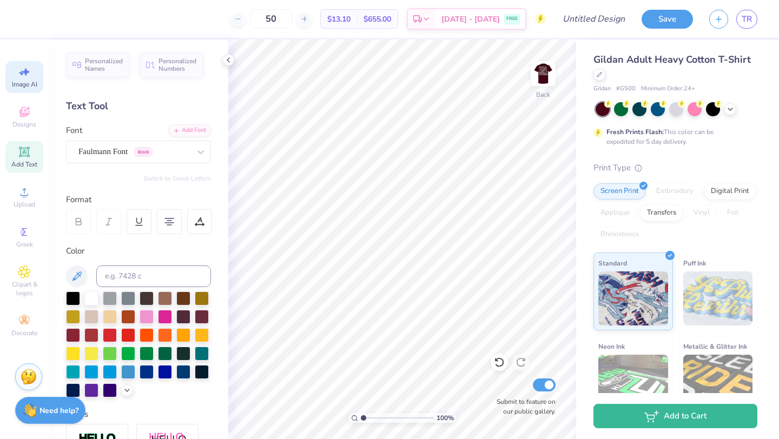
click at [19, 75] on icon at bounding box center [24, 71] width 13 height 13
select select "4"
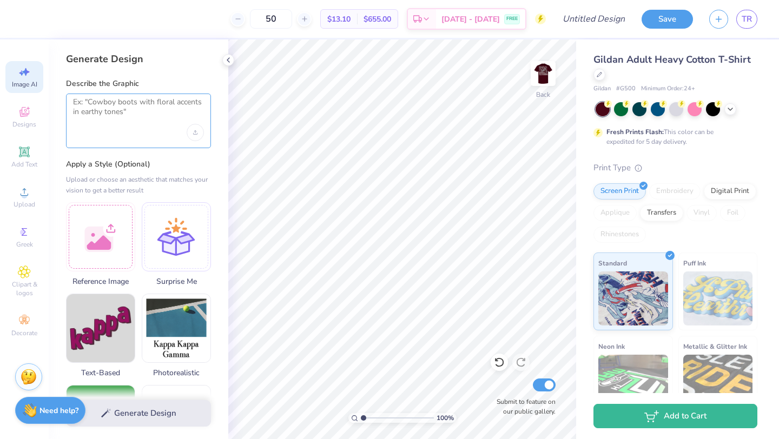
click at [114, 98] on textarea at bounding box center [138, 110] width 131 height 27
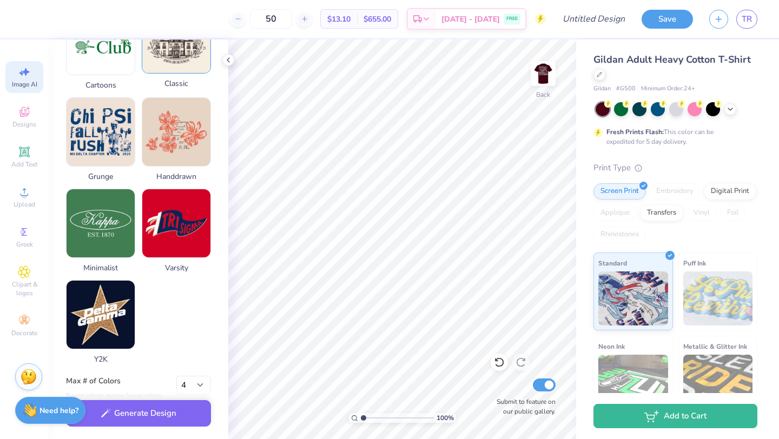
scroll to position [471, 0]
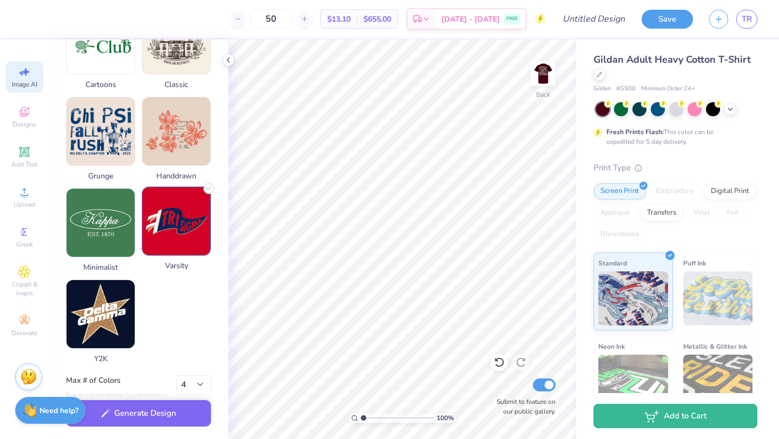
type textarea "Delta Sigma Phi and Delta Zeta Homecoming 2025"
click at [177, 233] on img at bounding box center [176, 221] width 68 height 68
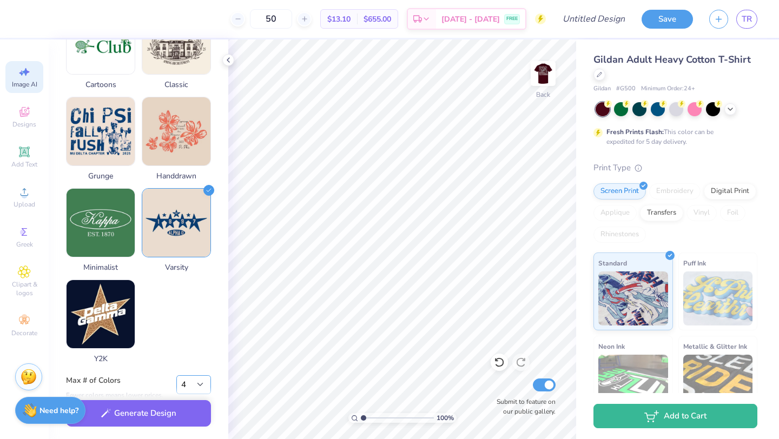
click at [201, 384] on select "1 2 3 4 5 6 7 8" at bounding box center [193, 385] width 35 height 19
select select "3"
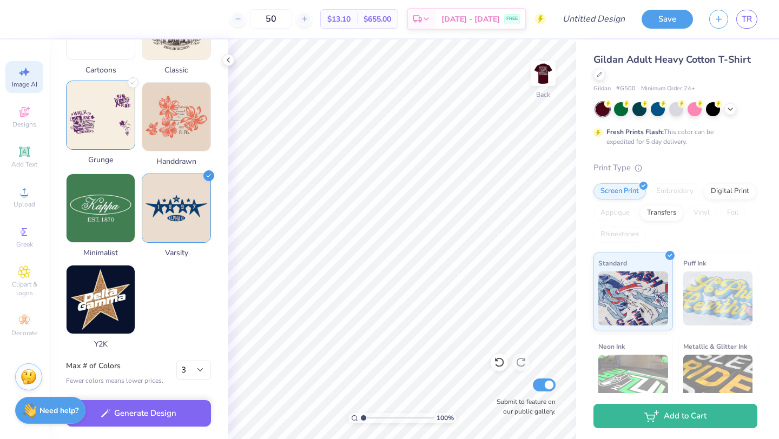
click at [115, 129] on img at bounding box center [101, 115] width 68 height 68
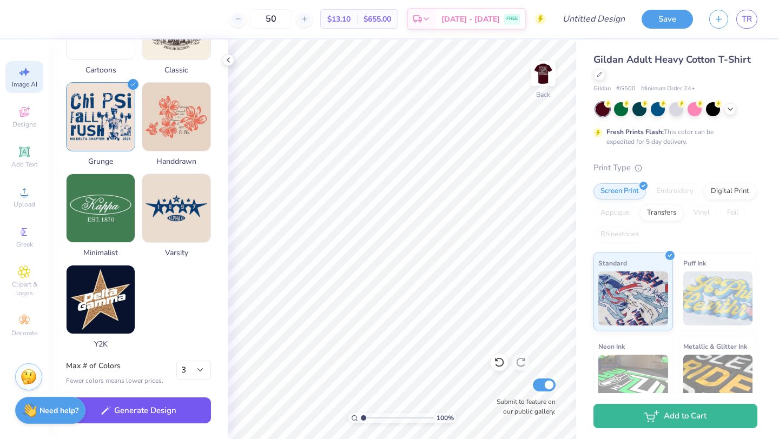
click at [166, 412] on button "Generate Design" at bounding box center [138, 411] width 145 height 27
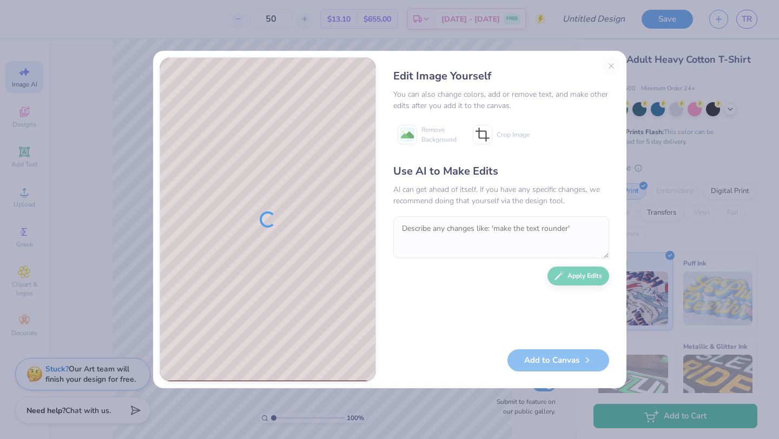
click at [608, 68] on div "Edit Image Yourself" at bounding box center [501, 76] width 216 height 16
click at [613, 63] on div "Edit Image Yourself You can also change colors, add or remove text, and make ot…" at bounding box center [502, 219] width 238 height 325
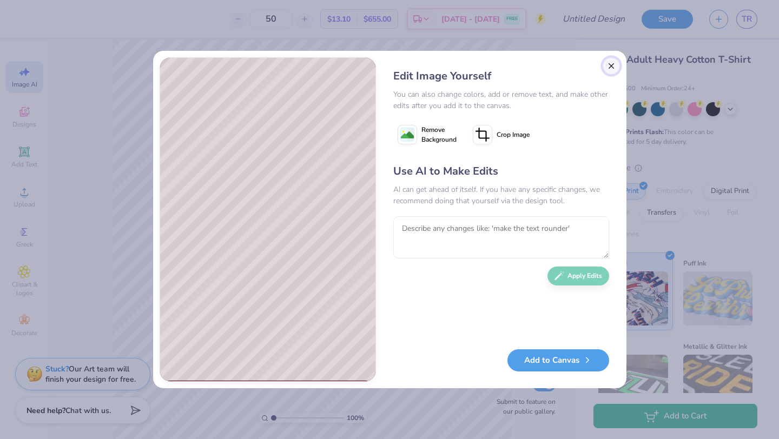
click at [614, 63] on button "Close" at bounding box center [611, 65] width 17 height 17
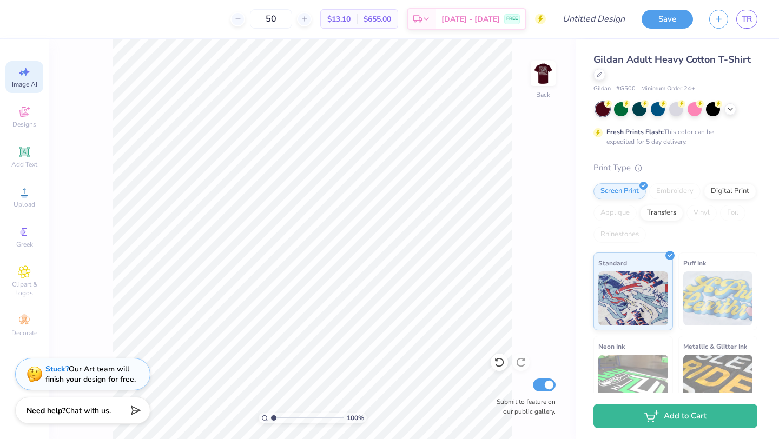
scroll to position [0, 24]
click at [29, 68] on icon at bounding box center [24, 71] width 13 height 13
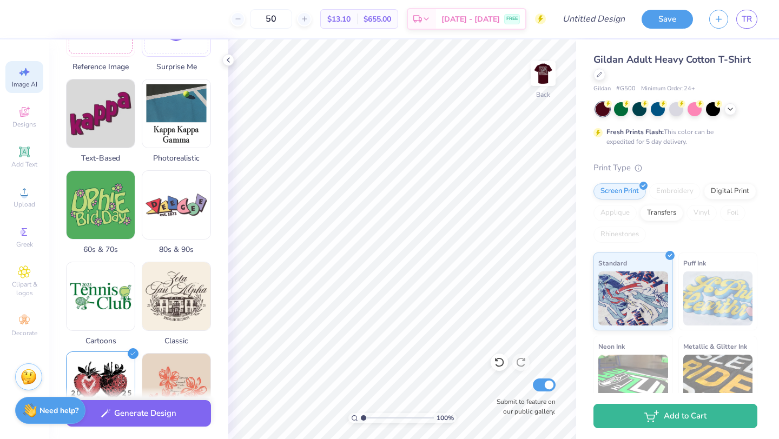
scroll to position [0, 0]
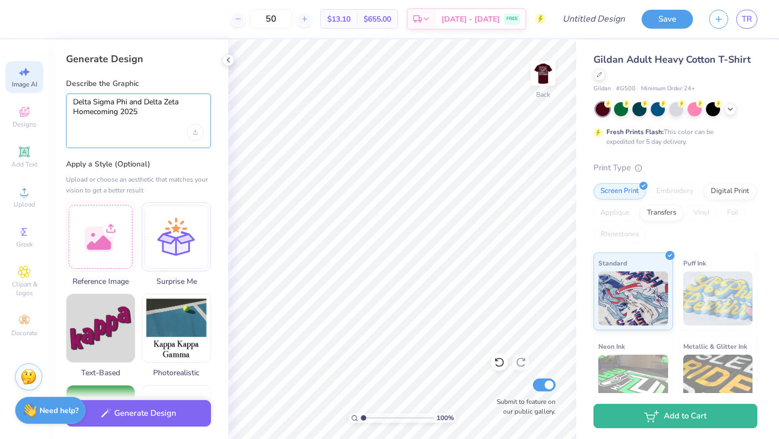
click at [152, 112] on textarea "Delta Sigma Phi and Delta Zeta Homecoming 2025" at bounding box center [138, 110] width 131 height 27
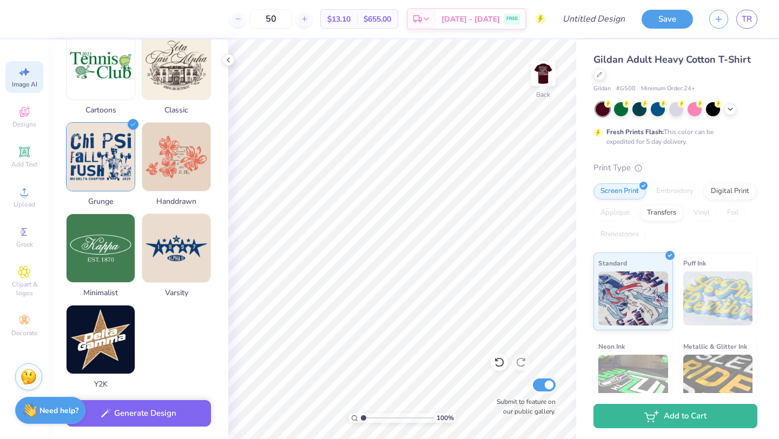
scroll to position [489, 0]
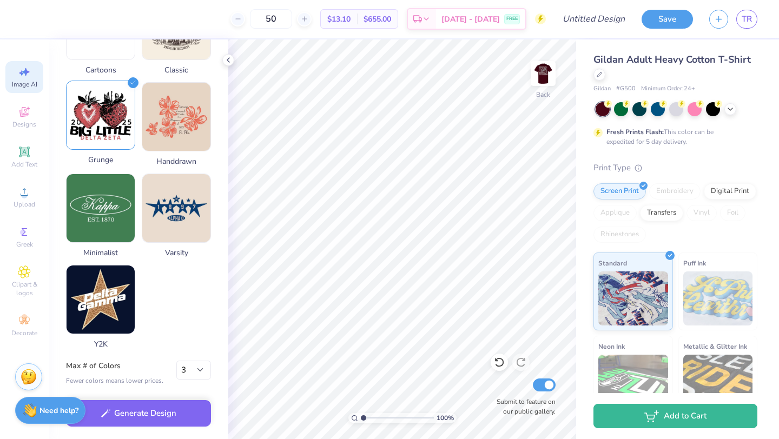
type textarea "Delta Sigma Phi and Delta Zeta Homecoming 2025 (football themed for front top c…"
click at [118, 133] on img at bounding box center [101, 115] width 68 height 68
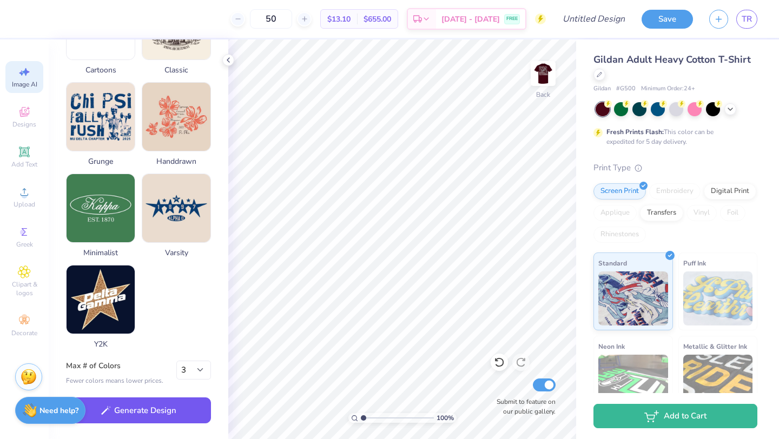
click at [142, 418] on button "Generate Design" at bounding box center [138, 411] width 145 height 27
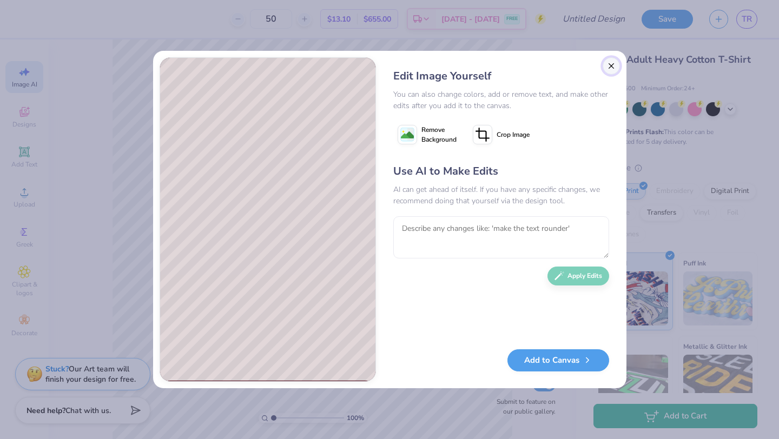
click at [608, 63] on button "Close" at bounding box center [611, 65] width 17 height 17
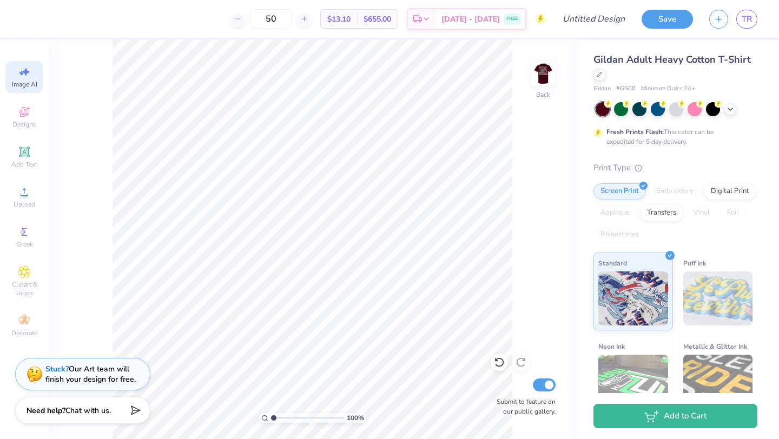
scroll to position [0, 24]
click at [541, 68] on img at bounding box center [543, 73] width 43 height 43
click at [18, 73] on icon at bounding box center [24, 71] width 13 height 13
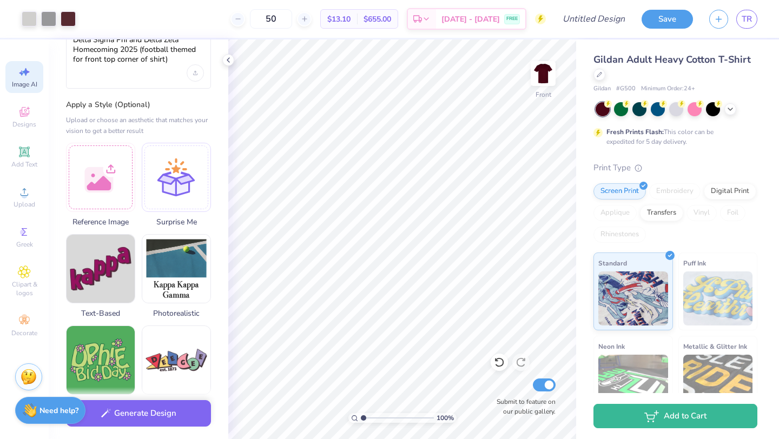
scroll to position [0, 0]
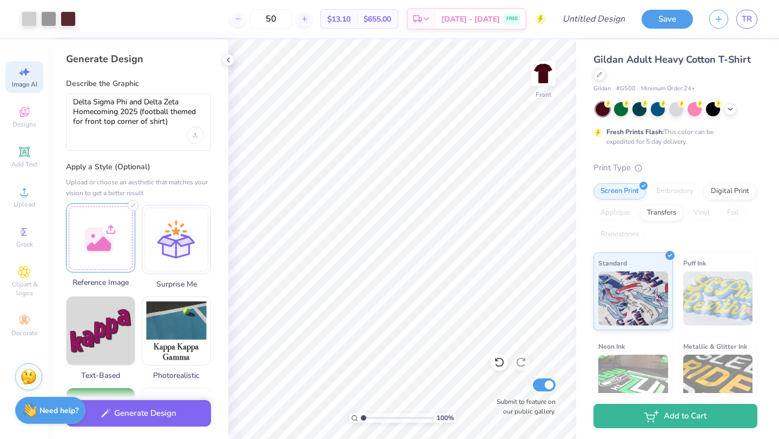
click at [110, 239] on div at bounding box center [100, 237] width 69 height 69
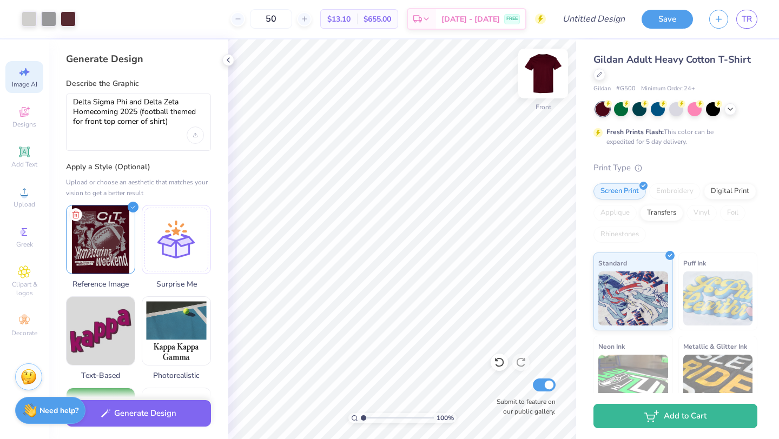
click at [542, 75] on img at bounding box center [543, 73] width 43 height 43
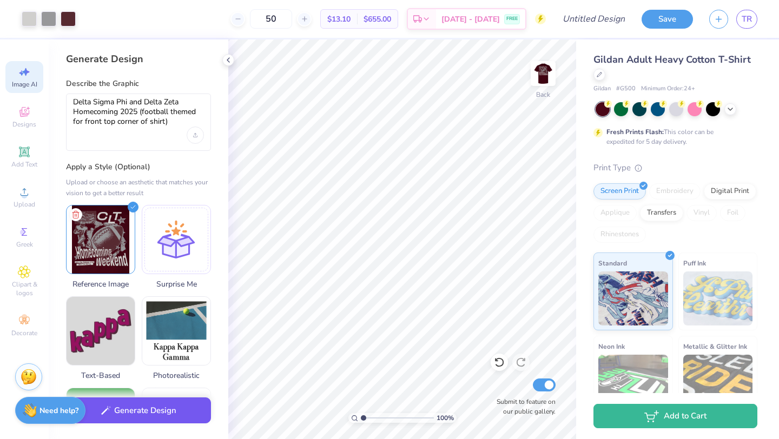
scroll to position [489, 0]
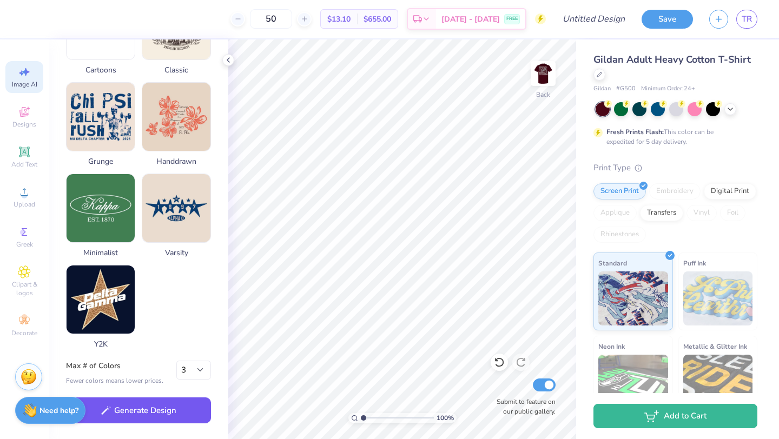
click at [144, 411] on button "Generate Design" at bounding box center [138, 411] width 145 height 27
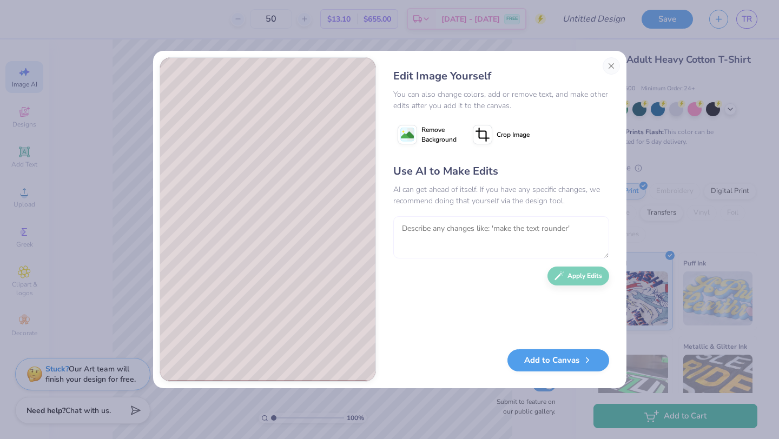
click at [417, 224] on textarea at bounding box center [501, 237] width 216 height 42
click at [441, 228] on textarea "I want delts sigma phi and delta zeta to be in greek letters" at bounding box center [501, 237] width 216 height 42
type textarea "I want delta sigma phi and delta zeta to be in greek letters"
click at [577, 275] on button "Apply Edits" at bounding box center [579, 273] width 62 height 19
click at [434, 222] on textarea "I want delta sigma phi and delta zeta to be in greek letters" at bounding box center [501, 237] width 216 height 42
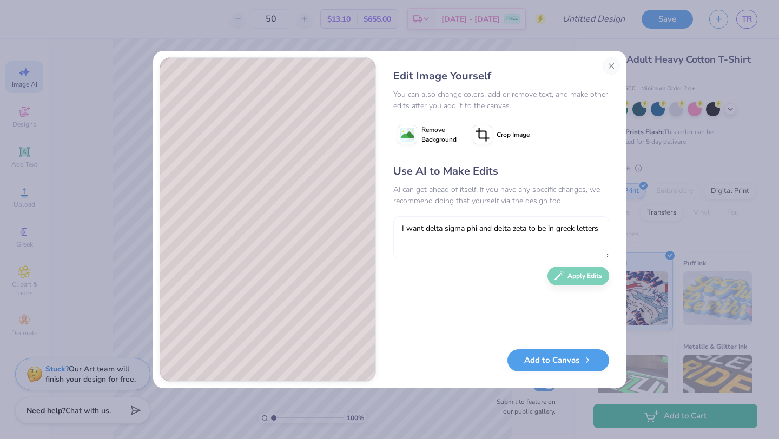
click at [412, 231] on textarea "I want delta sigma phi and delta zeta to be in greek letters" at bounding box center [501, 237] width 216 height 42
type textarea "I need it to say delta sigma phi and delta zeta in greek letters"
click at [583, 278] on button "Apply Edits" at bounding box center [579, 273] width 62 height 19
click at [441, 221] on textarea "To enrich screen reader interactions, please activate Accessibility in Grammarl…" at bounding box center [501, 237] width 216 height 42
click at [422, 231] on textarea "To enrich screen reader interactions, please activate Accessibility in Grammarl…" at bounding box center [501, 237] width 216 height 42
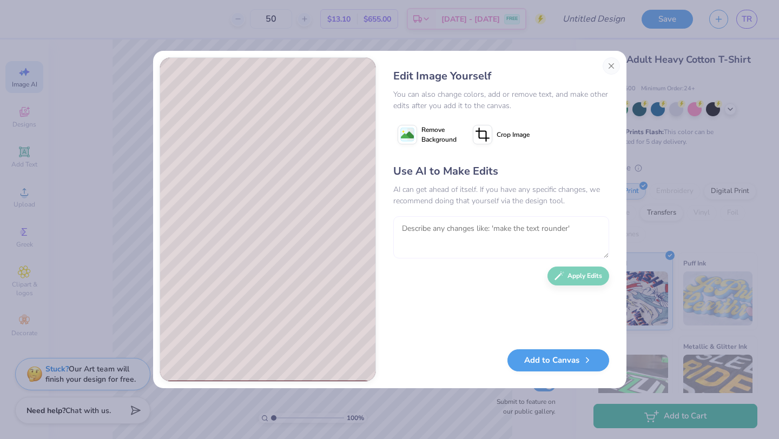
click at [446, 233] on textarea "To enrich screen reader interactions, please activate Accessibility in Grammarl…" at bounding box center [501, 237] width 216 height 42
type textarea "I need delta zeta and delta sigma phi to be the greek letter abbreviation"
click at [586, 285] on div "Use AI to Make Edits AI can get ahead of itself. If you have any specific chang…" at bounding box center [501, 250] width 216 height 175
click at [583, 280] on button "Apply Edits" at bounding box center [579, 273] width 62 height 19
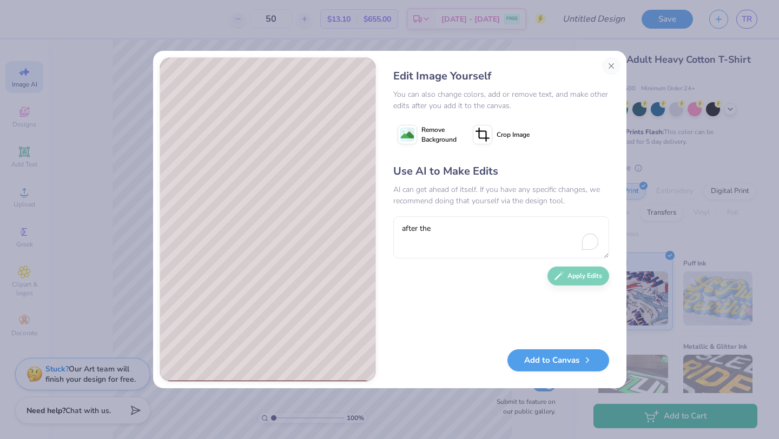
click at [429, 227] on textarea "after the" at bounding box center [501, 237] width 216 height 42
type textarea "after the delta sigma phi add delta zeta in the same format"
click at [592, 276] on button "Apply Edits" at bounding box center [579, 273] width 62 height 19
click at [611, 66] on button "Close" at bounding box center [611, 65] width 17 height 17
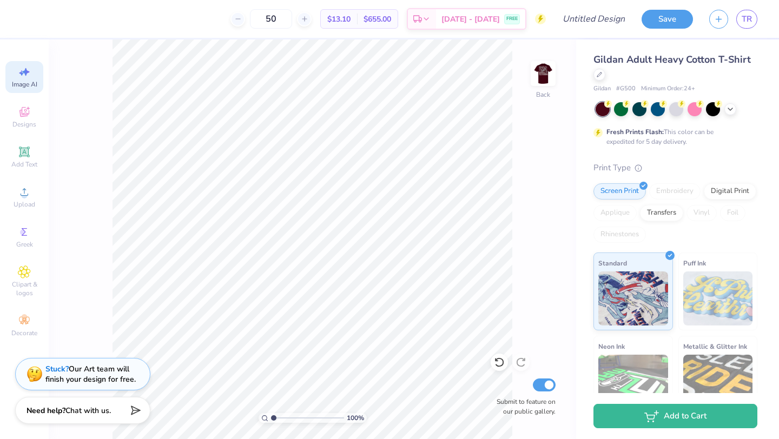
click at [522, 70] on div "100 % Back Submit to feature on our public gallery." at bounding box center [313, 240] width 528 height 400
click at [555, 73] on img at bounding box center [543, 73] width 43 height 43
click at [550, 74] on img at bounding box center [543, 73] width 43 height 43
select select "3"
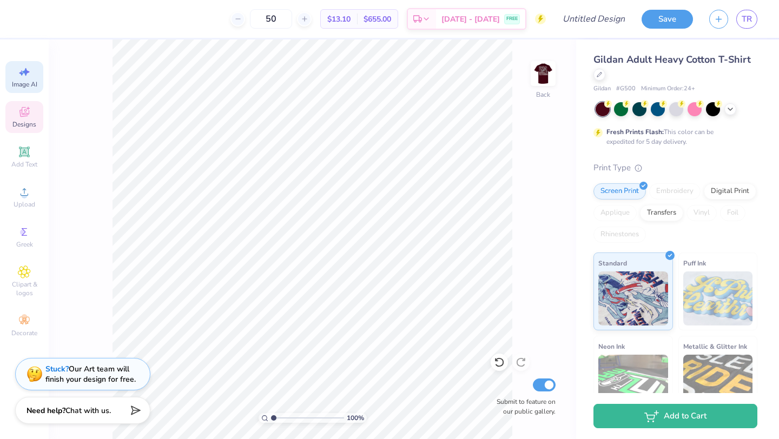
click at [35, 115] on div "Designs" at bounding box center [24, 117] width 38 height 32
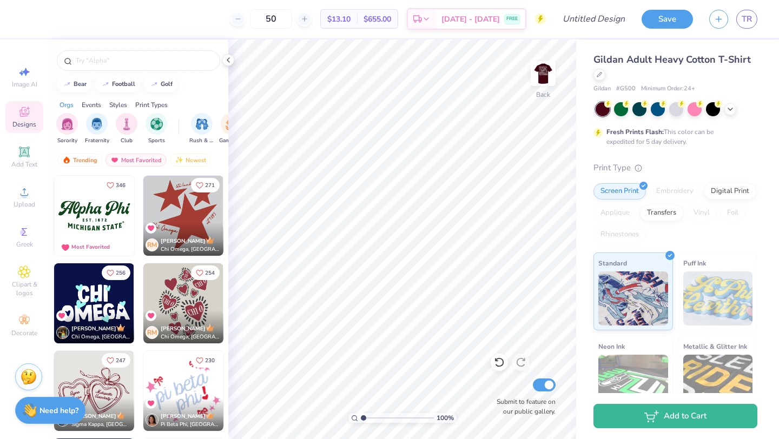
scroll to position [0, 0]
click at [118, 84] on div "football" at bounding box center [123, 83] width 23 height 6
type input "football"
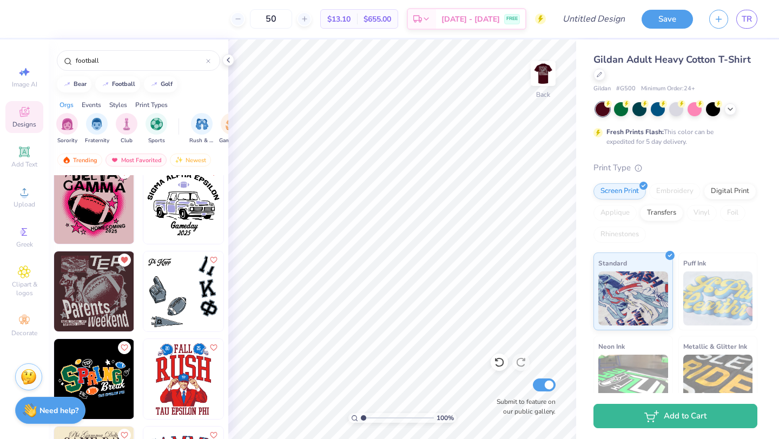
scroll to position [5820, 0]
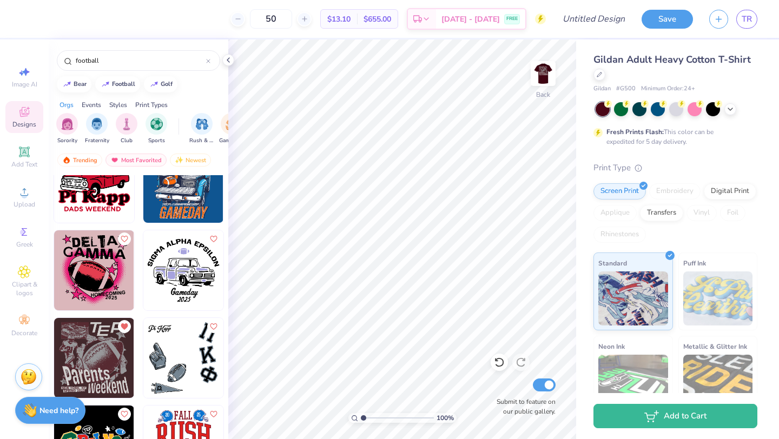
click at [92, 361] on img at bounding box center [94, 358] width 80 height 80
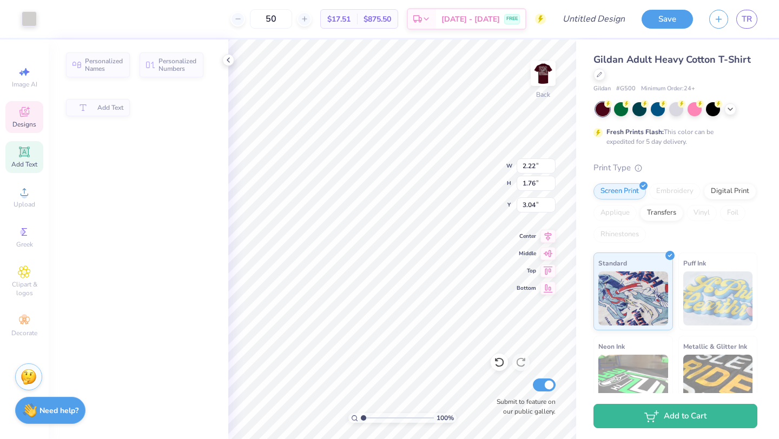
type input "2.22"
type input "1.76"
type input "3.04"
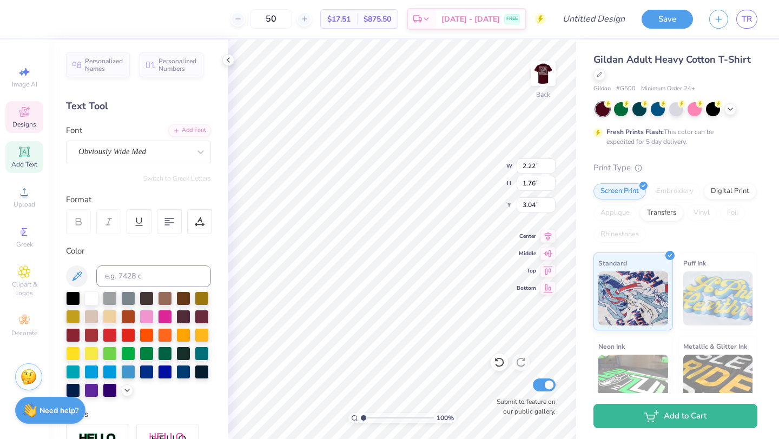
type input "2.25"
type input "1.75"
type input "3.57"
type input "1.93"
type input "3.00"
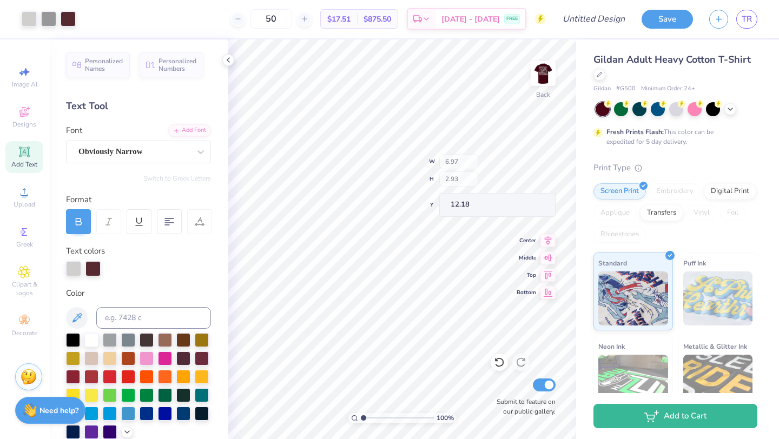
type input "16.41"
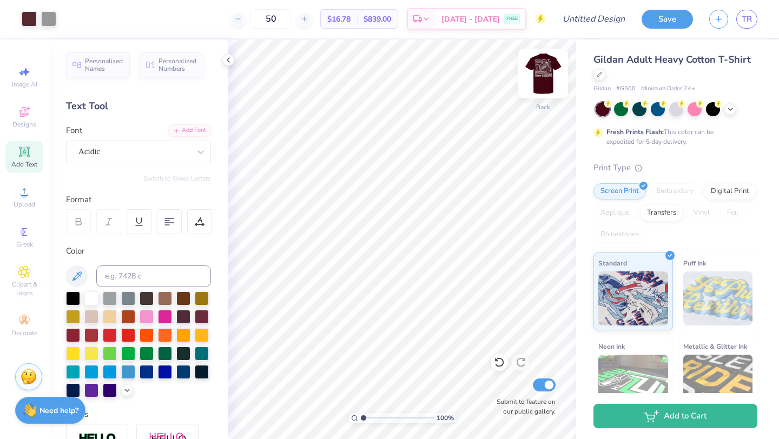
click at [540, 75] on img at bounding box center [543, 73] width 43 height 43
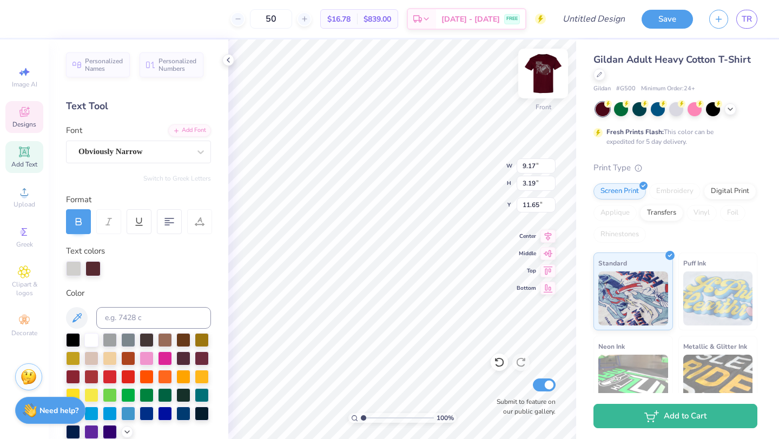
click at [548, 67] on img at bounding box center [543, 73] width 43 height 43
click at [539, 73] on img at bounding box center [543, 73] width 43 height 43
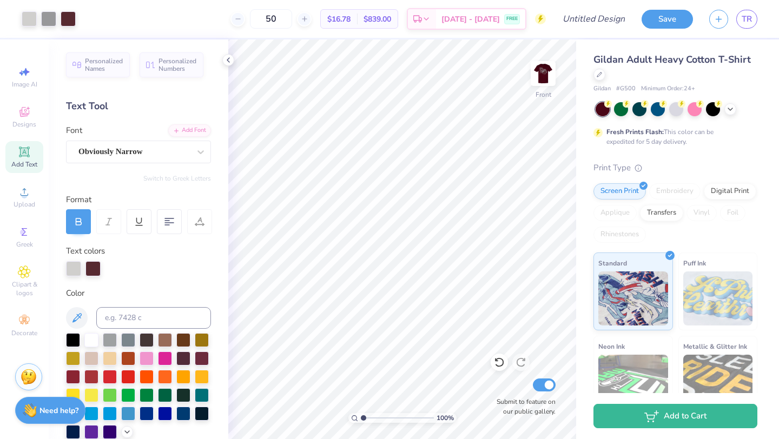
click at [539, 73] on img at bounding box center [544, 74] width 22 height 22
click at [541, 70] on img at bounding box center [543, 73] width 43 height 43
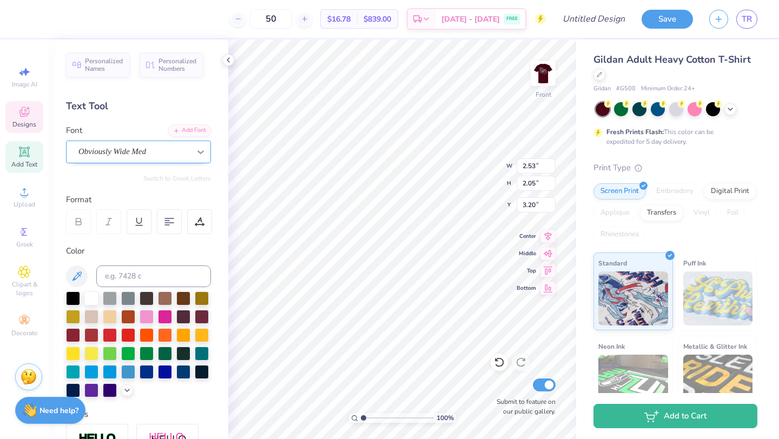
click at [201, 148] on icon at bounding box center [200, 152] width 11 height 11
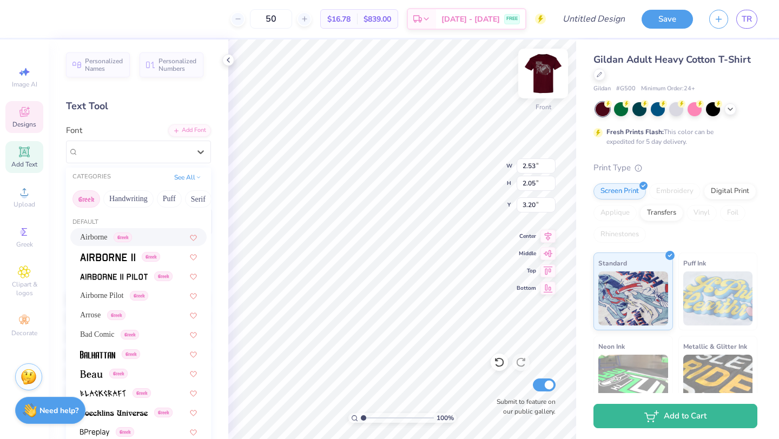
click at [543, 75] on img at bounding box center [543, 73] width 43 height 43
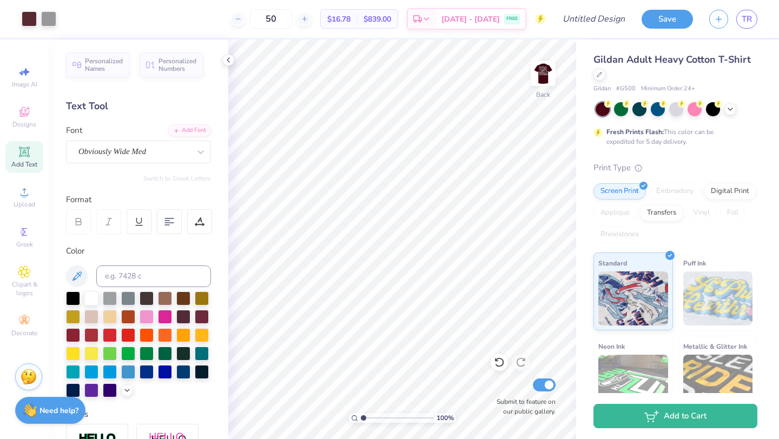
click at [24, 155] on icon at bounding box center [24, 152] width 8 height 8
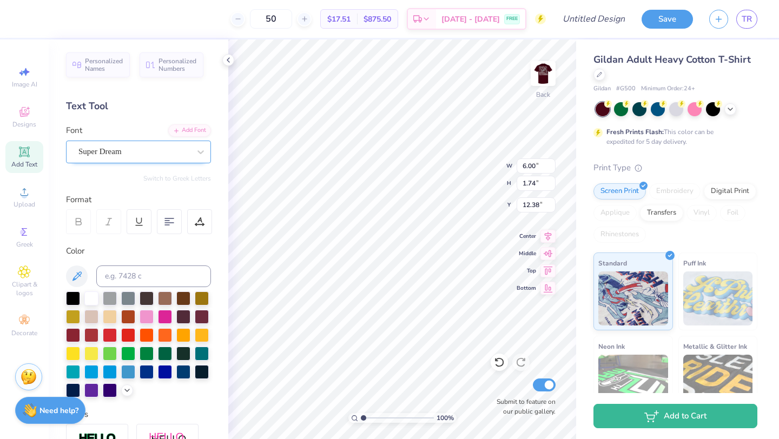
type textarea "2025"
click at [161, 145] on div at bounding box center [133, 152] width 111 height 15
type input "o"
click at [554, 66] on div at bounding box center [543, 73] width 25 height 25
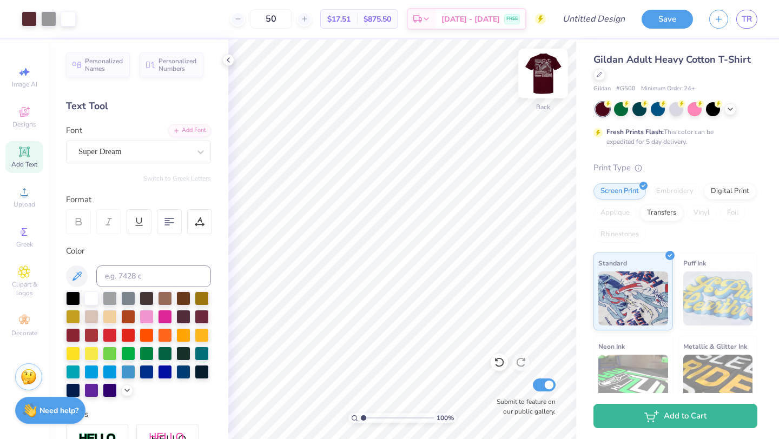
click at [540, 75] on img at bounding box center [543, 73] width 43 height 43
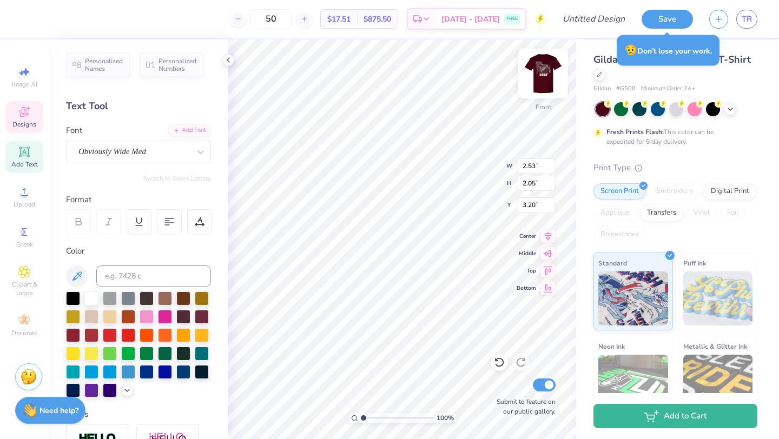
click at [551, 70] on img at bounding box center [543, 73] width 43 height 43
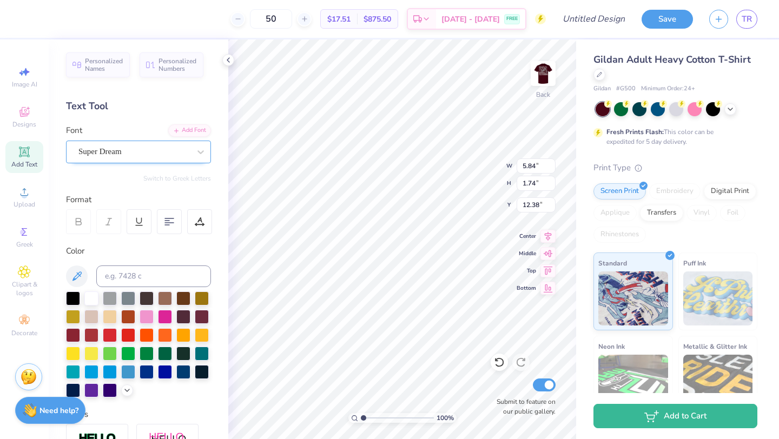
click at [123, 149] on div "Super Dream" at bounding box center [134, 151] width 114 height 17
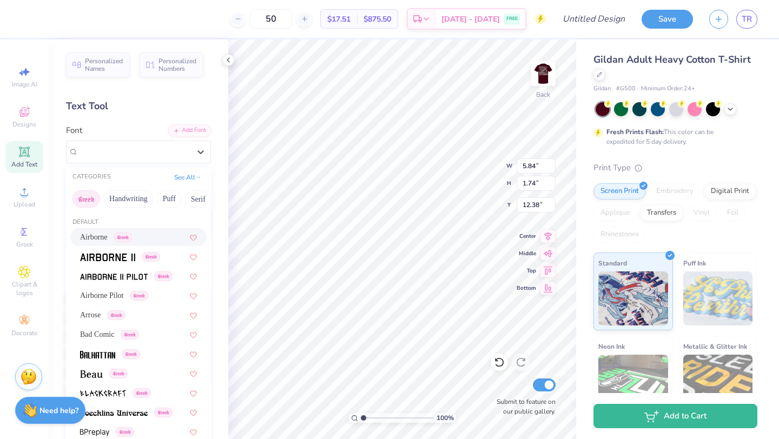
click at [83, 194] on button "Greek" at bounding box center [87, 199] width 28 height 17
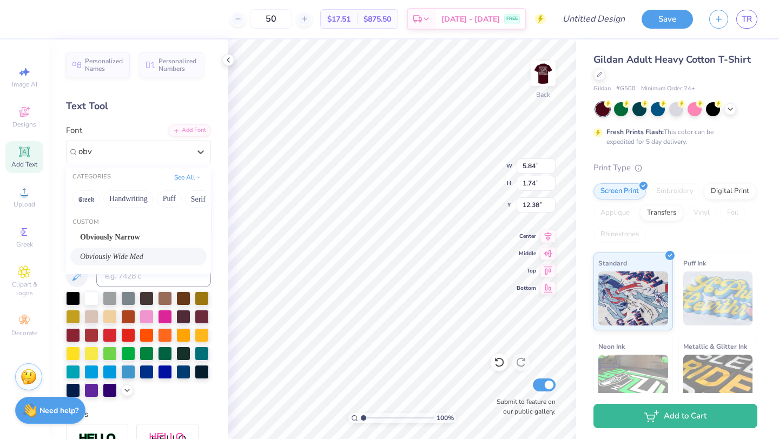
click at [143, 256] on span "Obviously Wide Med" at bounding box center [111, 256] width 63 height 11
type input "obv"
type input "15.77"
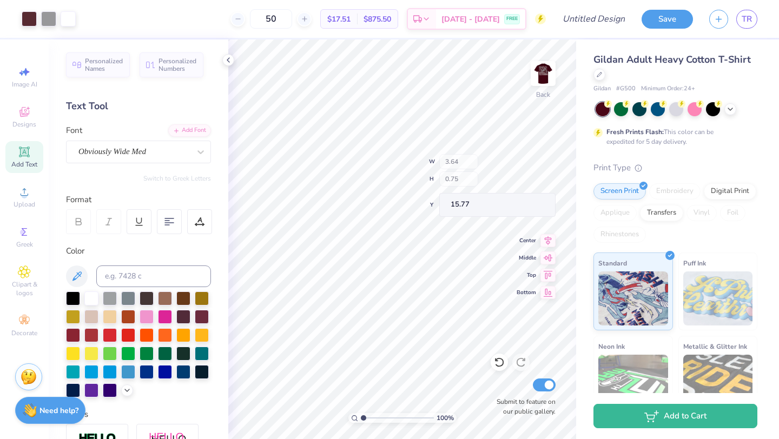
type input "3.64"
type input "0.75"
type input "18.53"
type input "5.79"
type input "1.19"
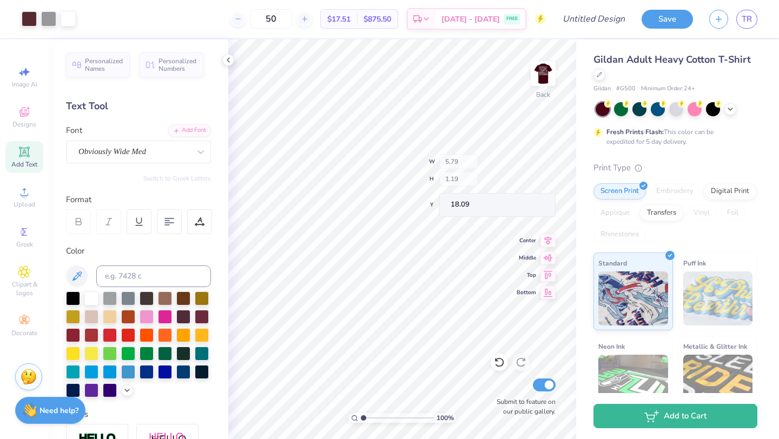
type input "18.09"
type input "3.88"
type input "6.84"
type input "1.41"
click at [31, 155] on div "Add Text" at bounding box center [24, 157] width 38 height 32
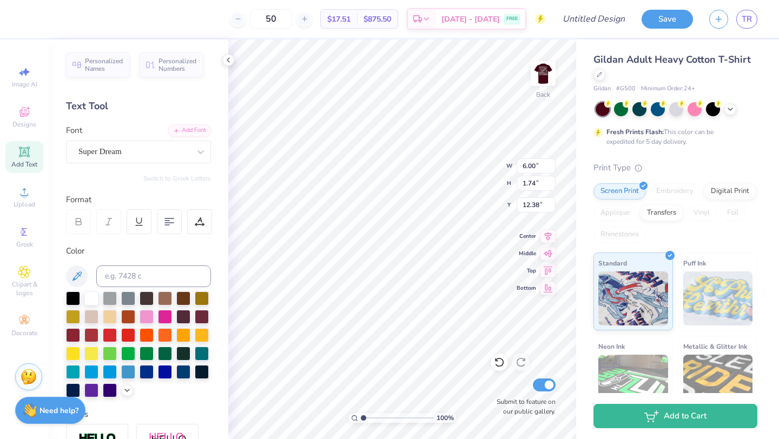
scroll to position [1, 2]
type textarea "DELTA SIGMA PHI DELTA ZETA"
click at [180, 215] on div at bounding box center [169, 221] width 25 height 25
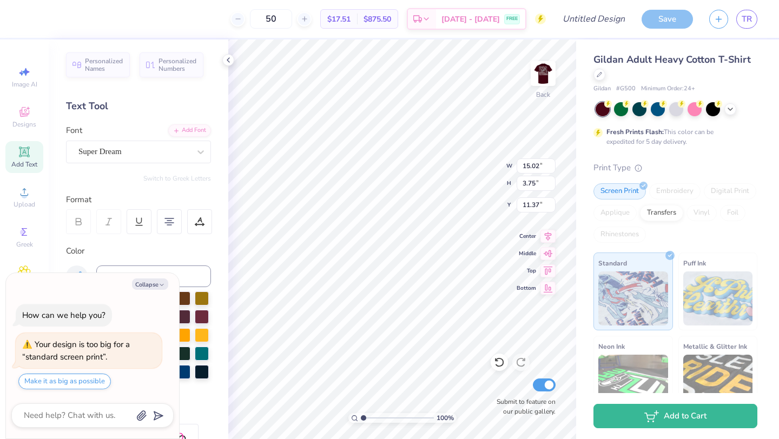
type textarea "x"
type input "7.74"
type input "1.93"
type input "13.19"
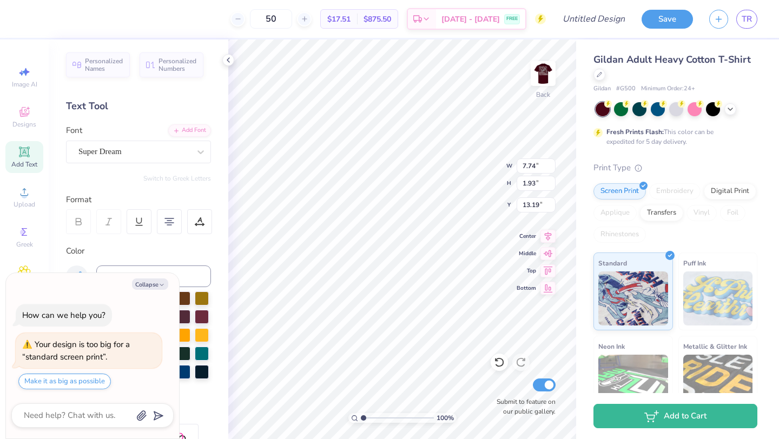
type textarea "x"
type input "13.25"
type textarea "x"
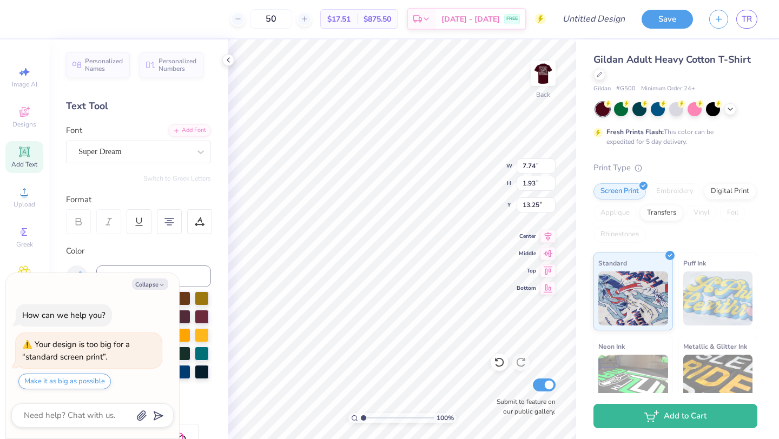
click at [152, 283] on button "Collapse" at bounding box center [150, 284] width 36 height 11
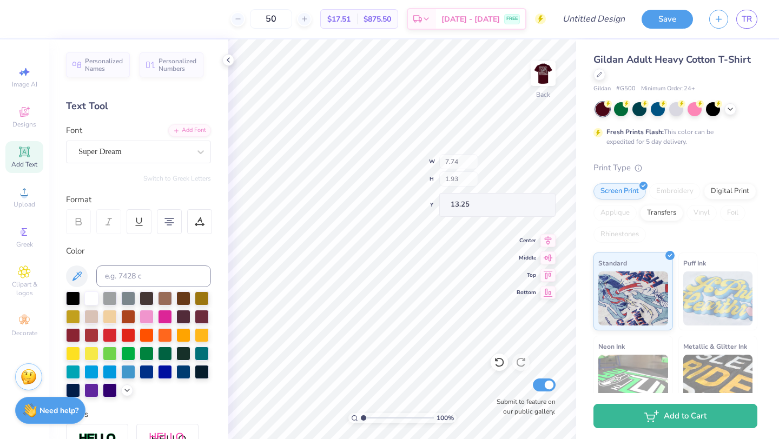
type textarea "x"
click at [24, 155] on icon at bounding box center [24, 152] width 8 height 8
click at [542, 69] on img at bounding box center [543, 73] width 43 height 43
click at [542, 69] on img at bounding box center [544, 74] width 22 height 22
type input "20.75"
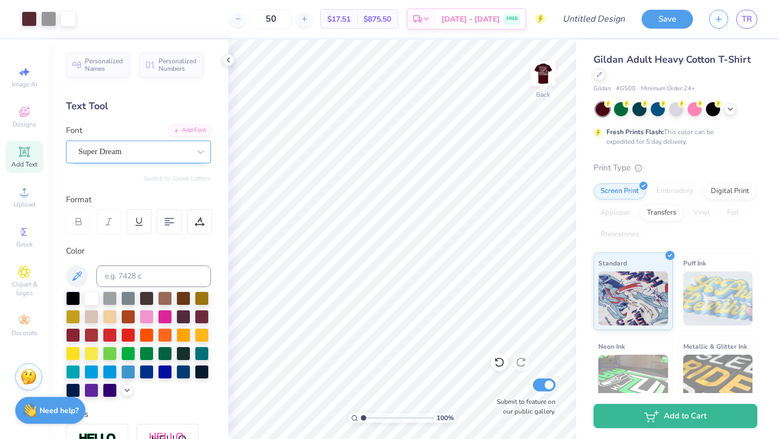
click at [159, 143] on div "Super Dream" at bounding box center [134, 151] width 114 height 17
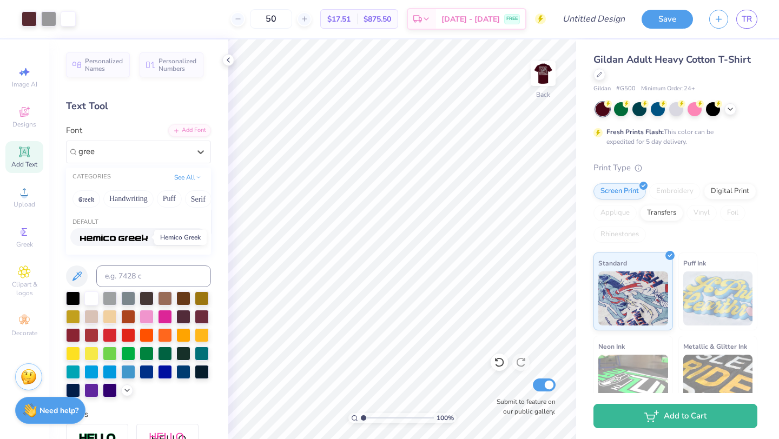
click at [134, 237] on img at bounding box center [114, 238] width 68 height 8
type input "gree"
click at [28, 157] on icon at bounding box center [24, 152] width 13 height 13
click at [104, 67] on span "Personalized Names" at bounding box center [104, 63] width 38 height 15
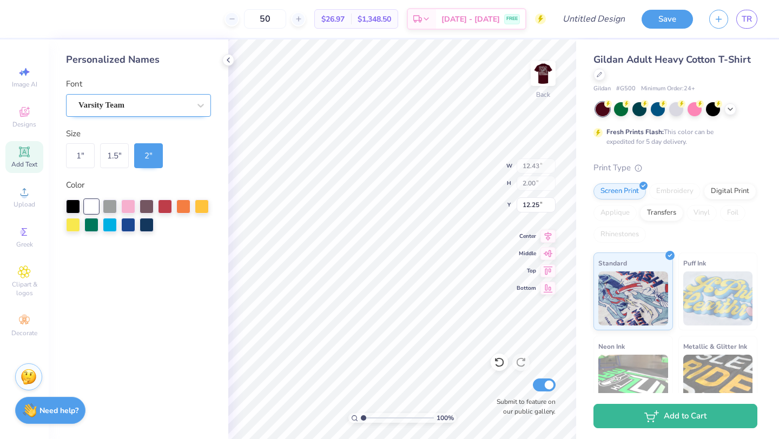
click at [126, 107] on div "Varsity Team" at bounding box center [134, 105] width 114 height 17
type input "gre"
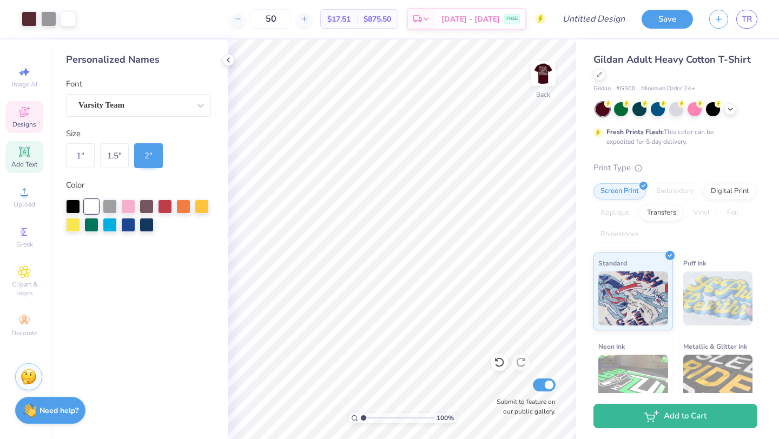
click at [32, 121] on span "Designs" at bounding box center [24, 124] width 24 height 9
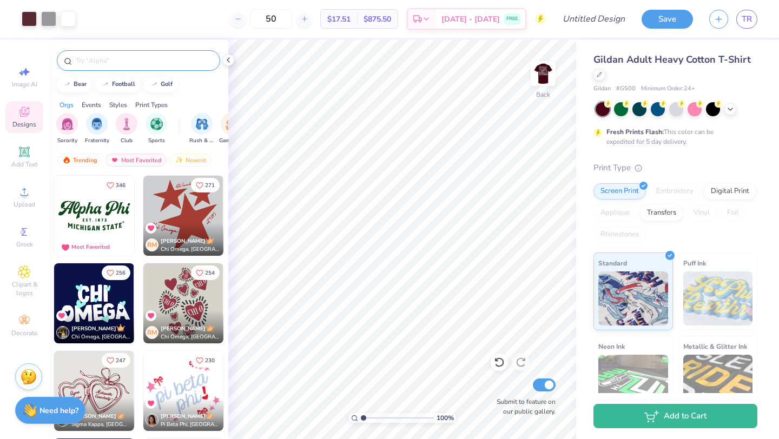
click at [100, 59] on input "text" at bounding box center [144, 60] width 139 height 11
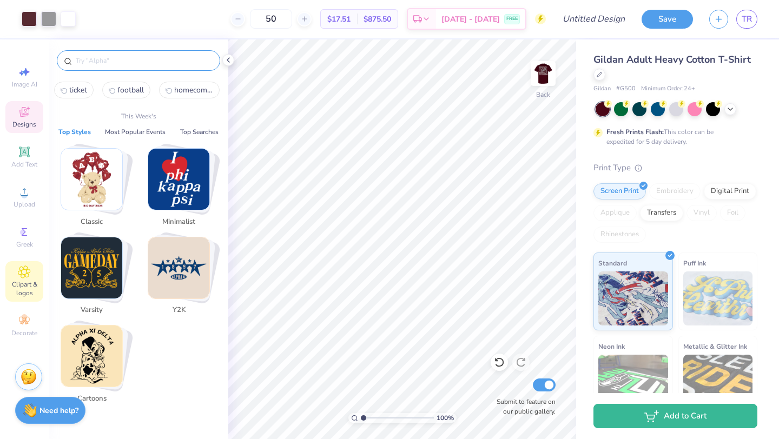
click at [30, 288] on span "Clipart & logos" at bounding box center [24, 288] width 38 height 17
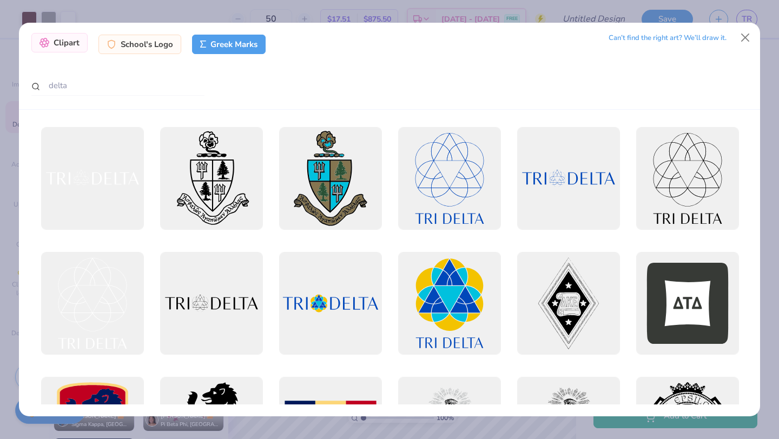
click at [65, 43] on div "Clipart" at bounding box center [59, 42] width 56 height 19
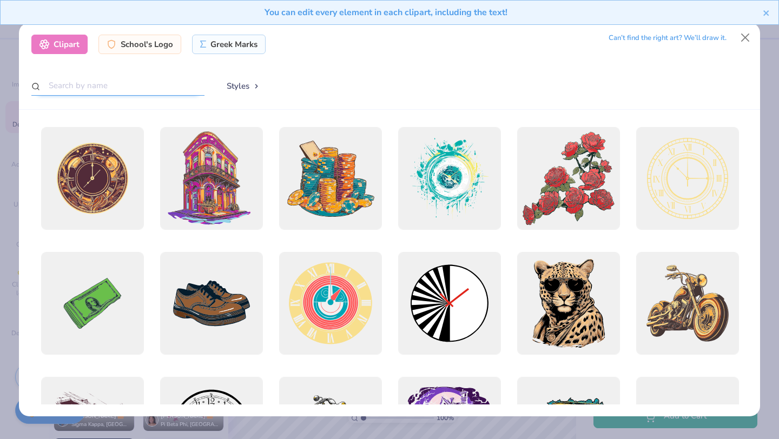
click at [103, 82] on input "text" at bounding box center [117, 86] width 173 height 20
type input "delta"
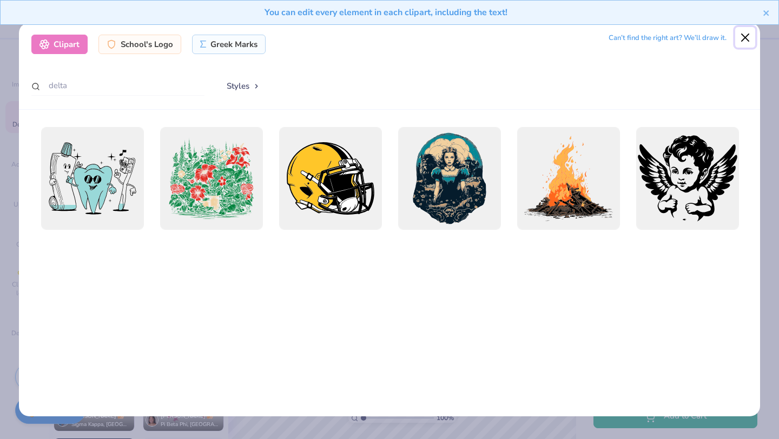
click at [744, 37] on button "Close" at bounding box center [745, 37] width 21 height 21
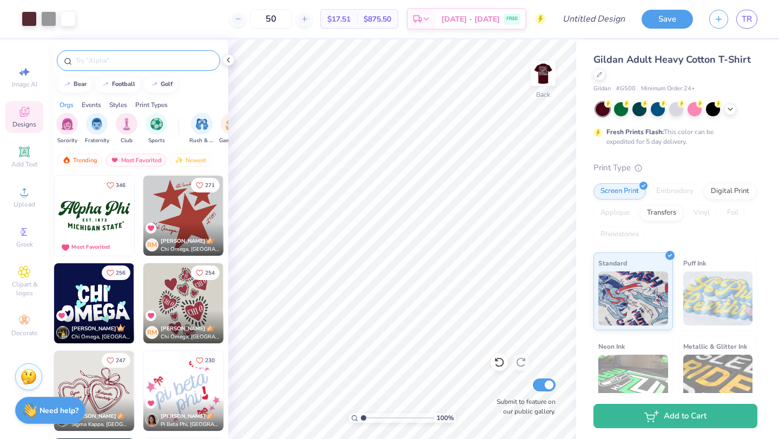
click at [96, 56] on input "text" at bounding box center [144, 60] width 139 height 11
type input "delta"
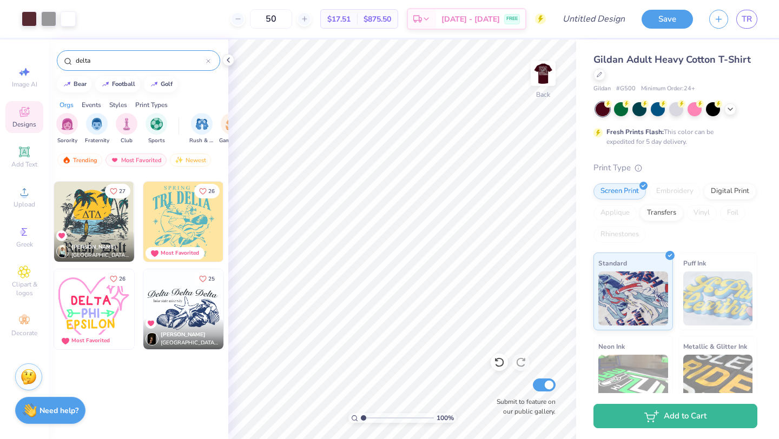
scroll to position [0, 0]
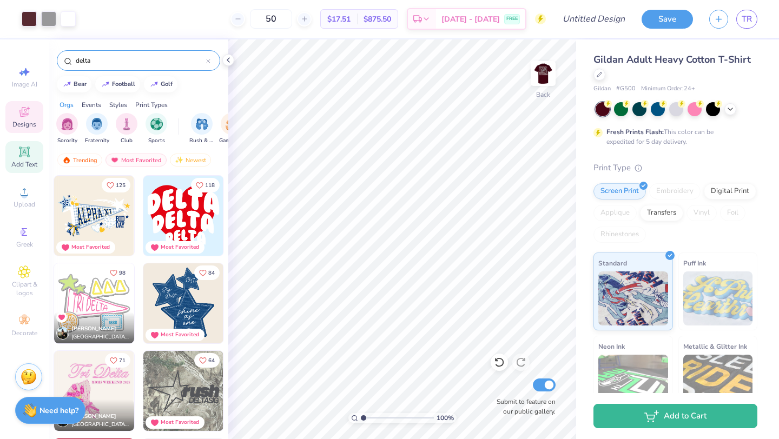
click at [20, 151] on icon at bounding box center [24, 152] width 13 height 13
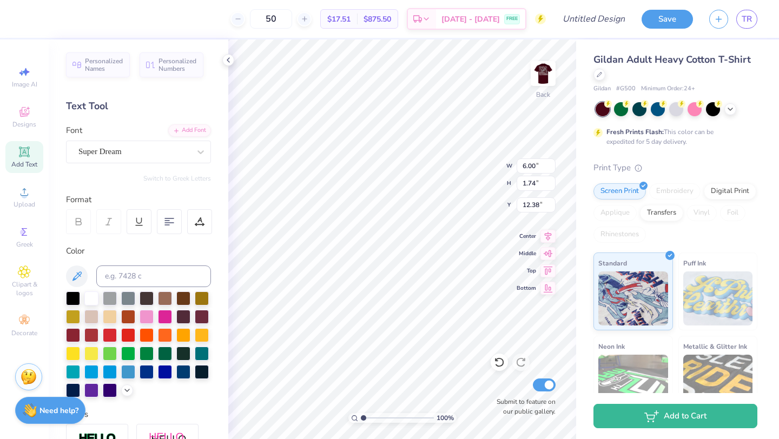
scroll to position [0, 1]
type textarea "DSP DZ"
click at [163, 153] on div "Super Dream" at bounding box center [134, 151] width 114 height 17
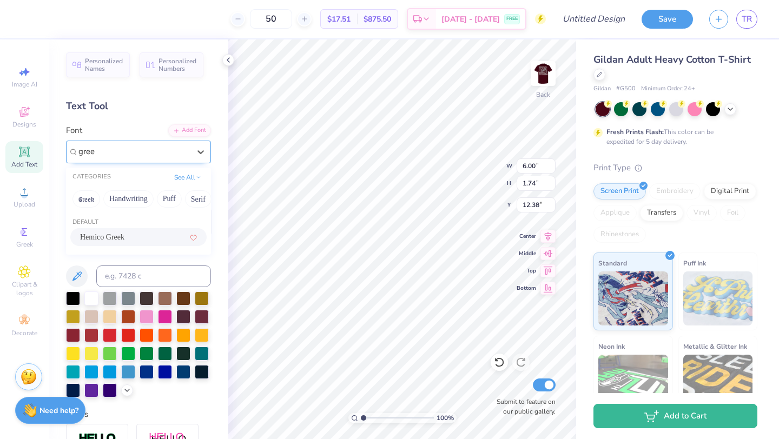
click at [143, 234] on div "Hemico Greek" at bounding box center [138, 237] width 117 height 11
type input "gree"
click at [145, 156] on div "Hemico Greek" at bounding box center [134, 151] width 114 height 17
type input "3"
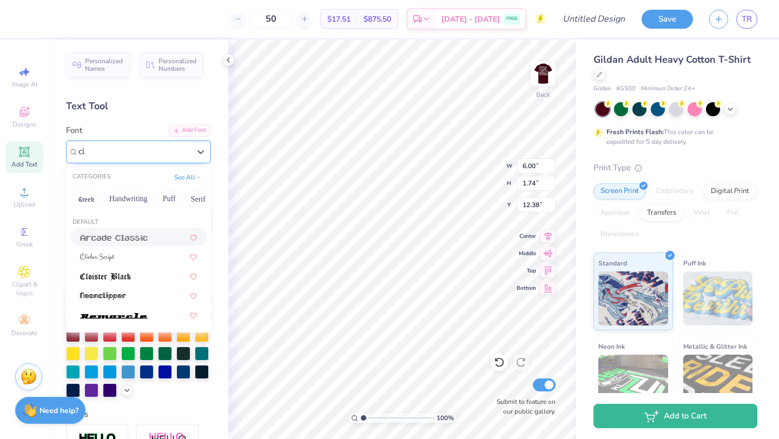
type input "c"
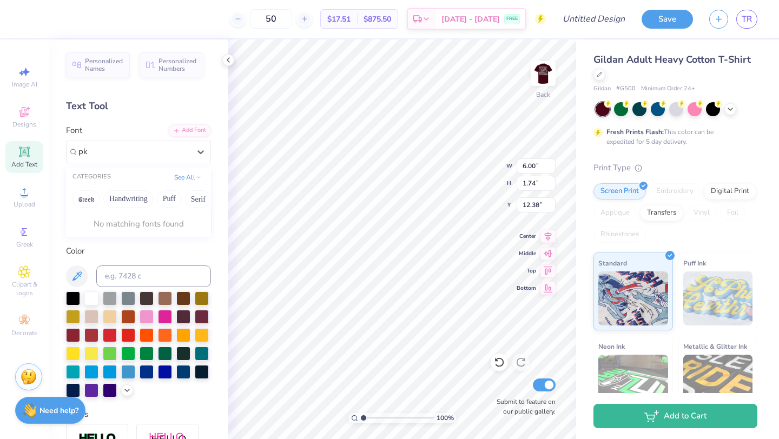
type input "pk"
type input "proof"
click at [178, 176] on button "See All" at bounding box center [188, 176] width 34 height 11
drag, startPoint x: 110, startPoint y: 150, endPoint x: 46, endPoint y: 151, distance: 63.9
click at [46, 151] on div "50 $17.51 Per Item $875.50 Total Est. Delivery Aug 22 - 25 FREE Design Title Sa…" at bounding box center [389, 219] width 779 height 439
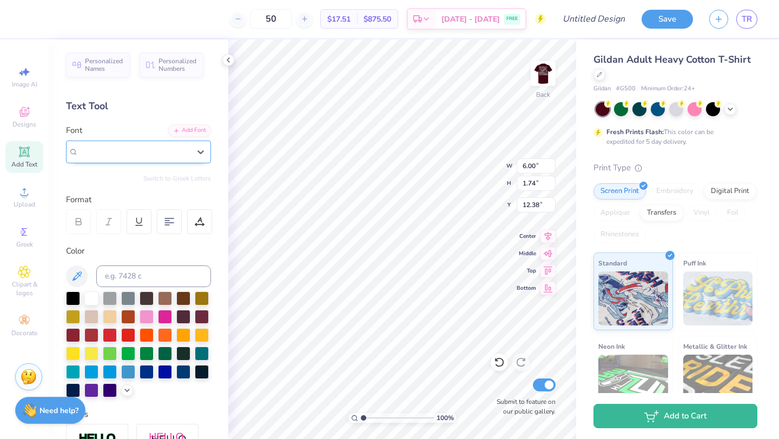
click at [165, 153] on div "Hemico Greek" at bounding box center [133, 152] width 111 height 12
click at [172, 154] on div "Hemico Greek" at bounding box center [133, 152] width 111 height 12
click at [173, 160] on div "Hemico Greek" at bounding box center [138, 152] width 145 height 23
click at [187, 178] on button "See All" at bounding box center [188, 176] width 34 height 11
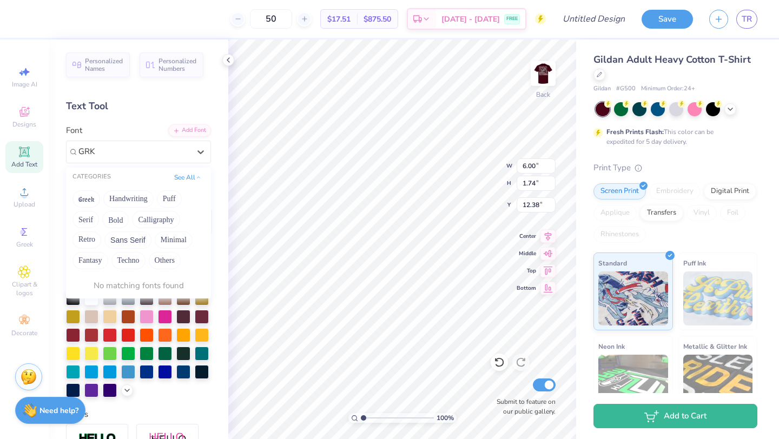
type input "GRK"
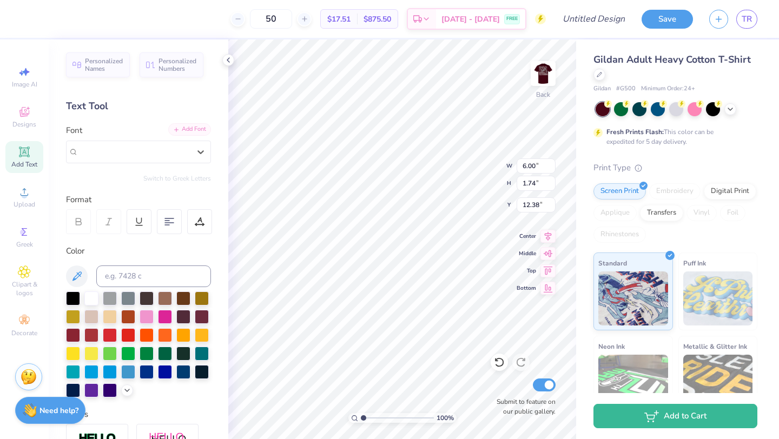
click at [182, 124] on div "Add Font" at bounding box center [189, 129] width 43 height 12
click at [148, 147] on div "Hemico Greek" at bounding box center [134, 151] width 114 height 17
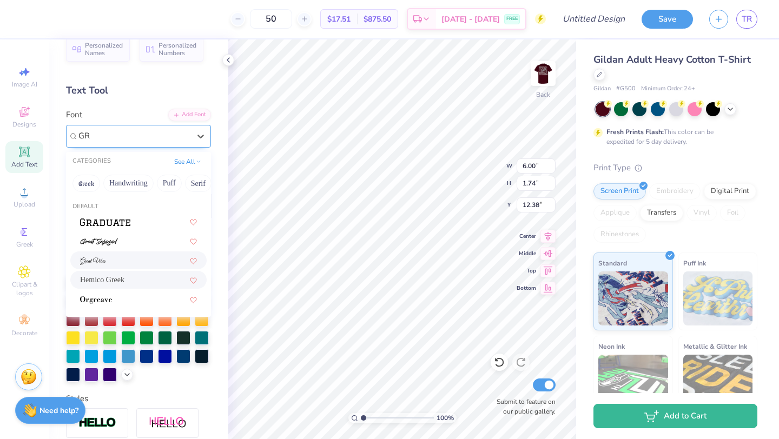
scroll to position [12, 0]
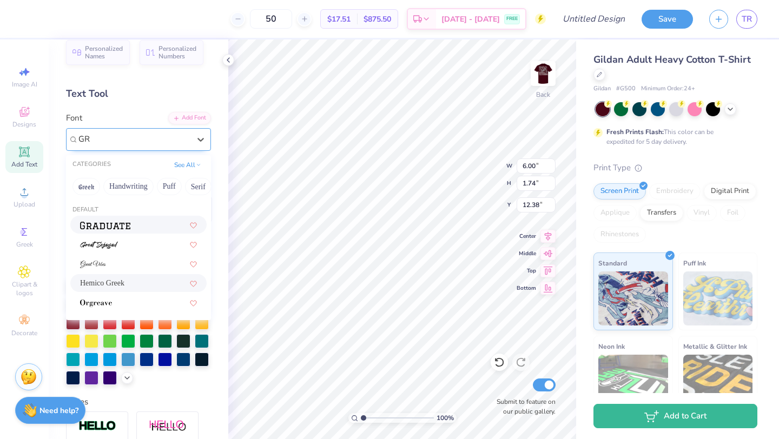
type input "G"
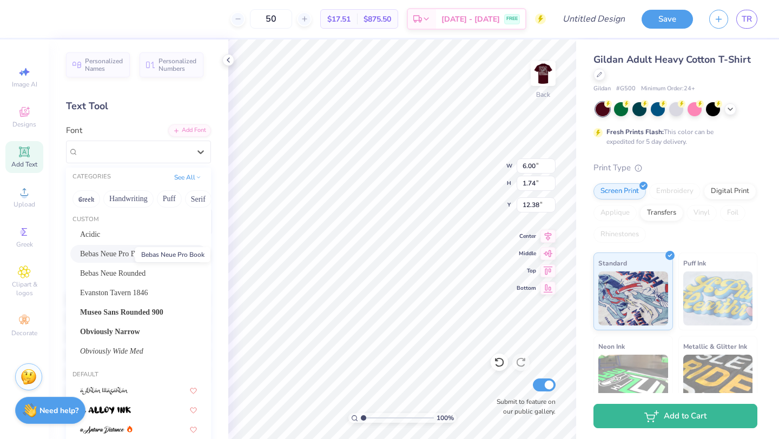
scroll to position [2, 0]
click at [186, 176] on button "See All" at bounding box center [188, 176] width 34 height 11
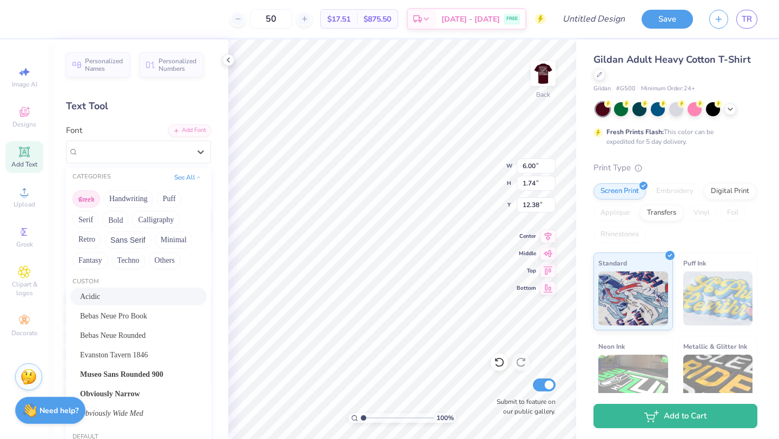
click at [74, 202] on button "Greek" at bounding box center [87, 199] width 28 height 17
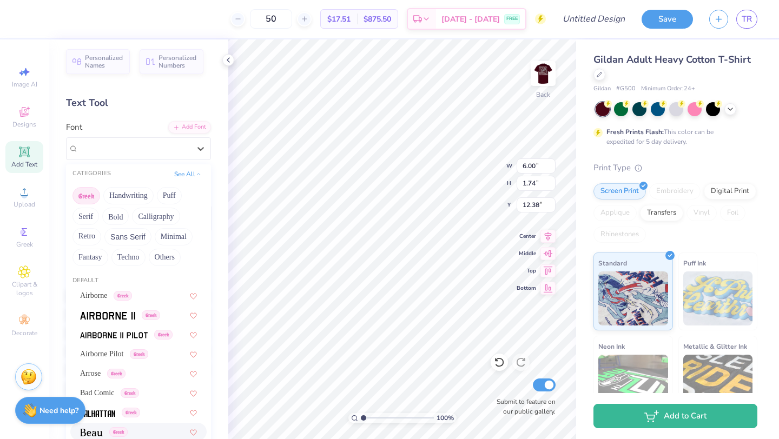
scroll to position [0, 0]
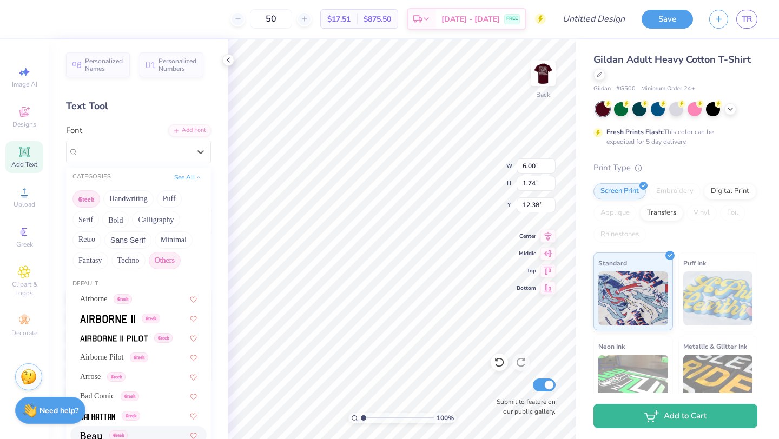
click at [167, 259] on button "Others" at bounding box center [165, 260] width 32 height 17
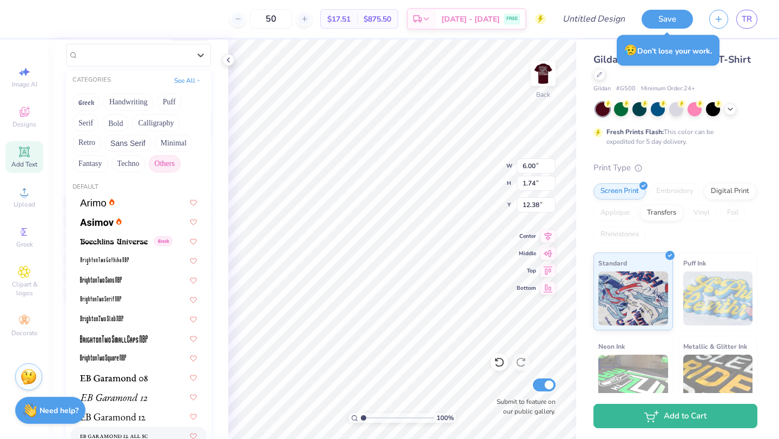
scroll to position [14, 0]
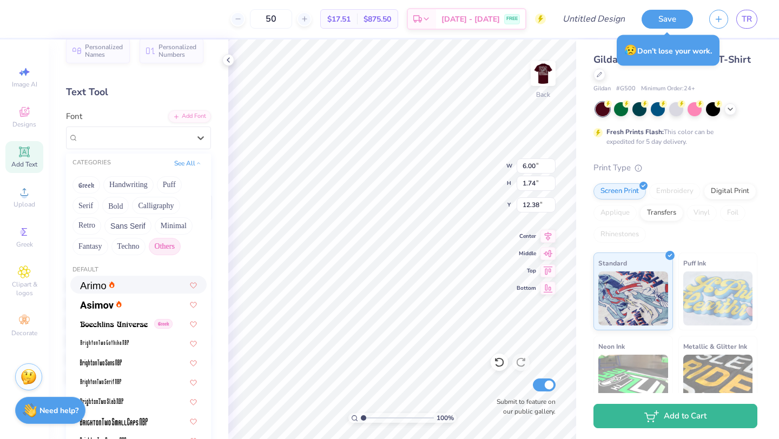
click at [174, 252] on button "Others" at bounding box center [165, 246] width 32 height 17
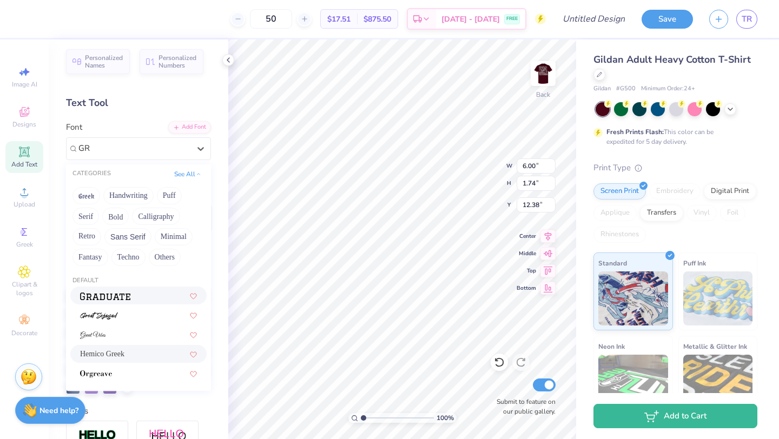
scroll to position [0, 0]
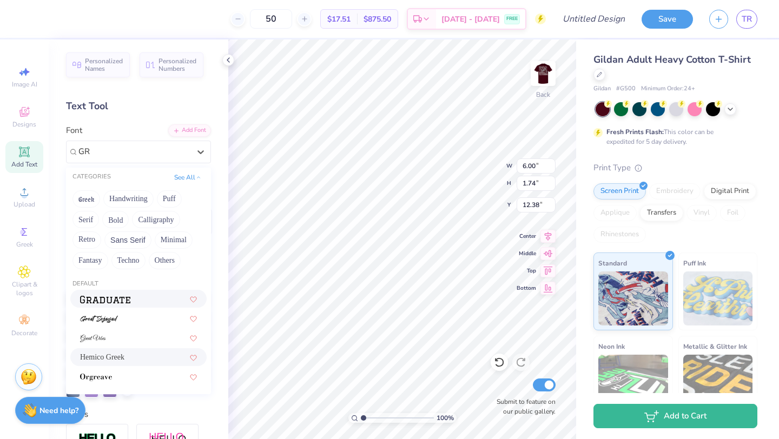
type input "G"
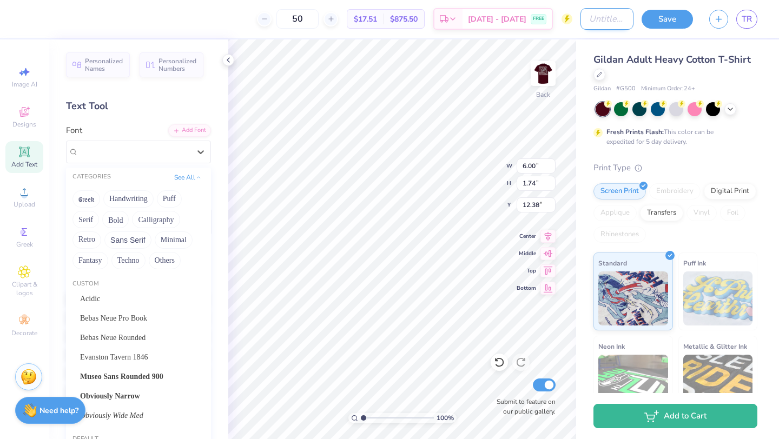
click at [597, 18] on input "Design Title" at bounding box center [607, 19] width 53 height 22
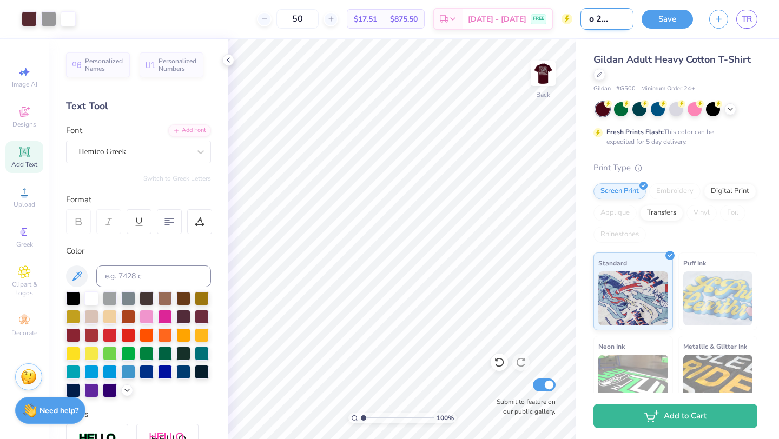
scroll to position [0, 19]
type input "hoco 2025 d1"
click at [662, 16] on button "Save" at bounding box center [667, 17] width 51 height 19
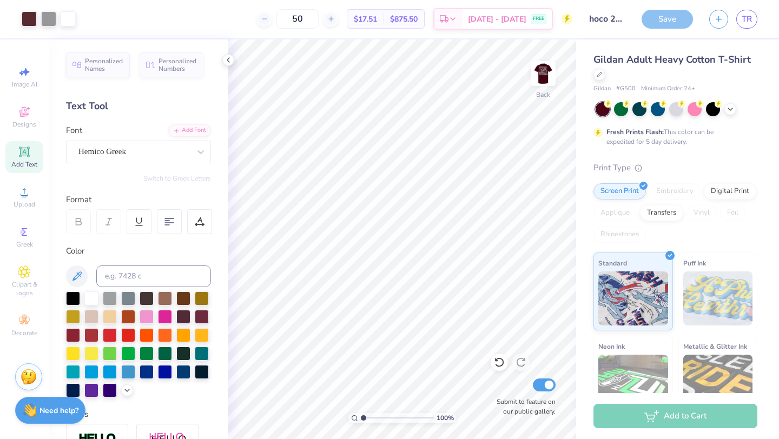
type textarea "x"
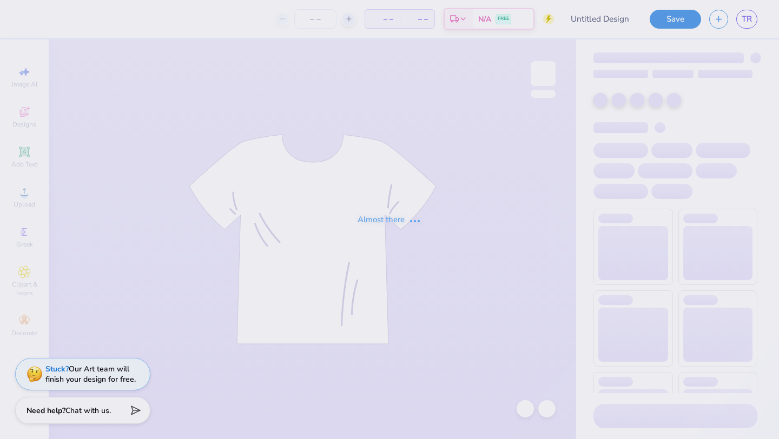
type input "date function"
type input "30"
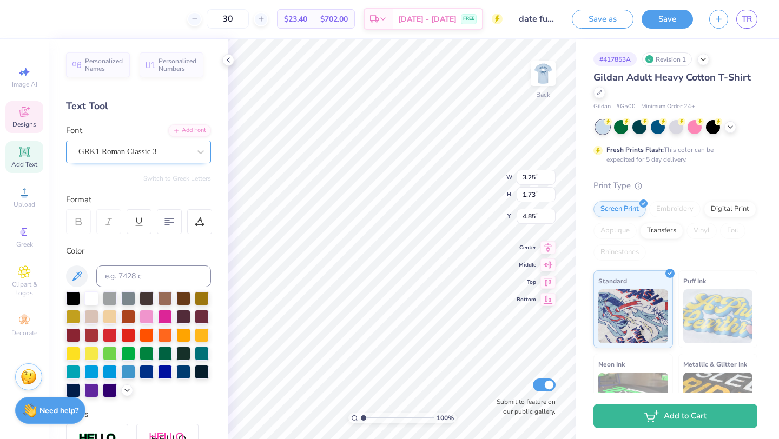
click at [144, 152] on div "GRK1 Roman Classic 3" at bounding box center [134, 151] width 114 height 17
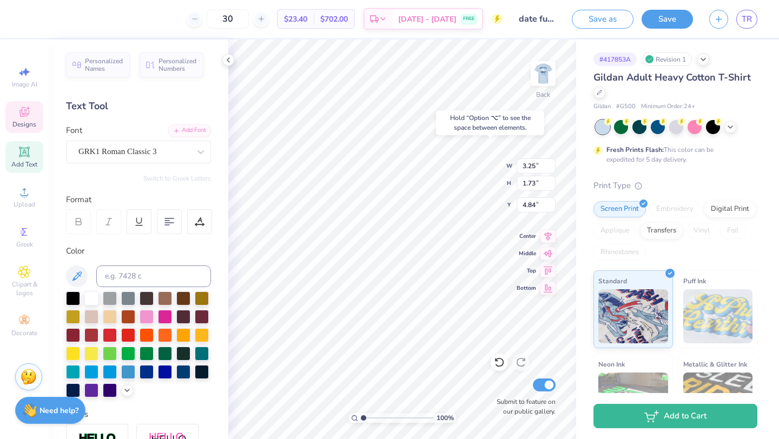
type input "4.84"
click at [125, 151] on div "GRK1 Roman Classic 3" at bounding box center [134, 151] width 114 height 17
click at [173, 160] on div "GRK1 Roman Classic 3" at bounding box center [138, 152] width 145 height 23
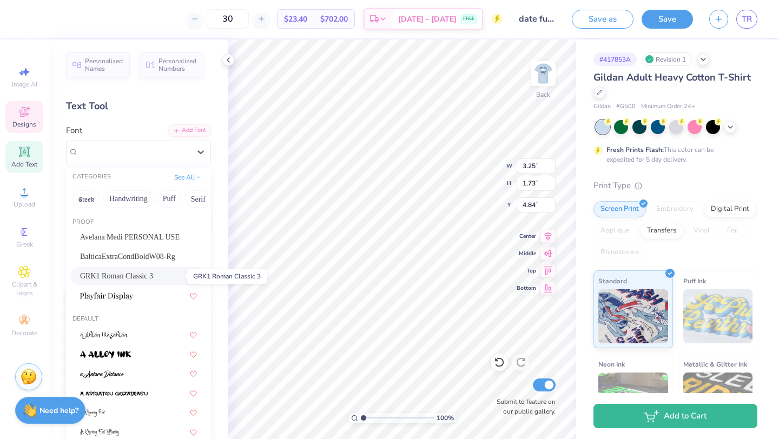
click at [153, 277] on span "GRK1 Roman Classic 3" at bounding box center [116, 276] width 73 height 11
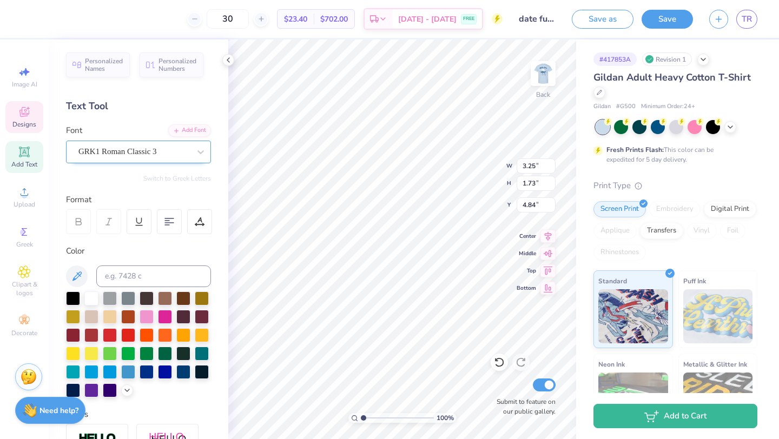
click at [176, 149] on div "GRK1 Roman Classic 3" at bounding box center [134, 151] width 114 height 17
